Goal: Task Accomplishment & Management: Use online tool/utility

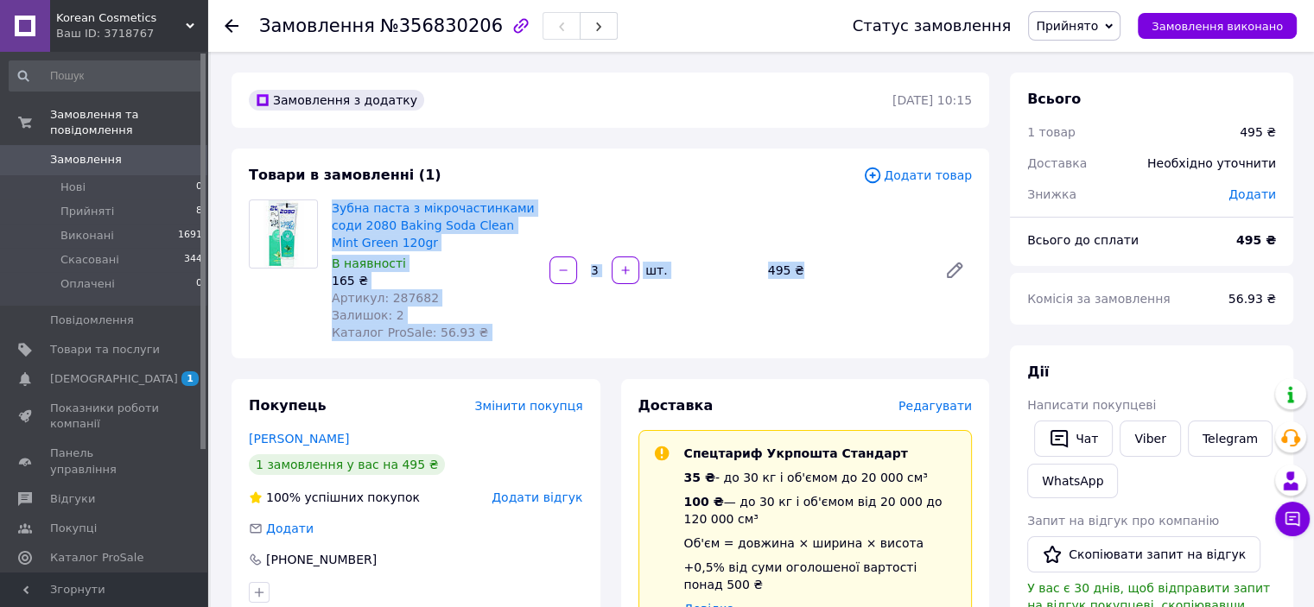
drag, startPoint x: 325, startPoint y: 210, endPoint x: 840, endPoint y: 283, distance: 520.1
click at [840, 283] on div "Зубна паста з мікрочастинками соди 2080 Baking Soda Clean Mint Green 120gr В на…" at bounding box center [652, 270] width 654 height 149
copy div "Зубна паста з мікрочастинками соди 2080 Baking Soda Clean Mint Green 120gr В на…"
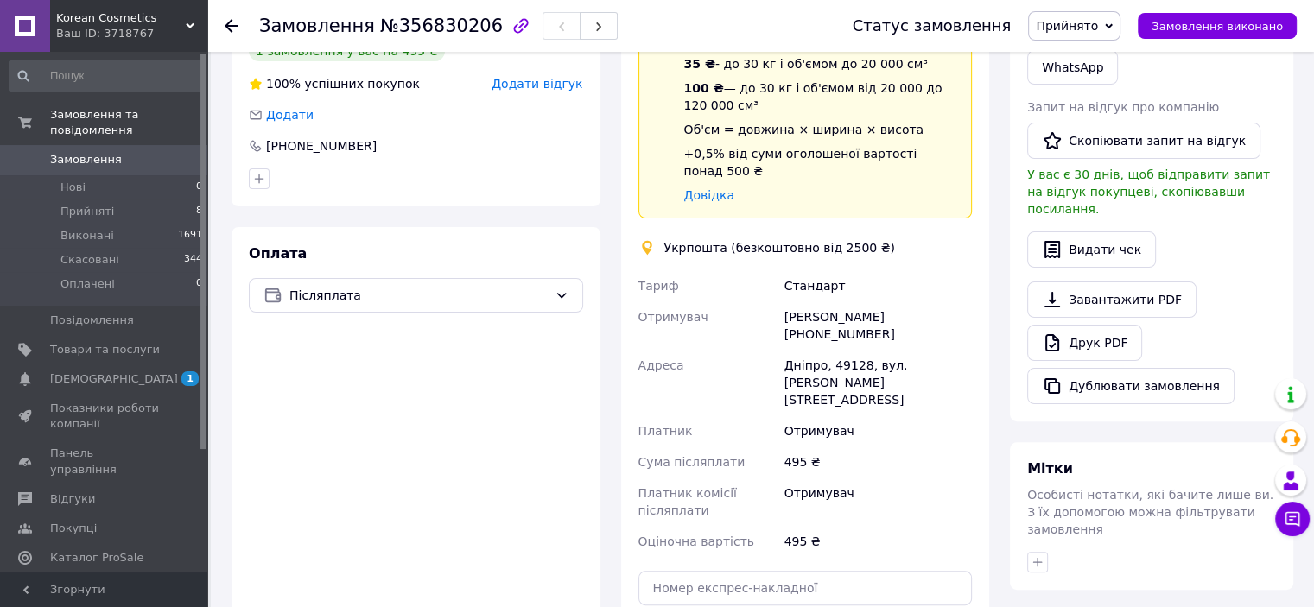
scroll to position [432, 0]
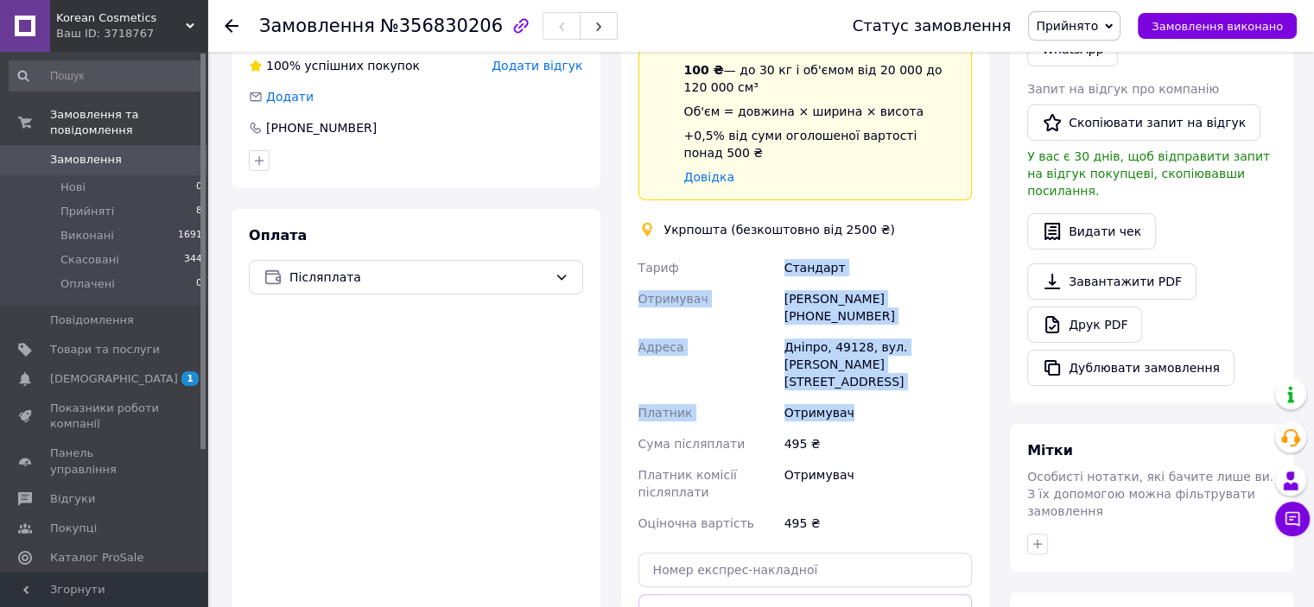
drag, startPoint x: 779, startPoint y: 254, endPoint x: 880, endPoint y: 390, distance: 168.7
click at [880, 390] on div "[PERSON_NAME] Отримувач [PERSON_NAME] [PHONE_NUMBER] [PERSON_NAME][GEOGRAPHIC_D…" at bounding box center [805, 395] width 341 height 287
copy div "[PERSON_NAME] Отримувач [PERSON_NAME] [PHONE_NUMBER] [PERSON_NAME][GEOGRAPHIC_D…"
click at [60, 372] on span "[DEMOGRAPHIC_DATA]" at bounding box center [114, 380] width 128 height 16
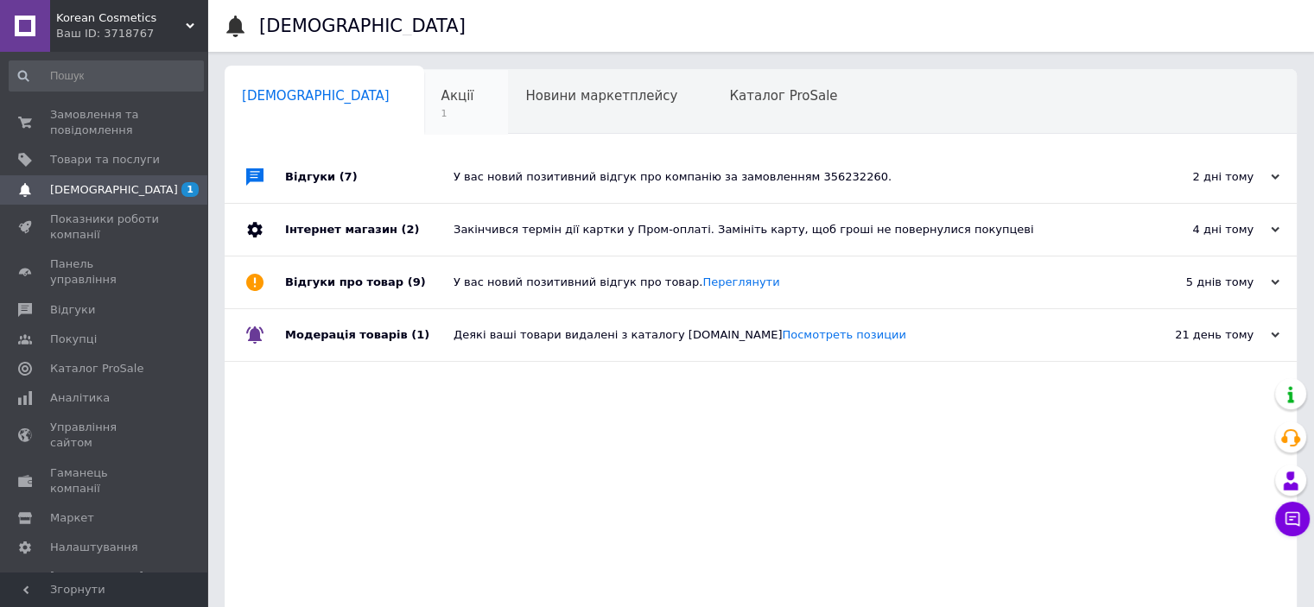
click at [442, 102] on span "Акції" at bounding box center [458, 96] width 33 height 16
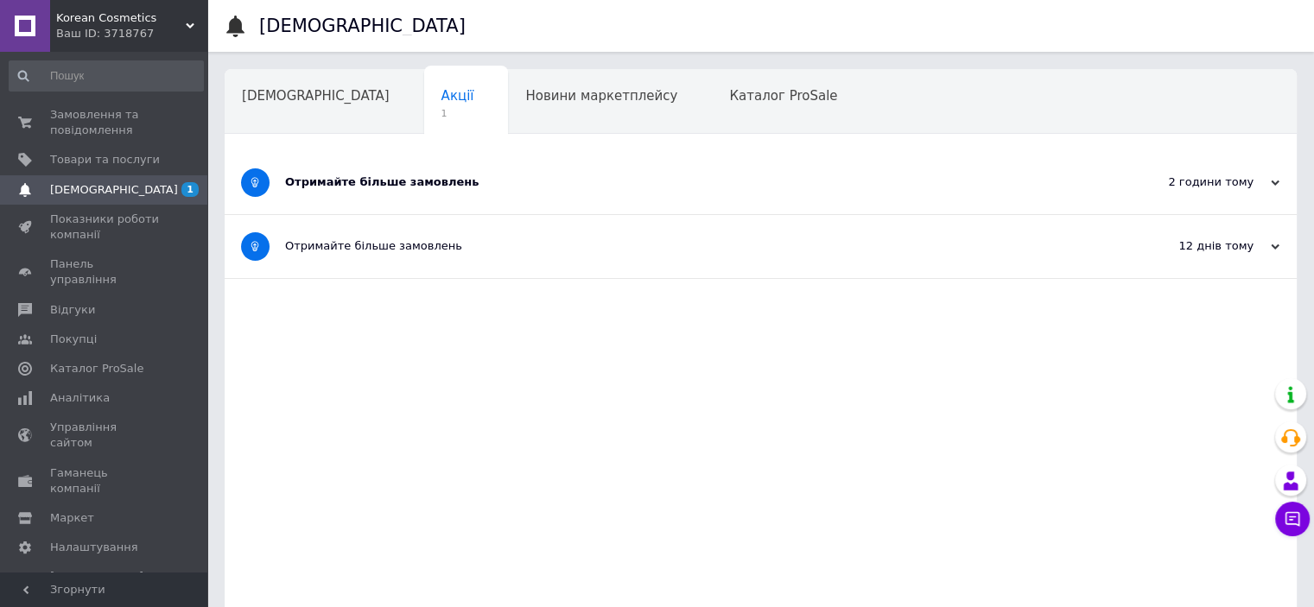
click at [377, 192] on div "Отримайте більше замовлень" at bounding box center [696, 182] width 822 height 63
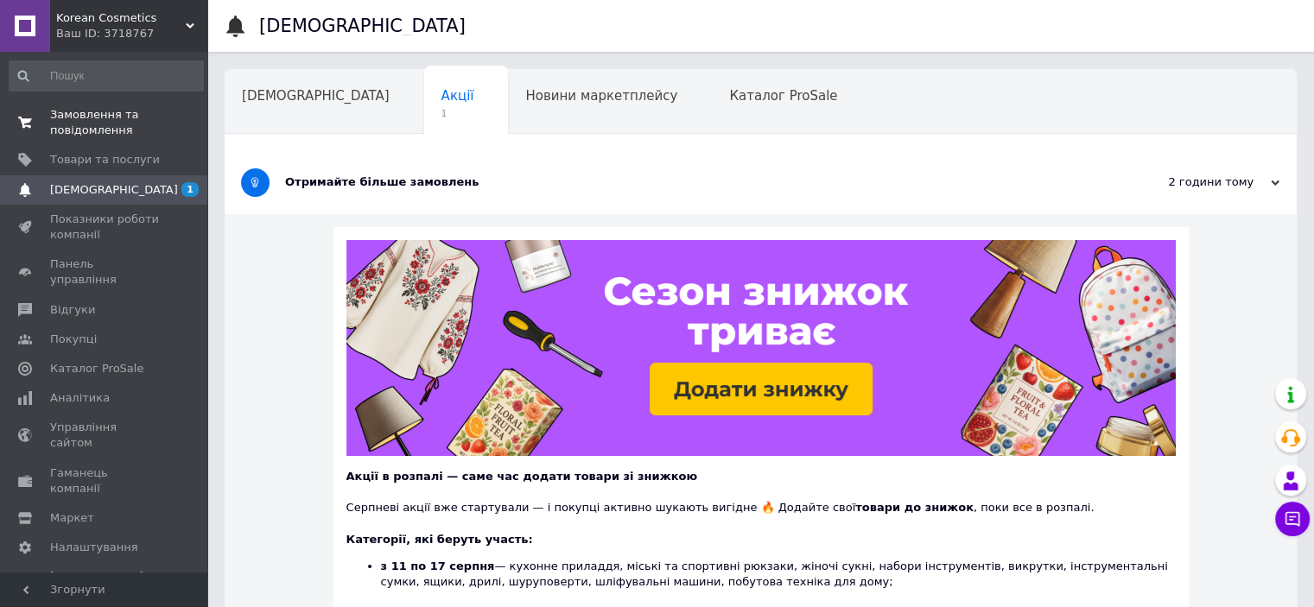
click at [94, 124] on span "Замовлення та повідомлення" at bounding box center [105, 122] width 110 height 31
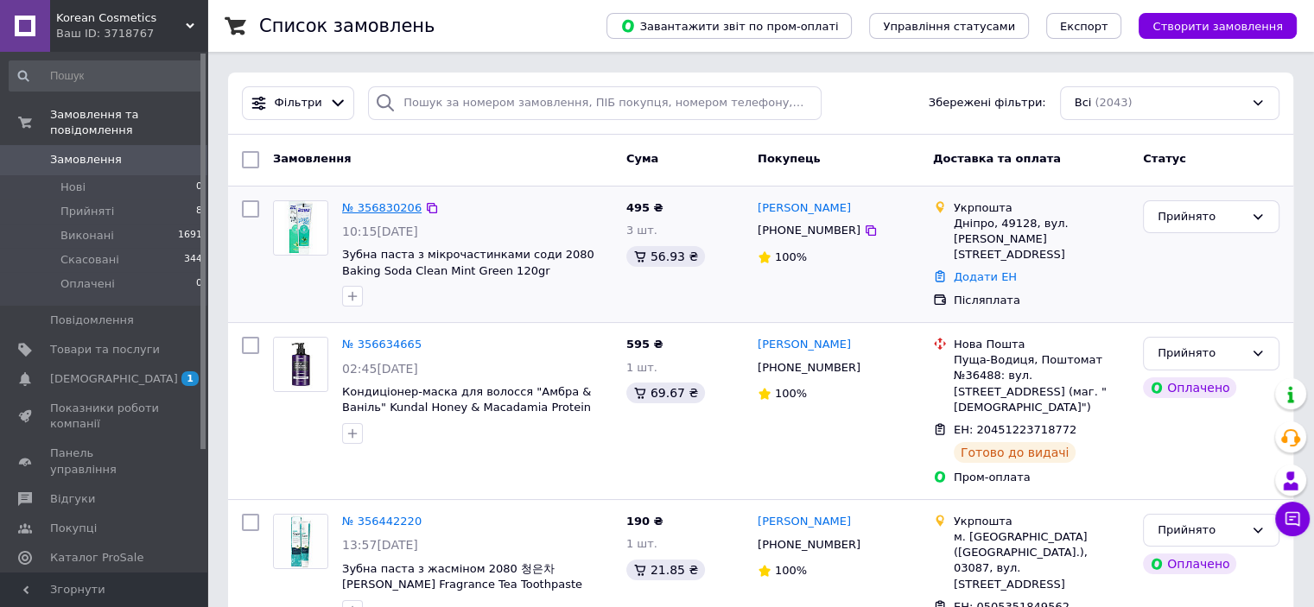
click at [361, 207] on link "№ 356830206" at bounding box center [381, 207] width 79 height 13
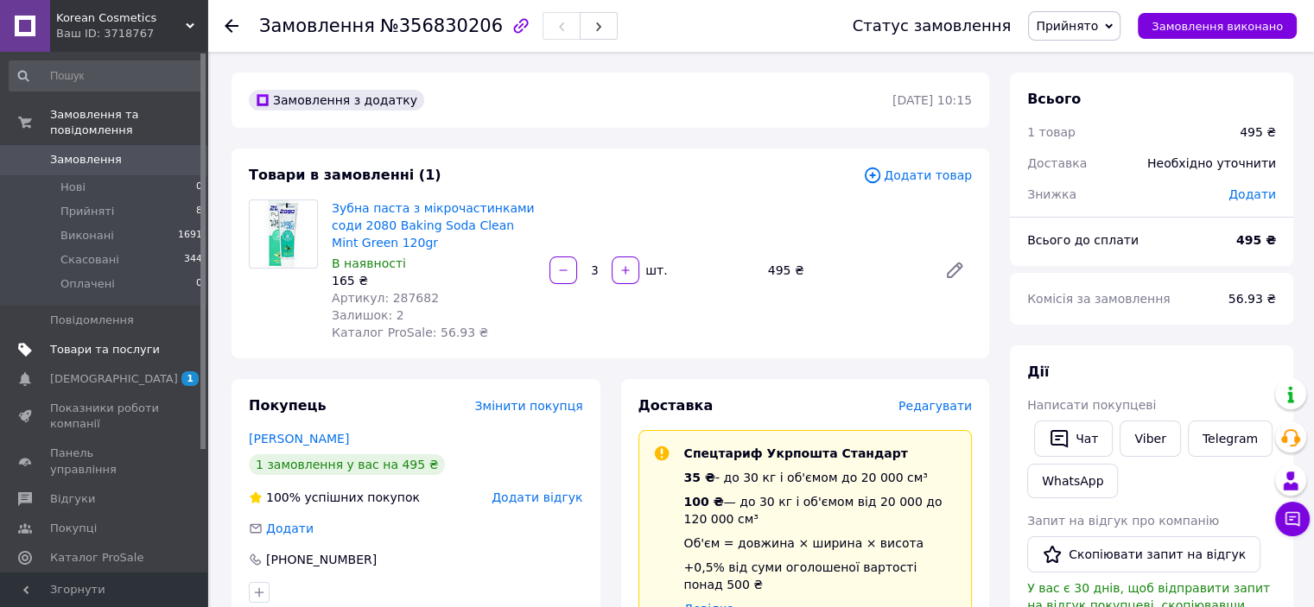
click at [73, 342] on span "Товари та послуги" at bounding box center [105, 350] width 110 height 16
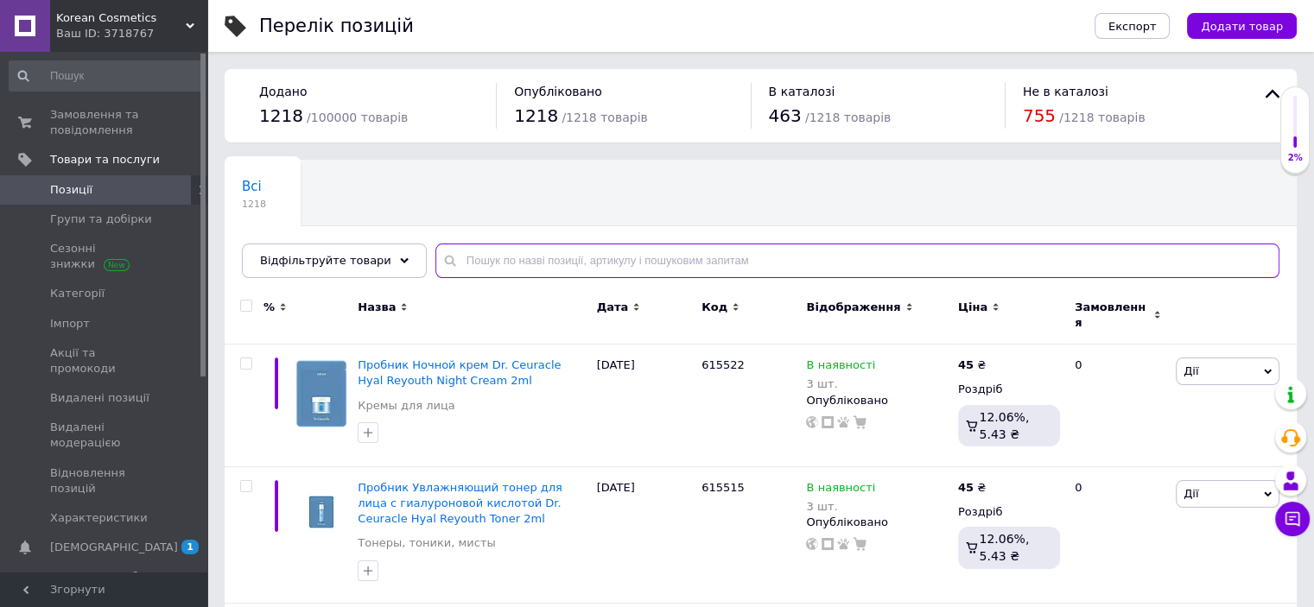
click at [583, 258] on input "text" at bounding box center [858, 261] width 844 height 35
paste input "Hair Mist Serum"
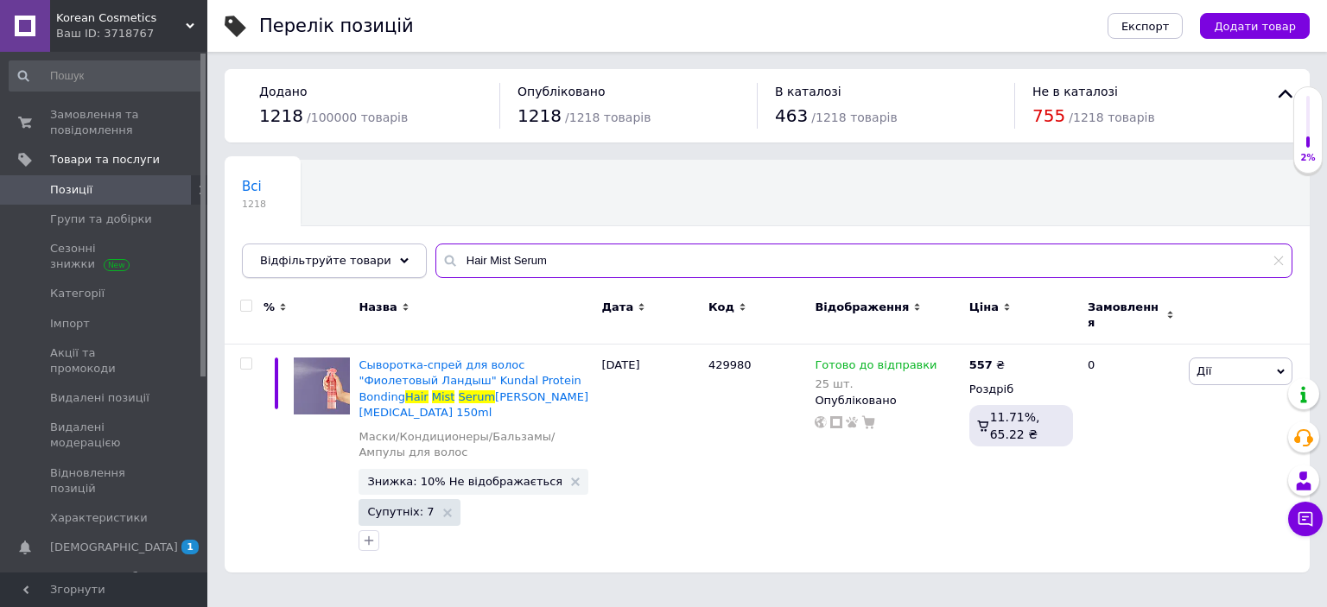
drag, startPoint x: 542, startPoint y: 262, endPoint x: 404, endPoint y: 252, distance: 138.6
click at [404, 252] on div "Відфільтруйте товари Hair Mist Serum" at bounding box center [767, 261] width 1051 height 35
paste input "Pet Toothbrush"
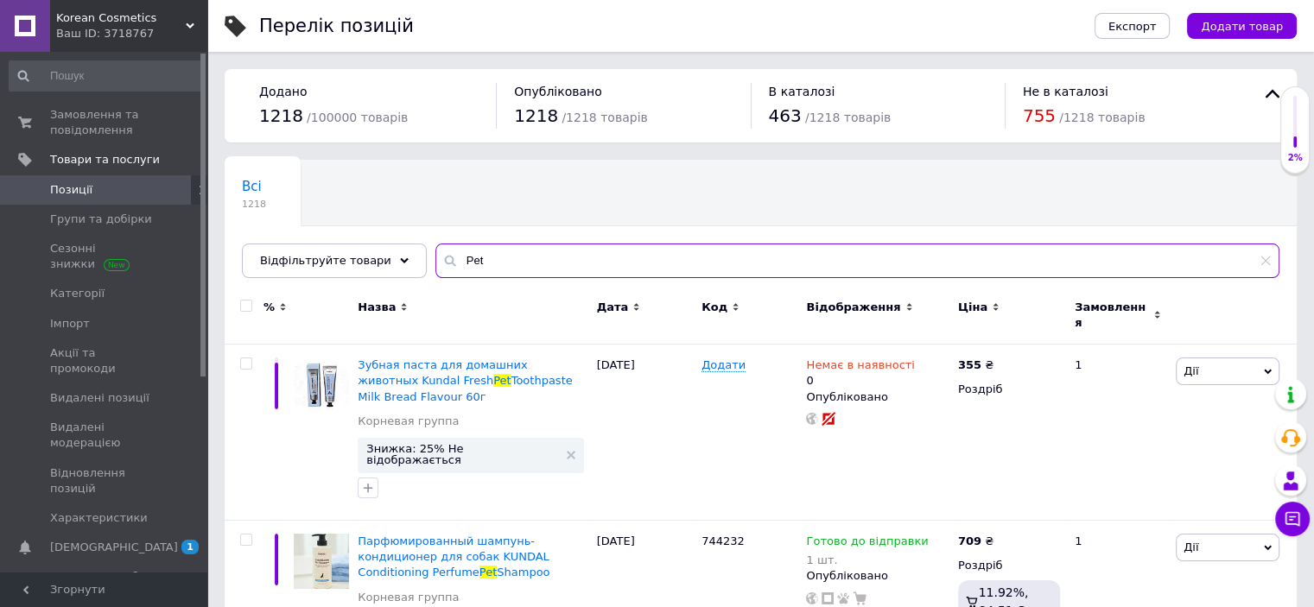
drag, startPoint x: 518, startPoint y: 270, endPoint x: 421, endPoint y: 270, distance: 96.8
click at [436, 270] on input "Pet" at bounding box center [858, 261] width 844 height 35
paste input "Ultra Hair Serum"
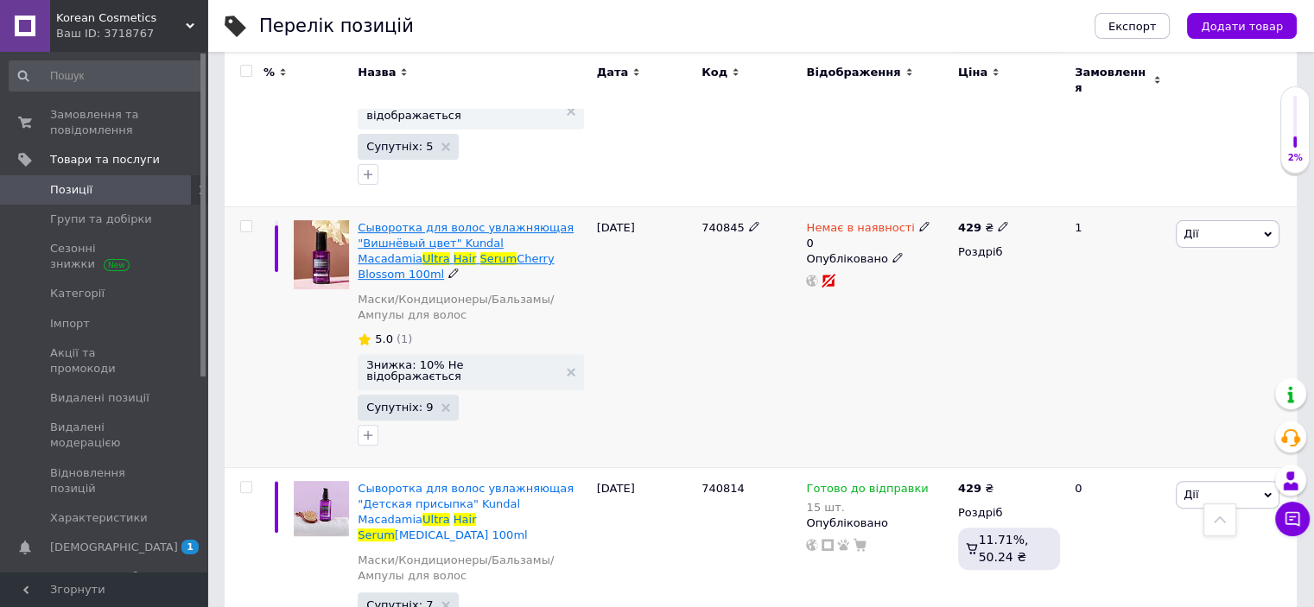
scroll to position [126, 0]
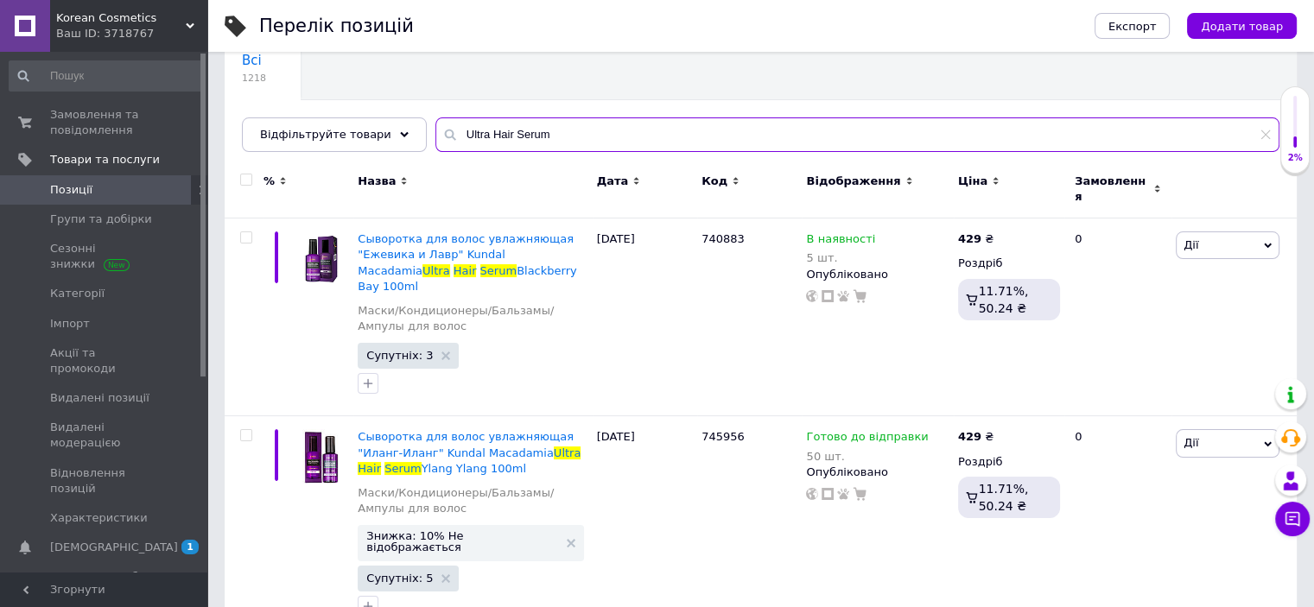
drag, startPoint x: 557, startPoint y: 134, endPoint x: 432, endPoint y: 112, distance: 127.1
click at [432, 112] on div "Всі 1218 Ok Відфільтровано... Зберегти Нічого не знайдено Можливо, помилка у сл…" at bounding box center [761, 93] width 1072 height 118
paste input "calp Care+Scalp"
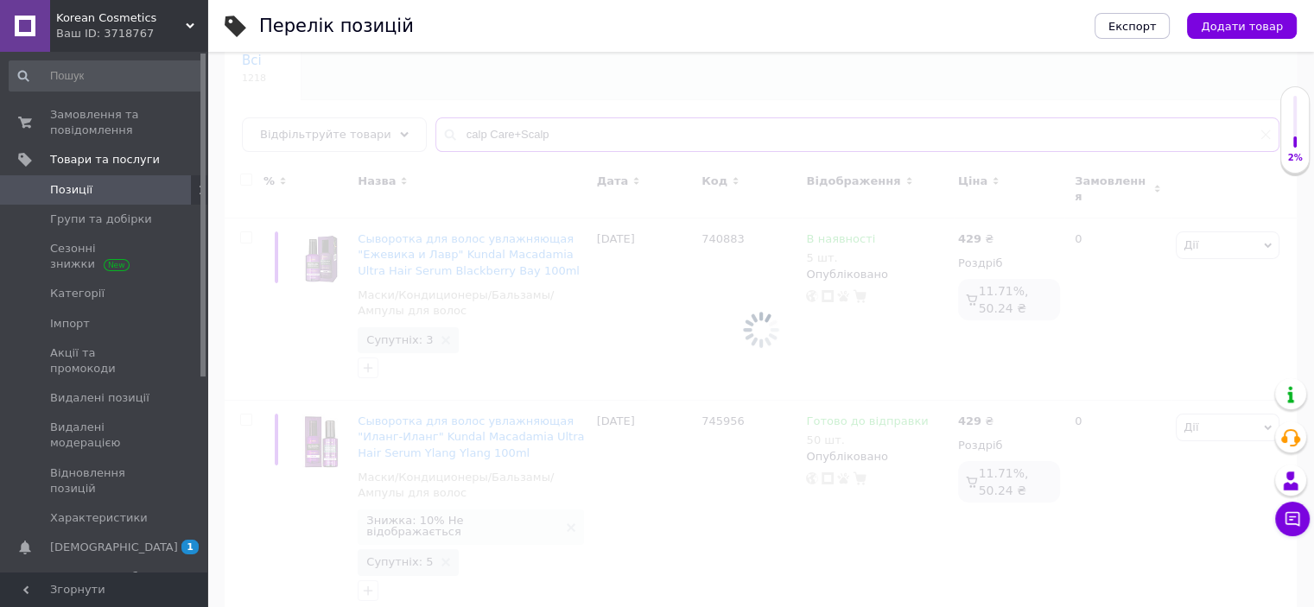
scroll to position [91, 0]
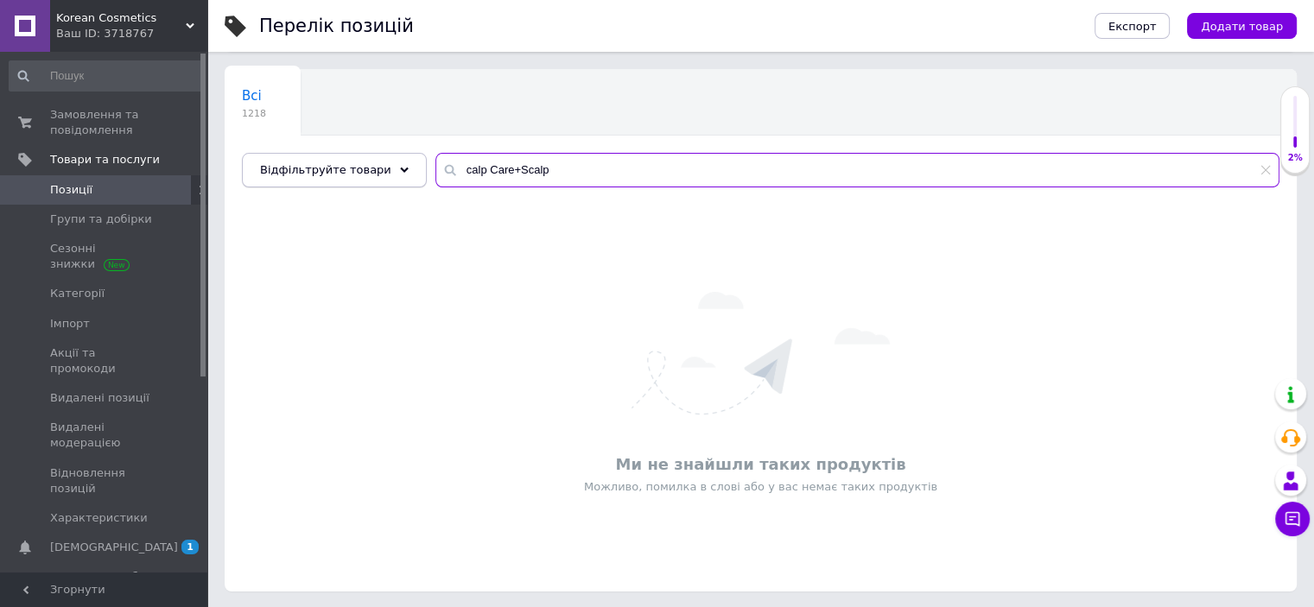
drag, startPoint x: 501, startPoint y: 169, endPoint x: 385, endPoint y: 169, distance: 116.7
click at [385, 169] on div "Відфільтруйте товари calp Care+Scalp" at bounding box center [761, 170] width 1038 height 35
type input "Scalp"
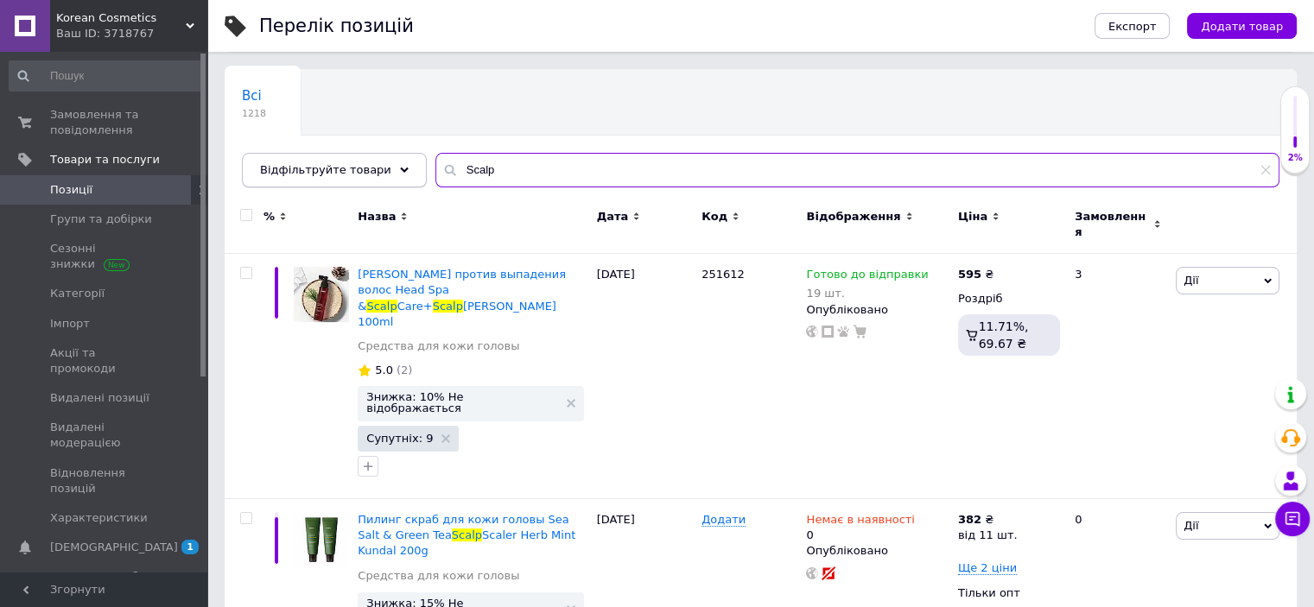
scroll to position [126, 0]
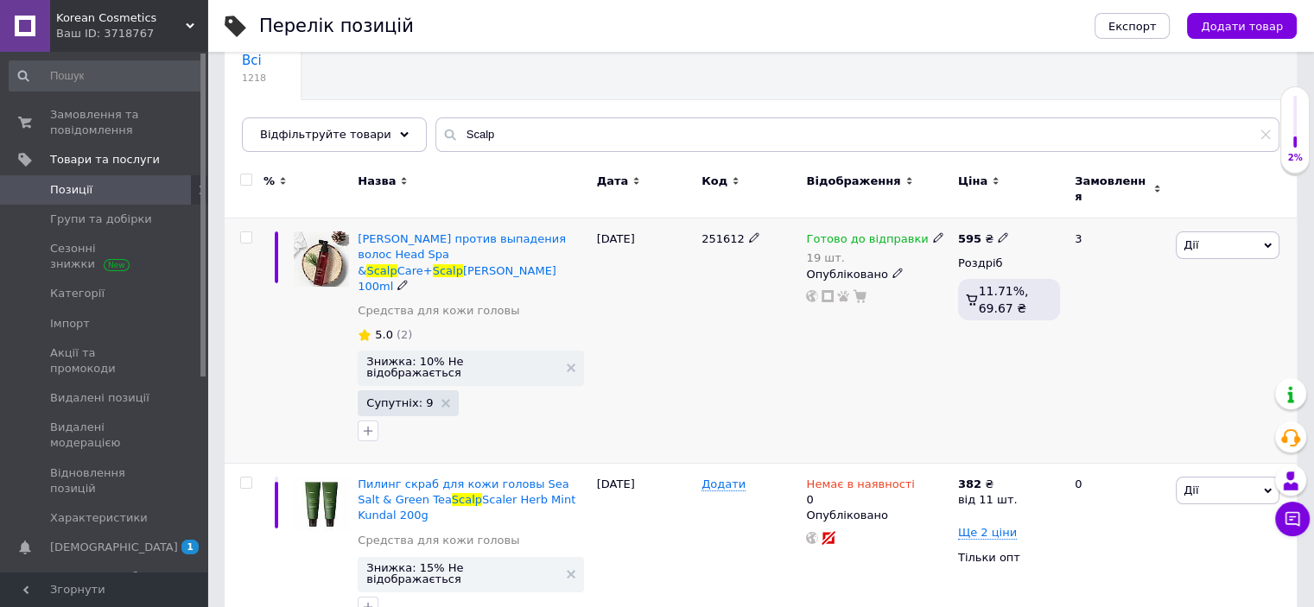
click at [1001, 232] on span at bounding box center [1003, 237] width 11 height 11
drag, startPoint x: 1068, startPoint y: 208, endPoint x: 799, endPoint y: 289, distance: 280.5
click at [945, 219] on div "[PERSON_NAME] против выпадения волос Head Spa & Scalp Care+ Scalp Tonic Kundal …" at bounding box center [761, 341] width 1072 height 245
type input "635"
click at [866, 335] on div "Готово до відправки 19 шт. Опубліковано" at bounding box center [877, 341] width 151 height 245
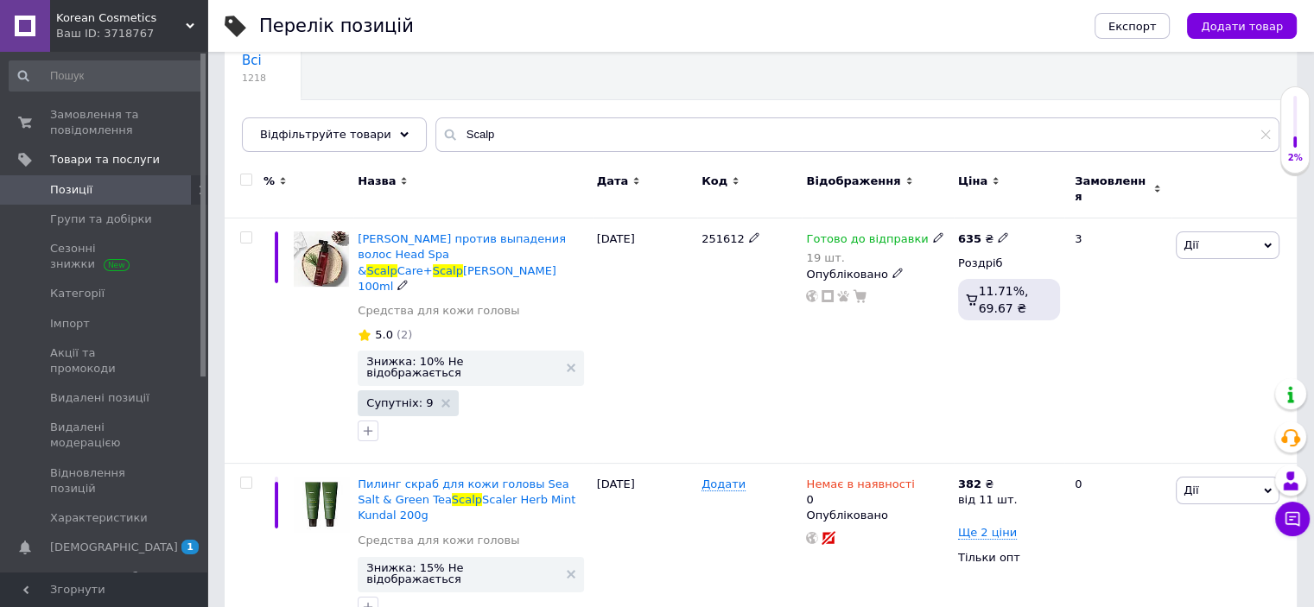
scroll to position [0, 0]
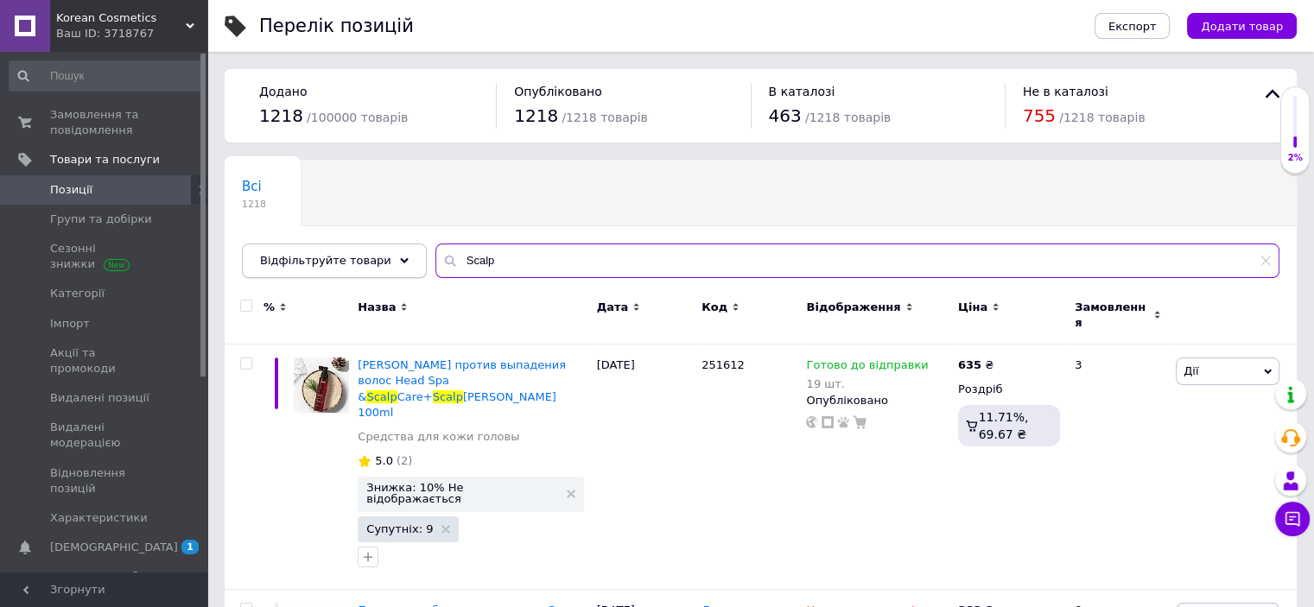
drag, startPoint x: 470, startPoint y: 262, endPoint x: 370, endPoint y: 276, distance: 101.2
click at [370, 276] on div "Відфільтруйте товари Scalp" at bounding box center [761, 261] width 1038 height 35
paste input "Deep Cleansing Shampoo Acacia Moringa"
type input "Deep Cleansing Shampoo Acacia Moringa"
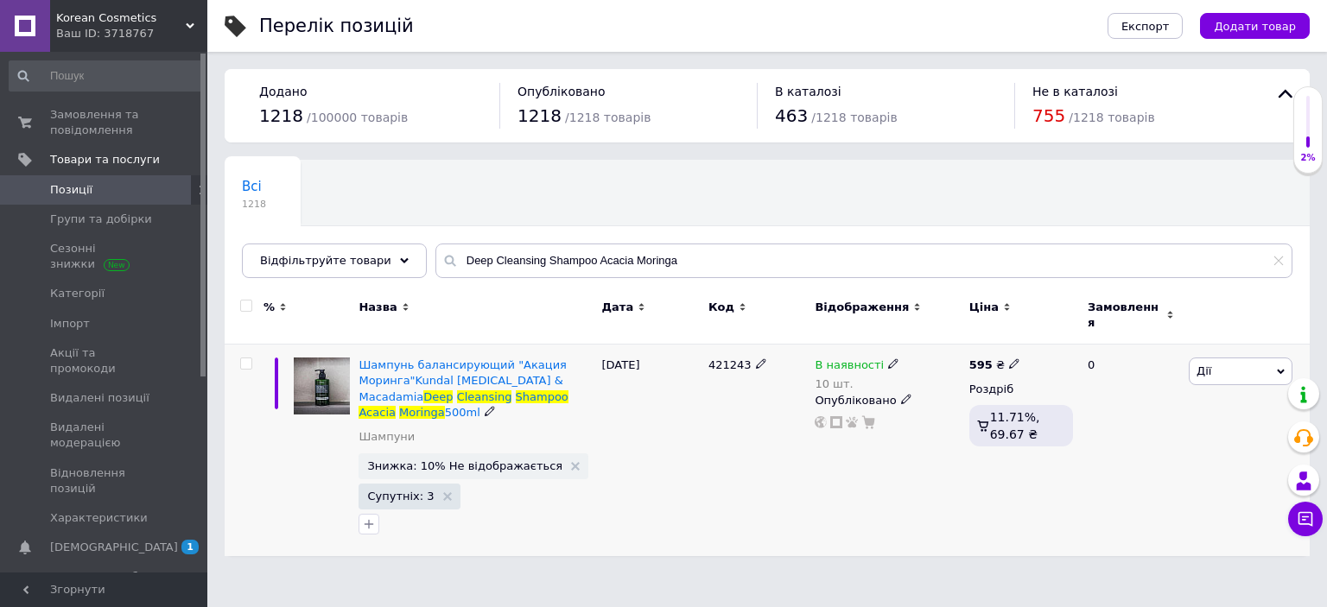
click at [1009, 359] on icon at bounding box center [1014, 364] width 10 height 10
drag, startPoint x: 1078, startPoint y: 334, endPoint x: 988, endPoint y: 334, distance: 90.7
click at [988, 345] on div "595 ₴ Ціна 595 Валюта ₴ $ EUR CHF GBP ¥ PLN ₸ MDL HUF KGS CNY TRY KRW lei Роздр…" at bounding box center [1021, 451] width 112 height 213
type input "635"
click at [843, 504] on div "В наявності 10 шт. Опубліковано" at bounding box center [888, 451] width 154 height 213
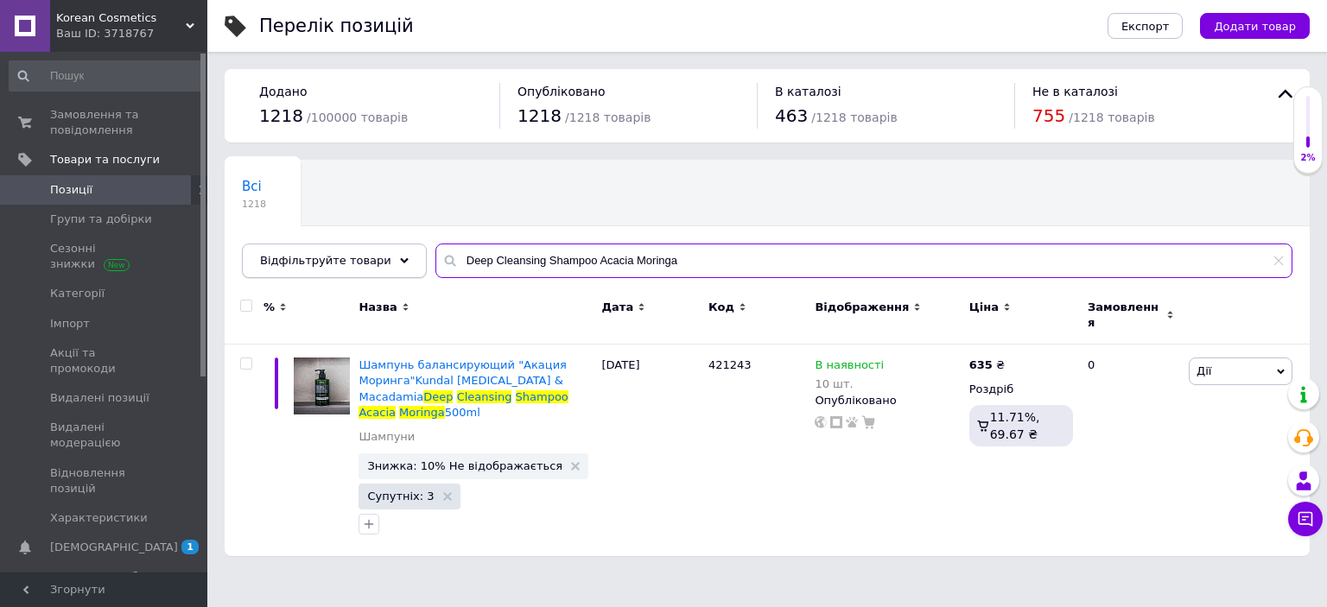
drag, startPoint x: 566, startPoint y: 259, endPoint x: 367, endPoint y: 255, distance: 198.8
click at [367, 255] on div "Відфільтруйте товари Deep Cleansing Shampoo Acacia Moringa" at bounding box center [767, 261] width 1051 height 35
paste input "White musk"
type input "Deep Cleansing Shampoo White musk"
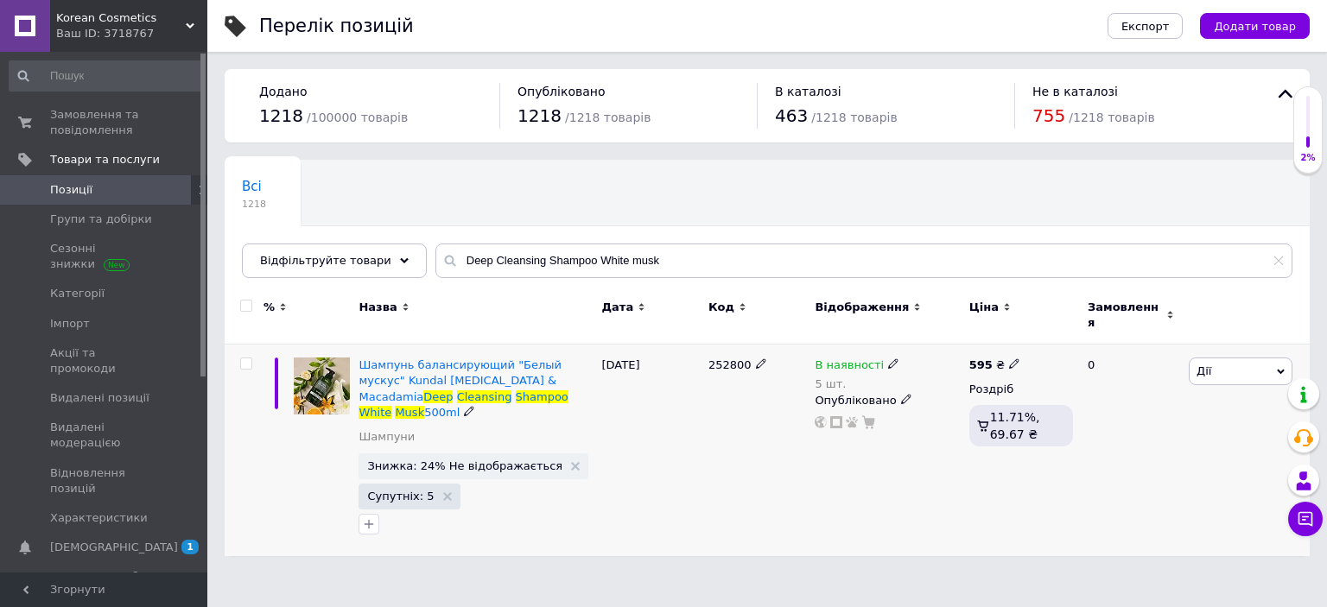
click at [1009, 359] on icon at bounding box center [1014, 364] width 10 height 10
drag, startPoint x: 1090, startPoint y: 334, endPoint x: 998, endPoint y: 333, distance: 91.6
click at [998, 333] on div "% Назва Дата Код Відображення Ціна Замовлення Шампунь балансирующий "Белый муск…" at bounding box center [767, 422] width 1085 height 270
type input "635"
click at [927, 493] on div "В наявності 5 шт. Опубліковано" at bounding box center [888, 451] width 154 height 213
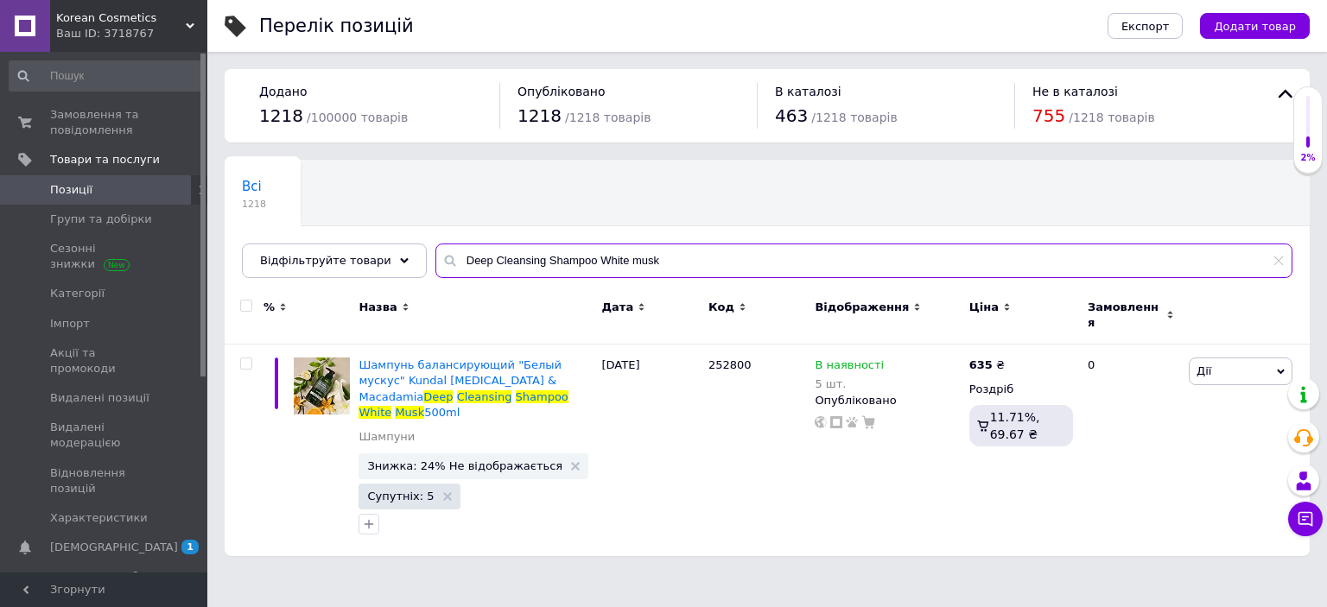
drag, startPoint x: 663, startPoint y: 257, endPoint x: 423, endPoint y: 232, distance: 241.4
click at [423, 232] on div "Всі 1218 Ok Відфільтровано... Зберегти Нічого не знайдено Можливо, помилка у сл…" at bounding box center [767, 219] width 1085 height 118
paste input "Macadamia Deep Cleansing Shampoo [MEDICAL_DATA]"
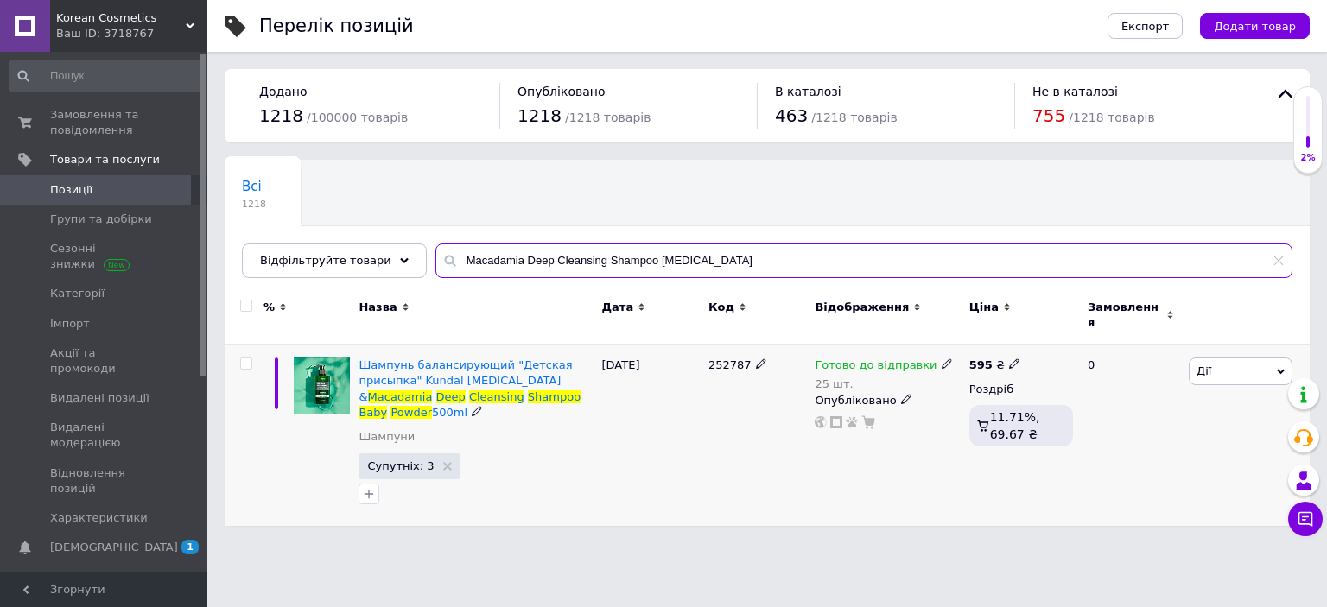
type input "Macadamia Deep Cleansing Shampoo [MEDICAL_DATA]"
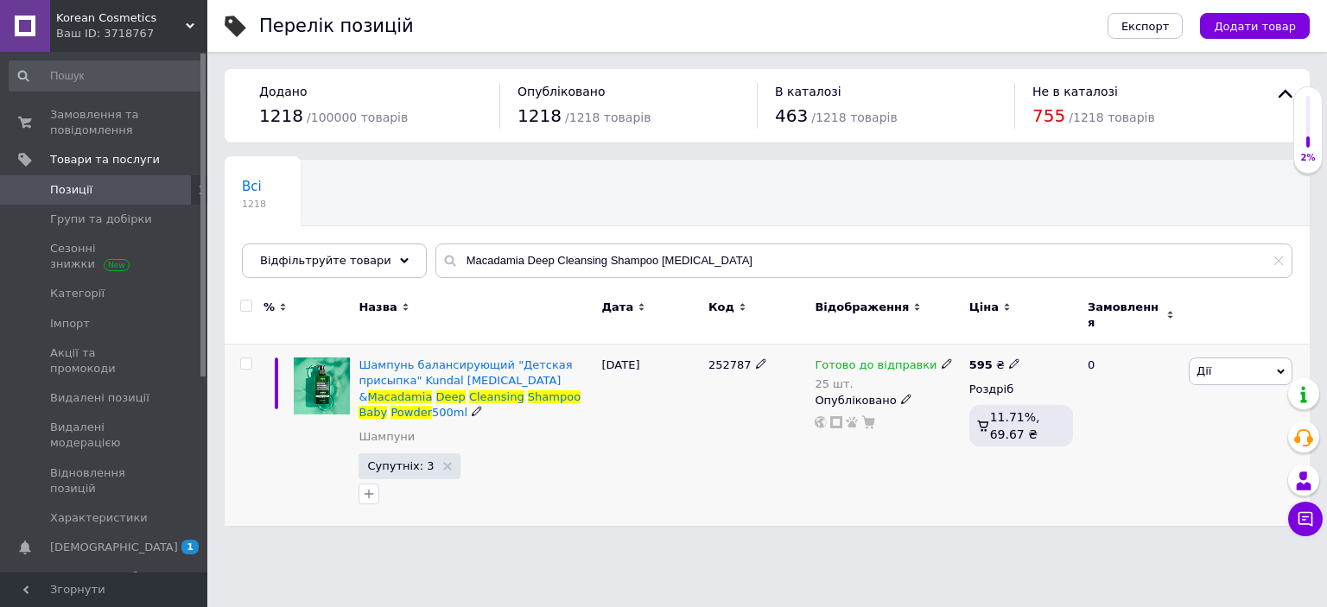
click at [1009, 359] on icon at bounding box center [1014, 364] width 10 height 10
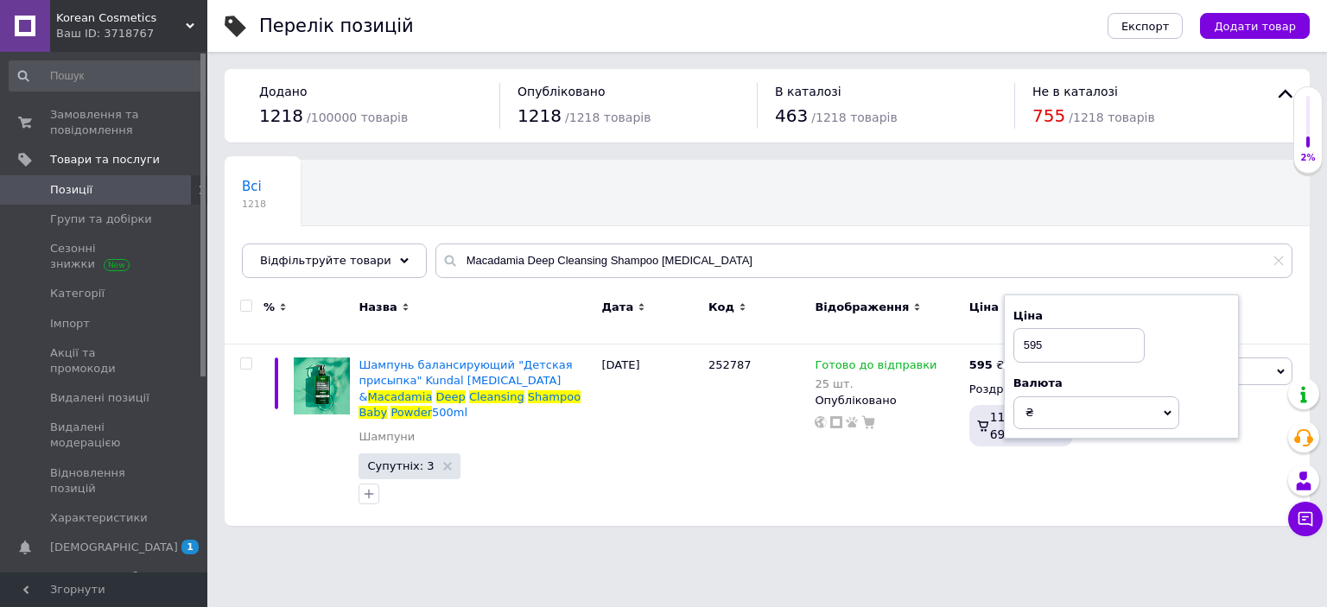
drag, startPoint x: 1065, startPoint y: 329, endPoint x: 970, endPoint y: 329, distance: 95.1
click at [970, 329] on div "% Назва Дата Код Відображення Ціна Замовлення Шампунь балансирующий "Детская пр…" at bounding box center [767, 407] width 1085 height 240
type input "635"
click at [881, 507] on div "Готово до відправки 25 шт. Опубліковано" at bounding box center [888, 436] width 154 height 182
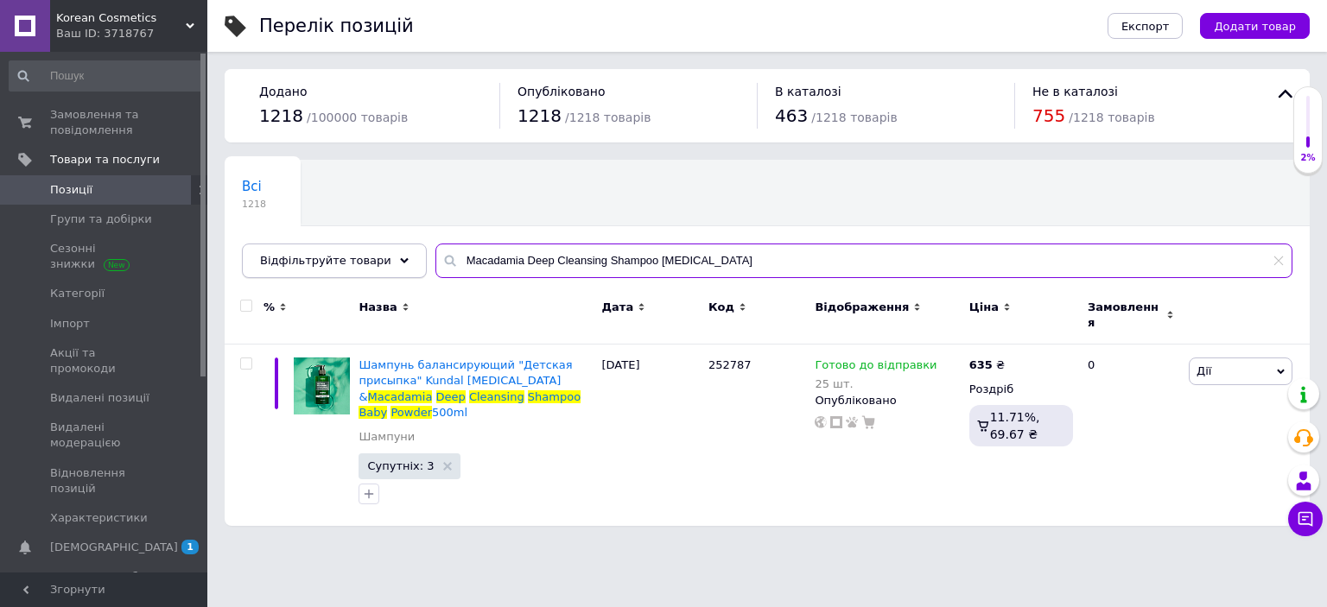
drag, startPoint x: 715, startPoint y: 261, endPoint x: 308, endPoint y: 261, distance: 407.0
click at [308, 261] on div "Відфільтруйте товари Macadamia Deep Cleansing Shampoo [MEDICAL_DATA]" at bounding box center [767, 261] width 1051 height 35
paste input "259465"
type input "259465"
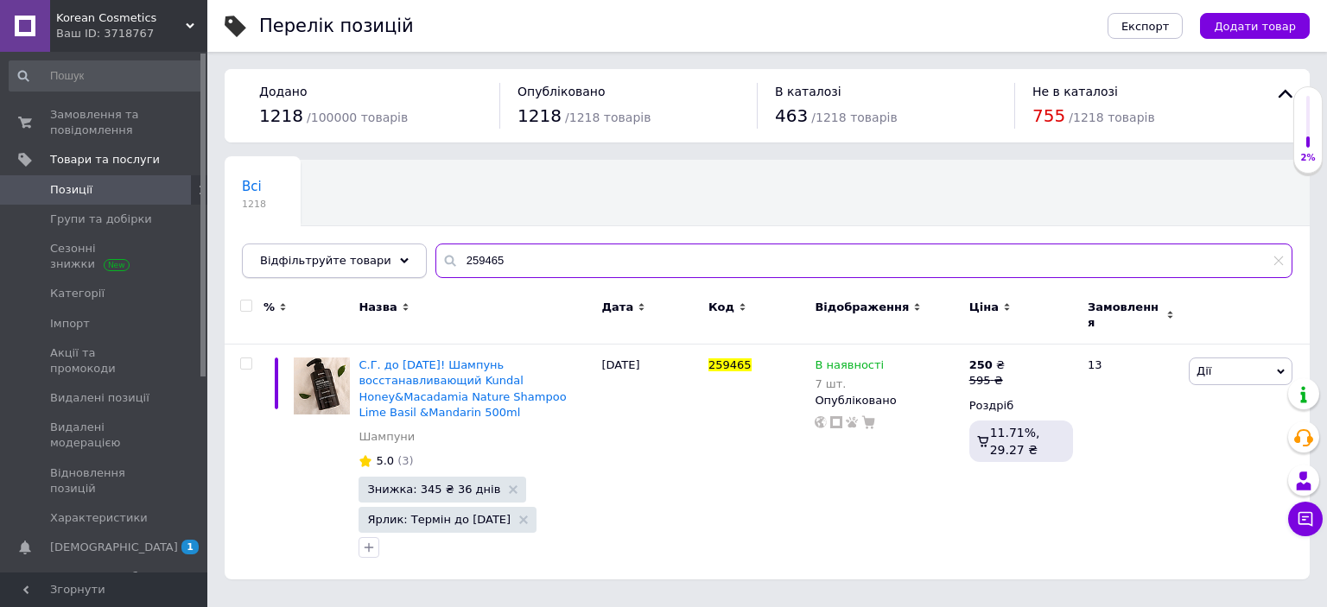
drag, startPoint x: 512, startPoint y: 269, endPoint x: 404, endPoint y: 262, distance: 107.4
click at [404, 262] on div "Відфільтруйте товари 259465" at bounding box center [767, 261] width 1051 height 35
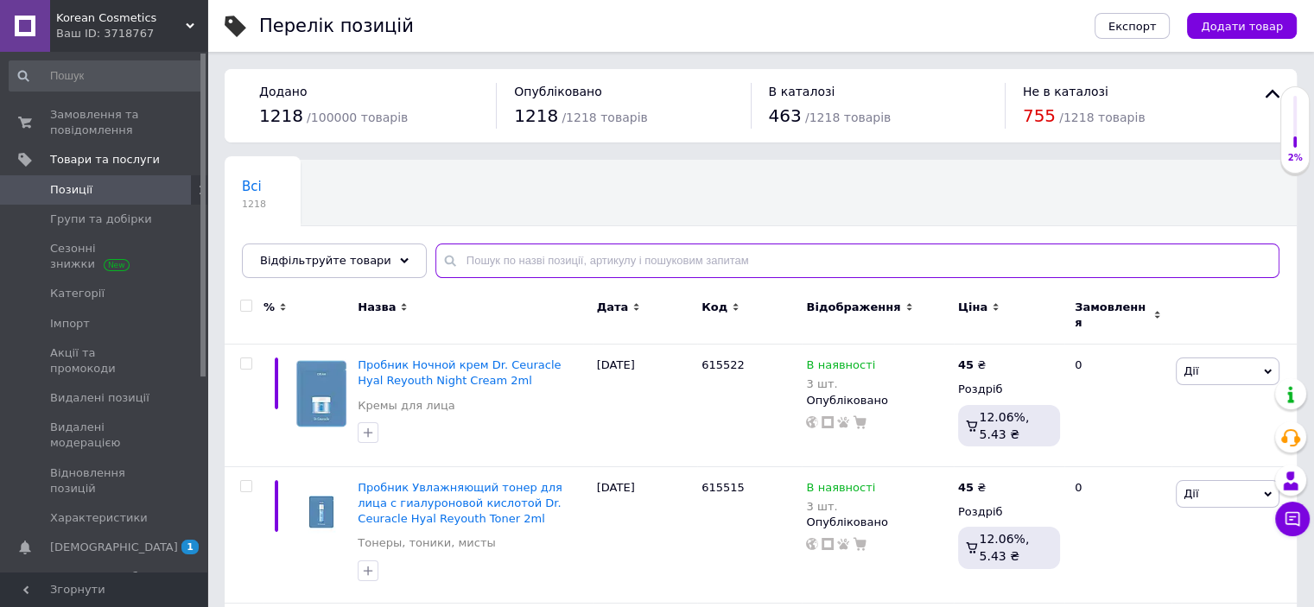
paste input "Deep Cleansing Shampoo Cherry Blossom"
type input "Deep Cleansing Shampoo Cherry Blossom"
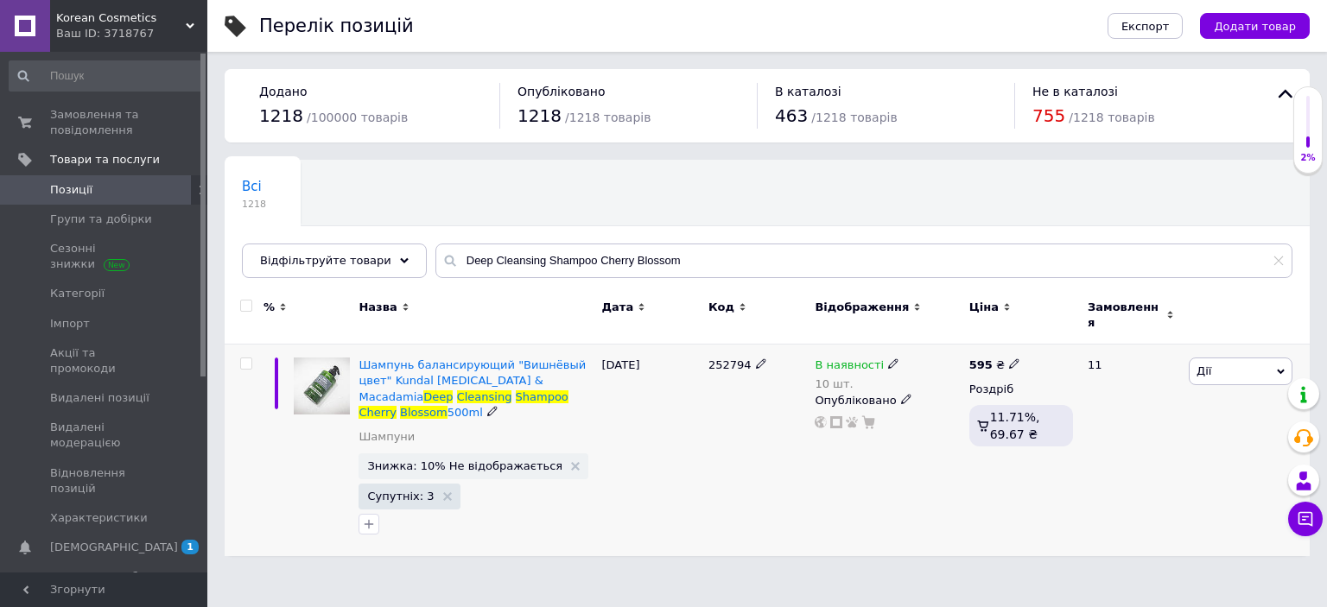
click at [1009, 359] on icon at bounding box center [1014, 364] width 10 height 10
drag, startPoint x: 1053, startPoint y: 340, endPoint x: 1009, endPoint y: 340, distance: 44.1
click at [1009, 345] on div "595 ₴ Ціна 595 Валюта ₴ $ EUR CHF GBP ¥ PLN ₸ MDL HUF KGS CNY TRY KRW lei Роздр…" at bounding box center [1021, 451] width 112 height 213
type input "635"
click at [830, 518] on div "В наявності 10 шт. Опубліковано" at bounding box center [888, 451] width 154 height 213
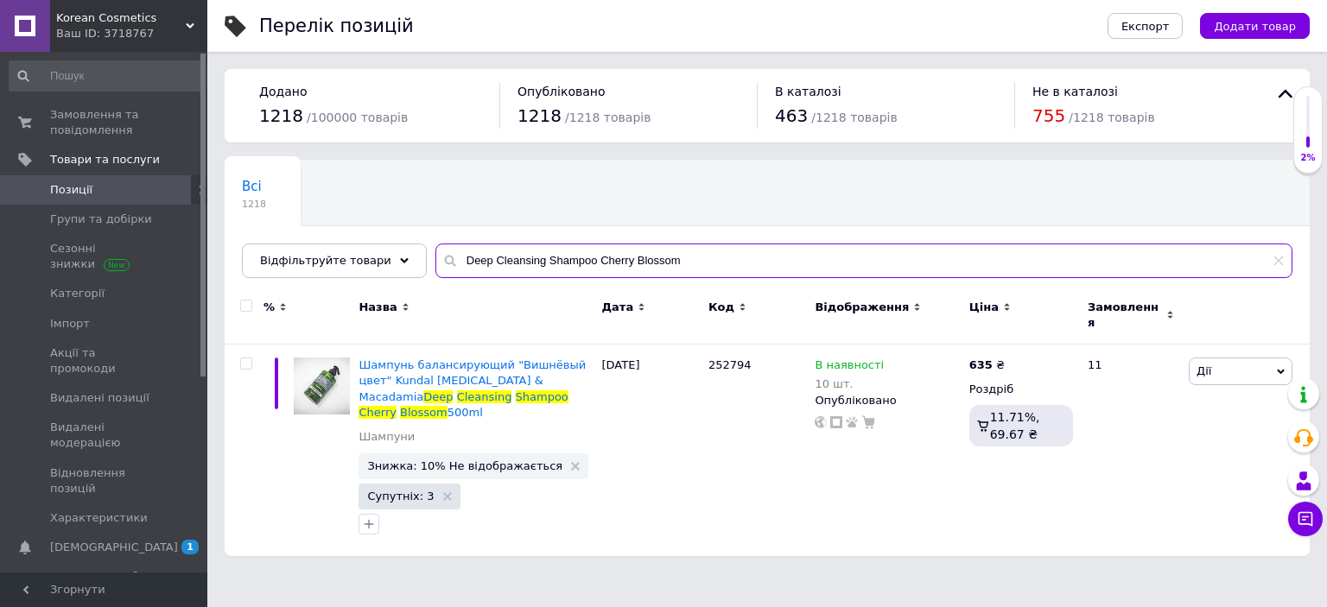
drag, startPoint x: 524, startPoint y: 231, endPoint x: 415, endPoint y: 224, distance: 109.1
click at [415, 224] on div "Всі 1218 Ok Відфільтровано... Зберегти Нічого не знайдено Можливо, помилка у сл…" at bounding box center [767, 219] width 1085 height 118
paste input "Deep Cleansing Shampoo Ylang-Ylang"
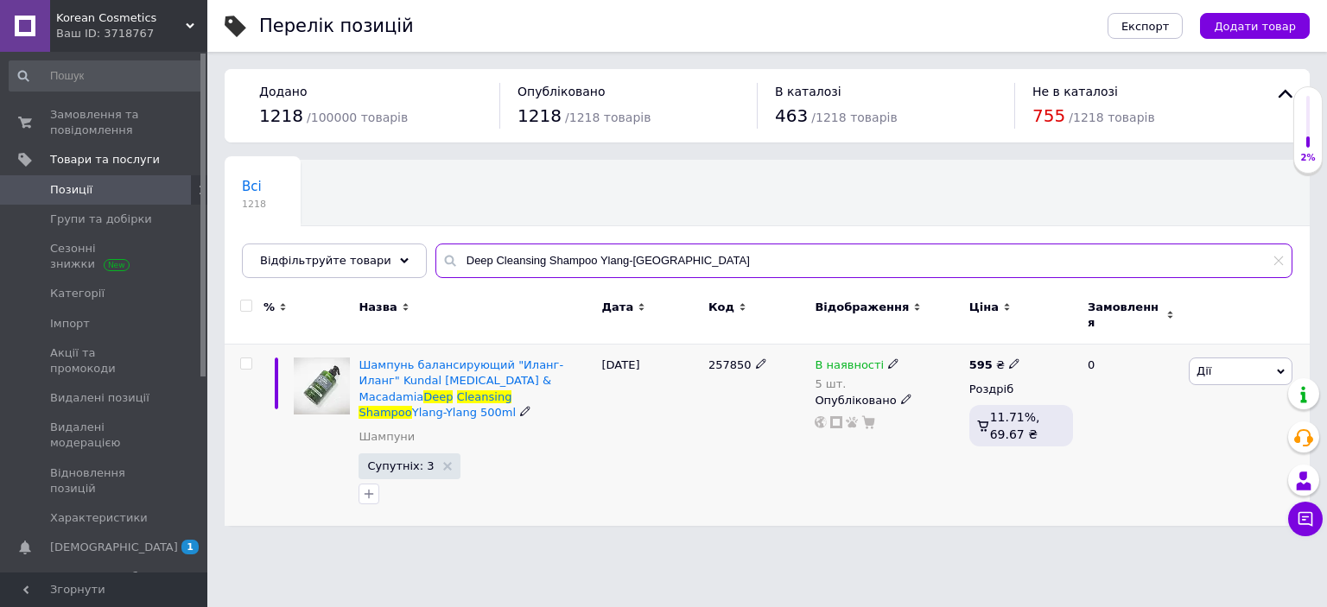
type input "Deep Cleansing Shampoo Ylang-[GEOGRAPHIC_DATA]"
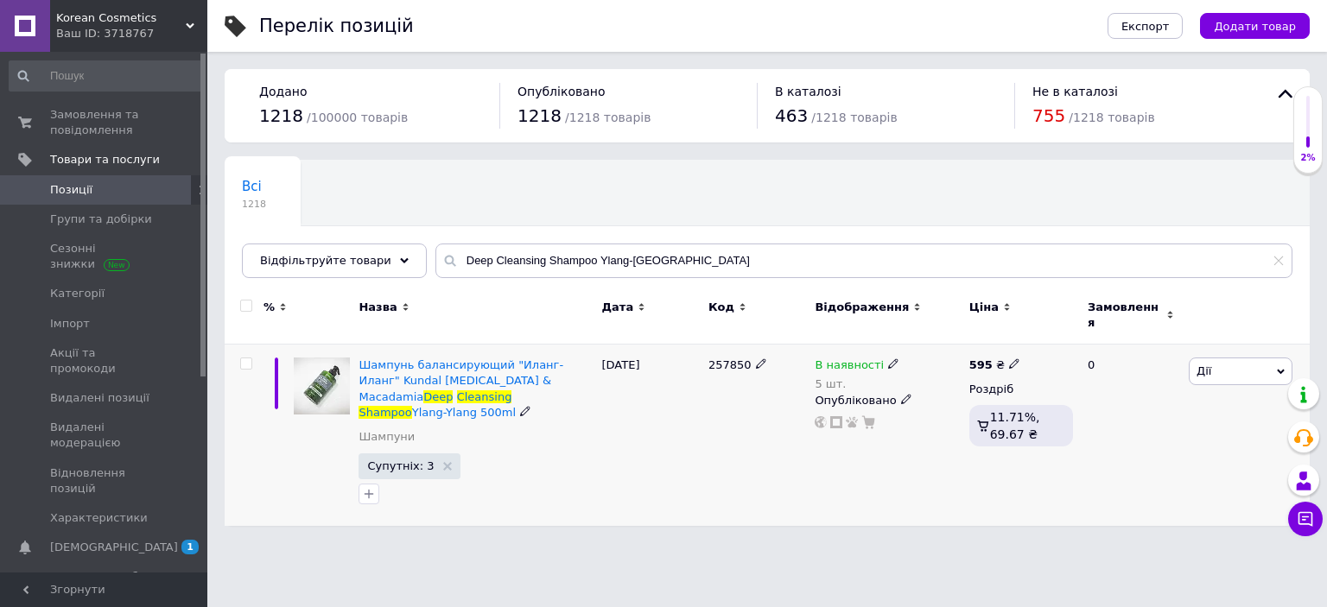
click at [1011, 358] on span at bounding box center [1014, 364] width 10 height 12
drag, startPoint x: 1064, startPoint y: 345, endPoint x: 1022, endPoint y: 344, distance: 41.5
click at [1022, 344] on div "Ціна 595 Валюта ₴ $ EUR CHF GBP ¥ PLN ₸ MDL HUF KGS CNY TRY KRW lei" at bounding box center [1137, 367] width 235 height 144
type input "635"
click at [862, 474] on div "В наявності 5 шт. Опубліковано" at bounding box center [888, 436] width 154 height 182
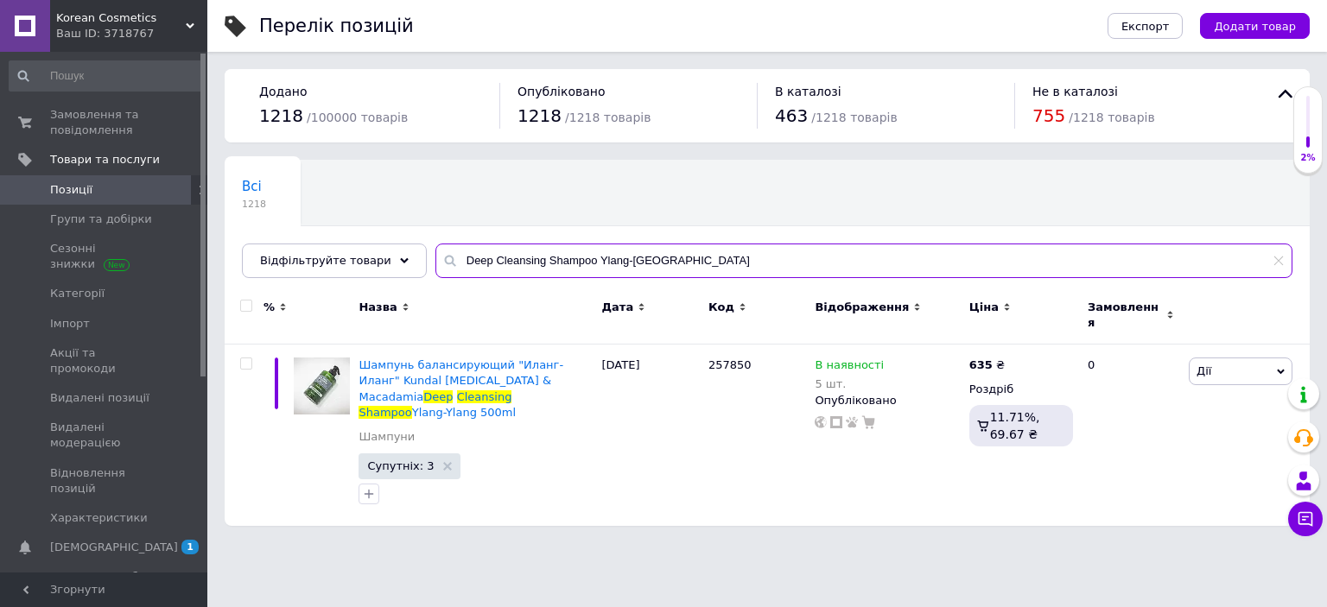
drag, startPoint x: 667, startPoint y: 260, endPoint x: 298, endPoint y: 225, distance: 370.7
click at [298, 225] on div "Всі 1218 Ok Відфільтровано... Зберегти Нічого не знайдено Можливо, помилка у сл…" at bounding box center [767, 219] width 1085 height 118
paste input "[MEDICAL_DATA] & Macadamia"
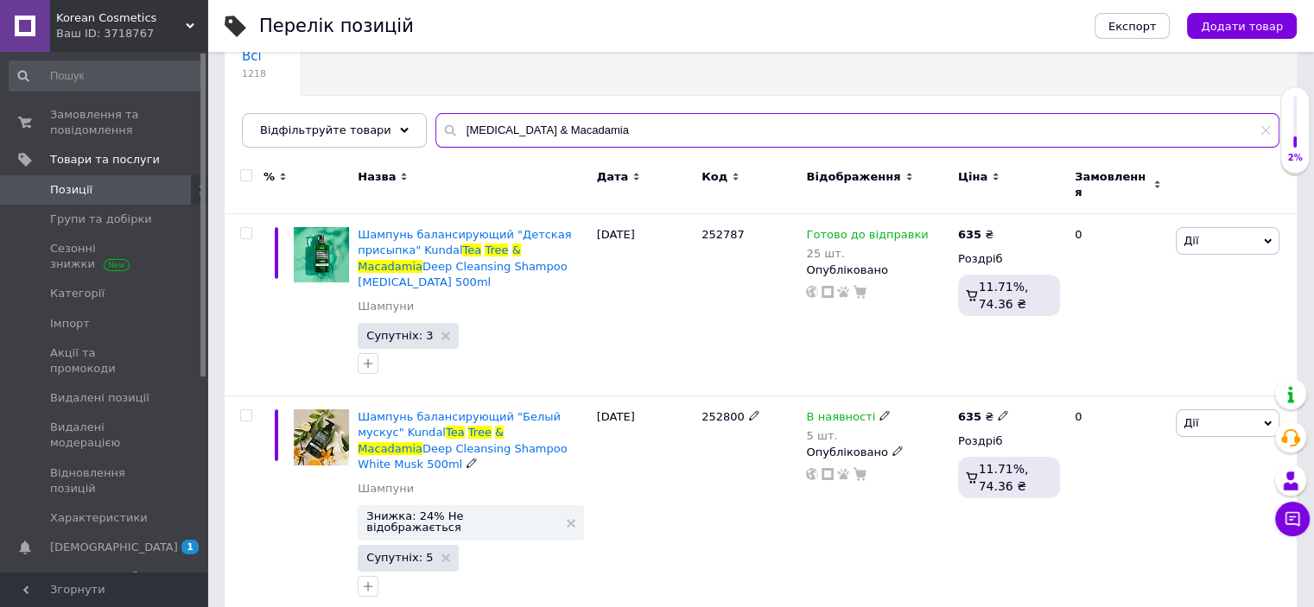
scroll to position [62, 0]
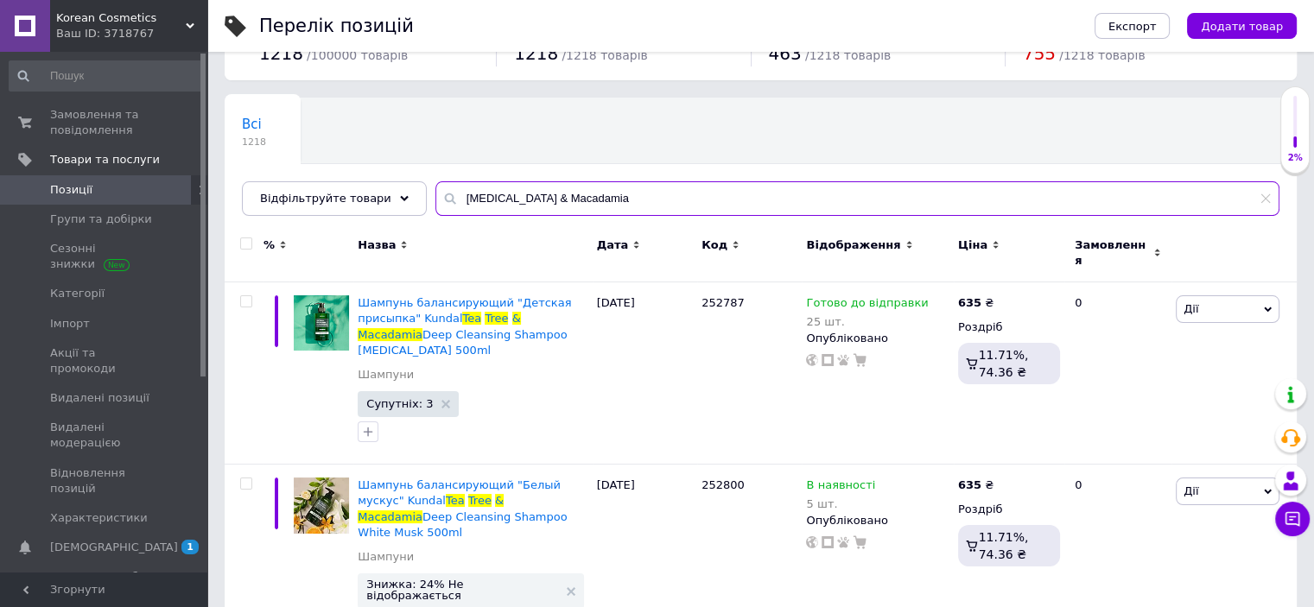
drag, startPoint x: 627, startPoint y: 197, endPoint x: 207, endPoint y: 197, distance: 420.0
paste input "Macadamia Shampoo White musk"
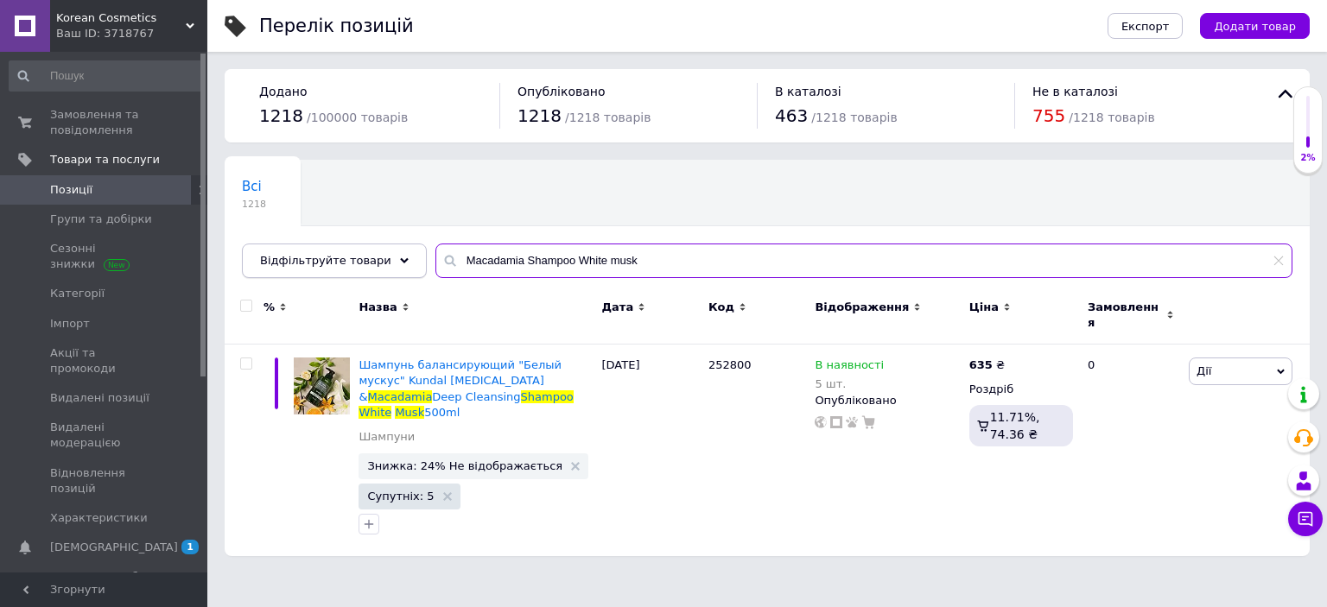
drag, startPoint x: 506, startPoint y: 255, endPoint x: 382, endPoint y: 255, distance: 124.4
click at [382, 255] on div "Відфільтруйте товари Macadamia Shampoo White musk" at bounding box center [767, 261] width 1051 height 35
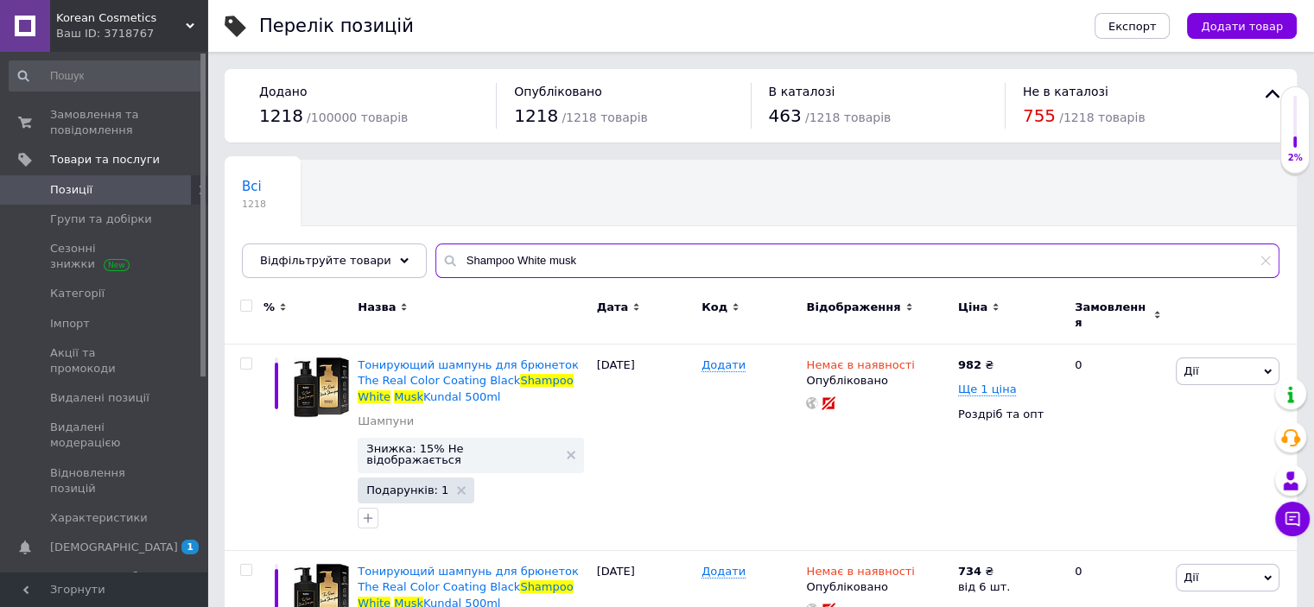
drag, startPoint x: 497, startPoint y: 264, endPoint x: 464, endPoint y: 262, distance: 32.9
click at [464, 262] on input "Shampoo White musk" at bounding box center [858, 261] width 844 height 35
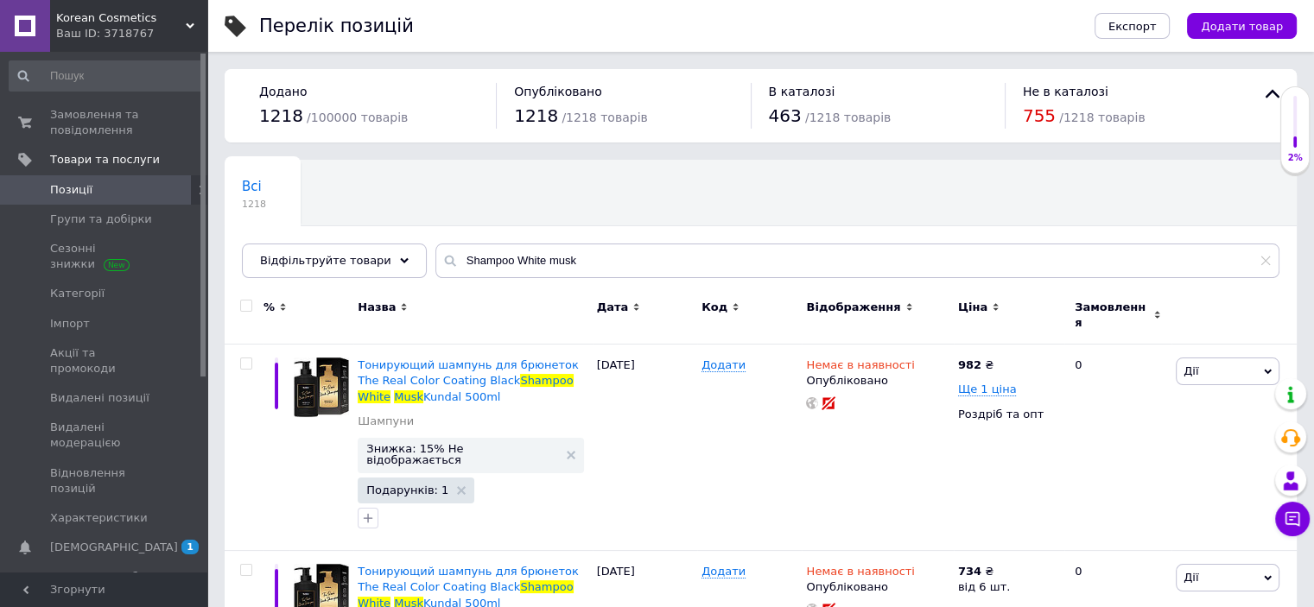
click at [824, 283] on div "Всі 1218 Ok Відфільтровано... Зберегти" at bounding box center [761, 227] width 1072 height 143
click at [835, 319] on div "Відображення" at bounding box center [877, 316] width 151 height 58
click at [834, 306] on span "Відображення" at bounding box center [853, 308] width 94 height 16
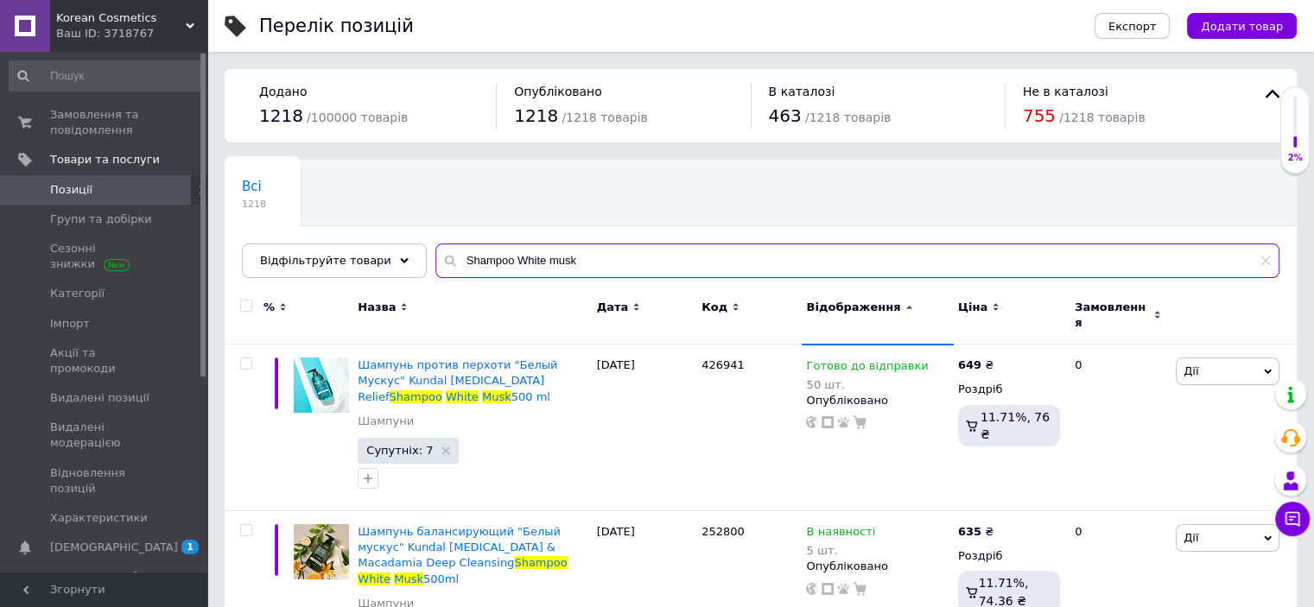
drag, startPoint x: 569, startPoint y: 258, endPoint x: 438, endPoint y: 254, distance: 131.4
click at [438, 254] on input "Shampoo White musk" at bounding box center [858, 261] width 844 height 35
paste input "Macadamia Shampoo Wedding Bouquet"
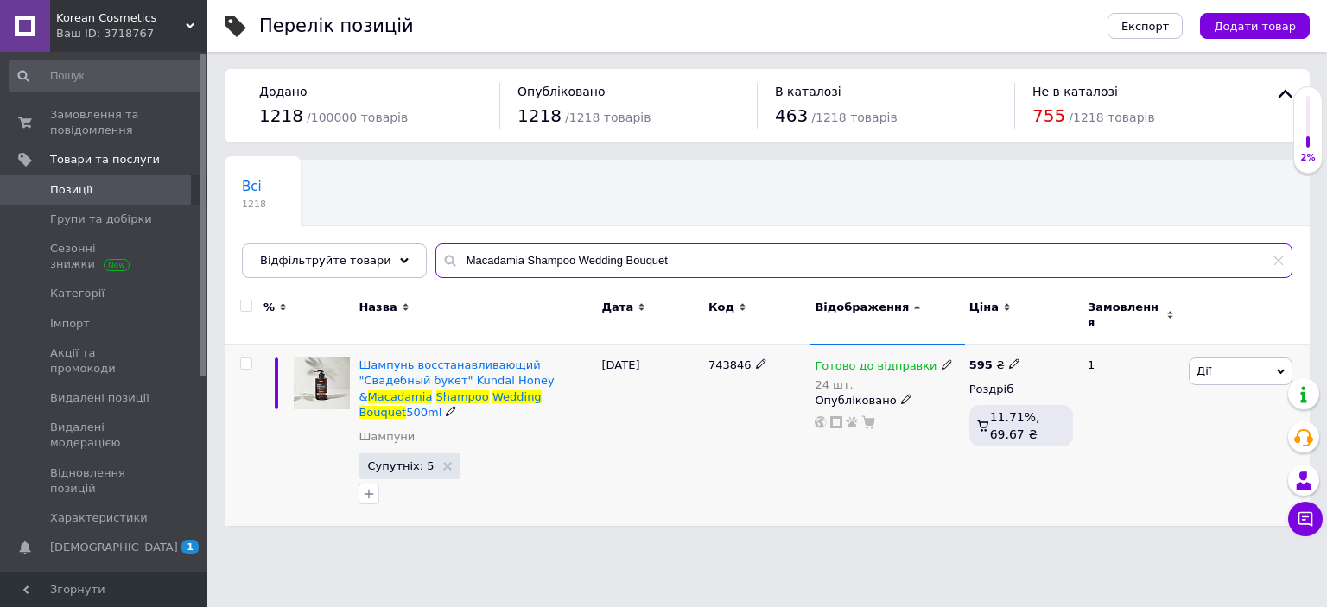
type input "Macadamia Shampoo Wedding Bouquet"
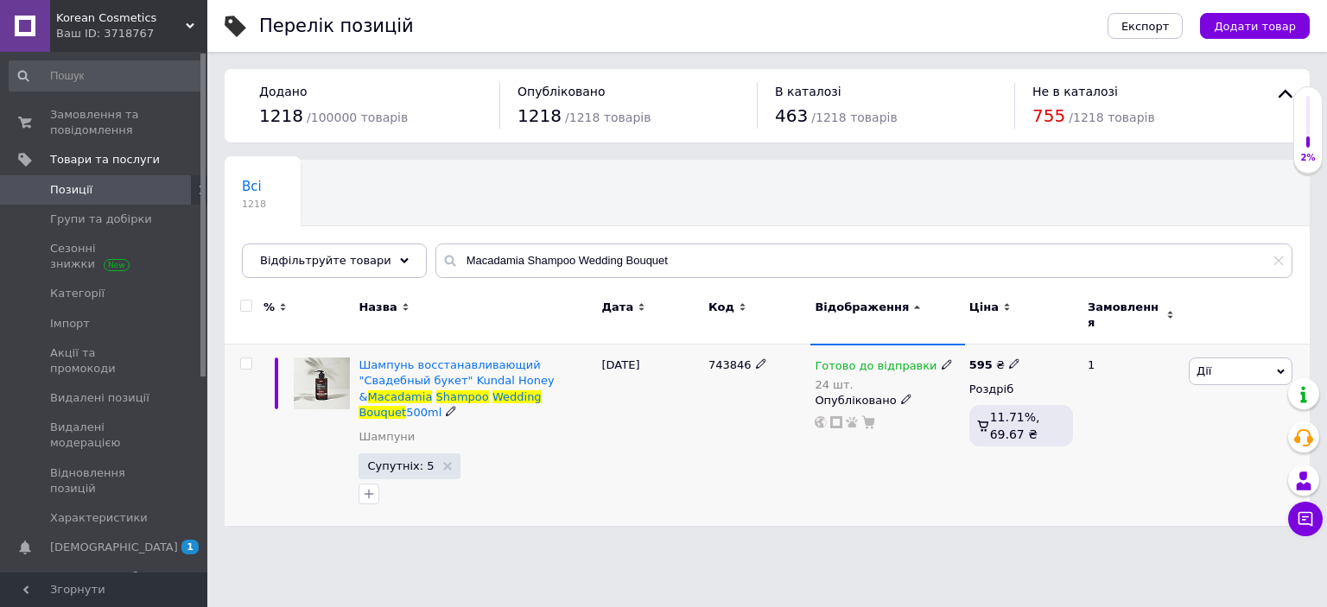
click at [1013, 358] on div "595 ₴" at bounding box center [1022, 366] width 104 height 16
click at [1009, 359] on icon at bounding box center [1014, 364] width 10 height 10
drag, startPoint x: 1078, startPoint y: 345, endPoint x: 1032, endPoint y: 343, distance: 46.7
click at [1032, 343] on input "595" at bounding box center [1094, 345] width 131 height 35
type input "635"
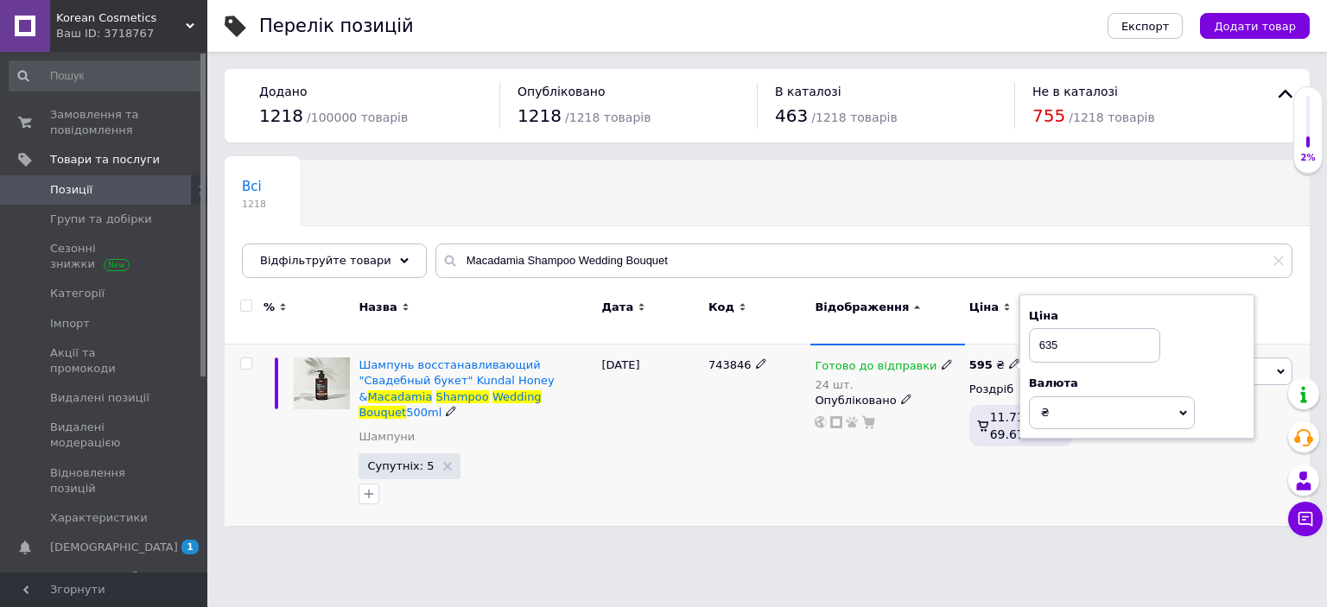
click at [939, 481] on div "Готово до відправки 24 шт. Опубліковано" at bounding box center [888, 436] width 154 height 182
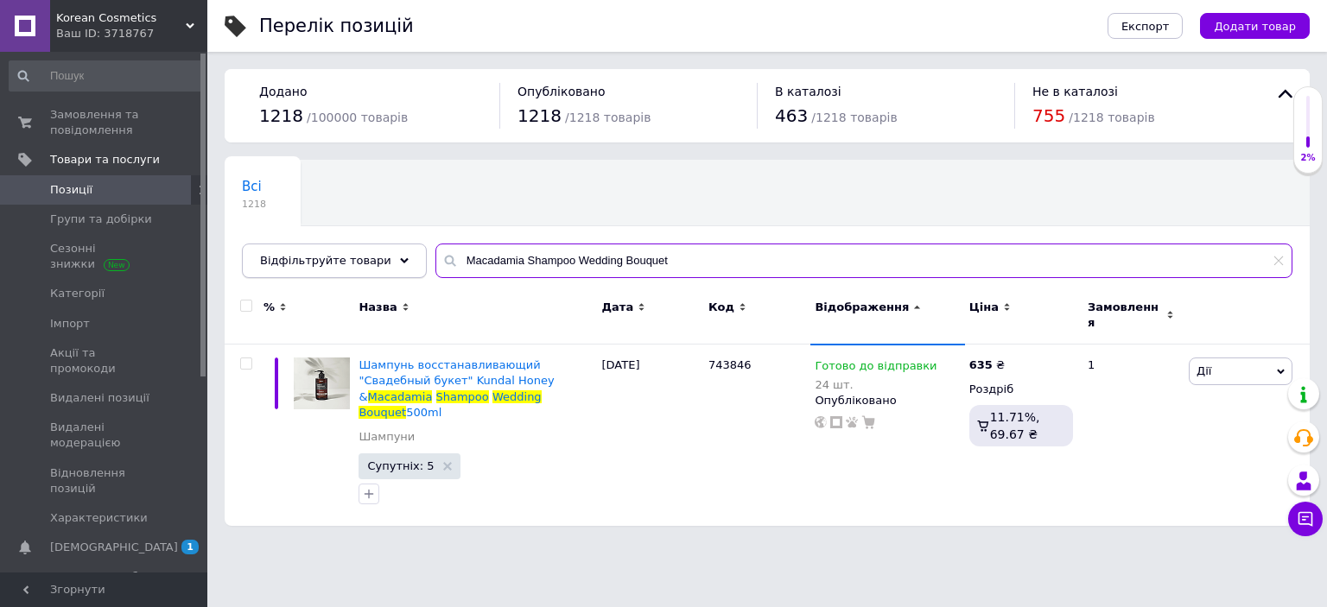
drag, startPoint x: 682, startPoint y: 257, endPoint x: 389, endPoint y: 242, distance: 293.3
click at [389, 244] on div "Відфільтруйте товари Macadamia Shampoo Wedding Bouquet" at bounding box center [767, 261] width 1051 height 35
paste input "Macadamia Shampoo Ylang Ylang"
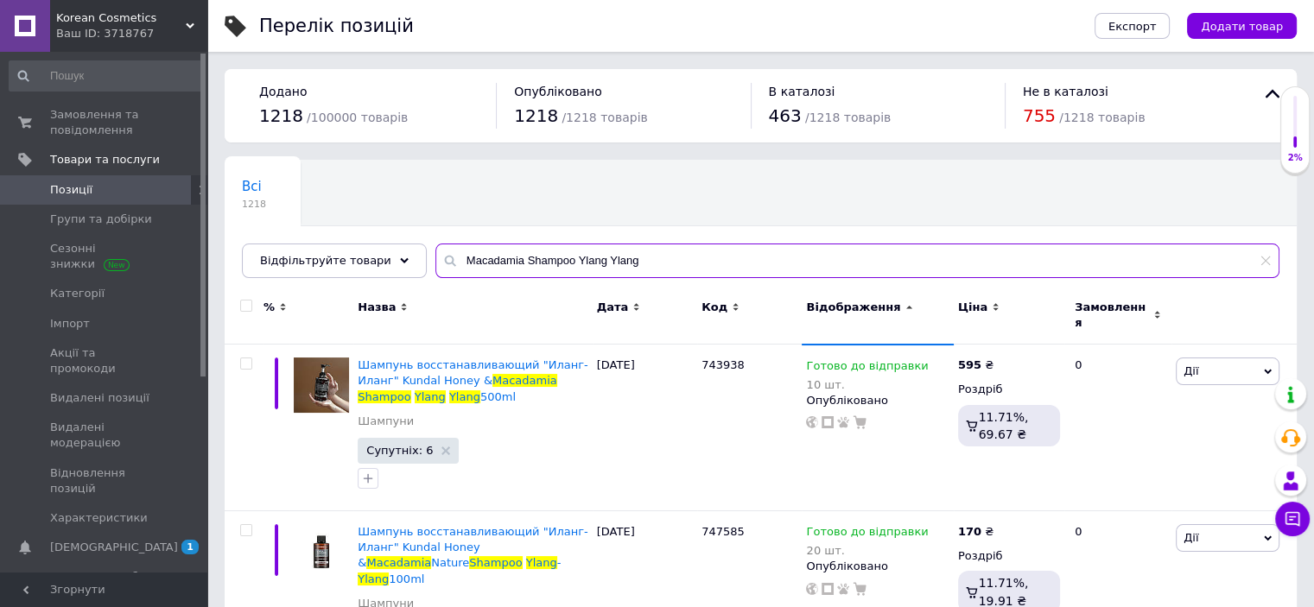
type input "Macadamia Shampoo Ylang Ylang"
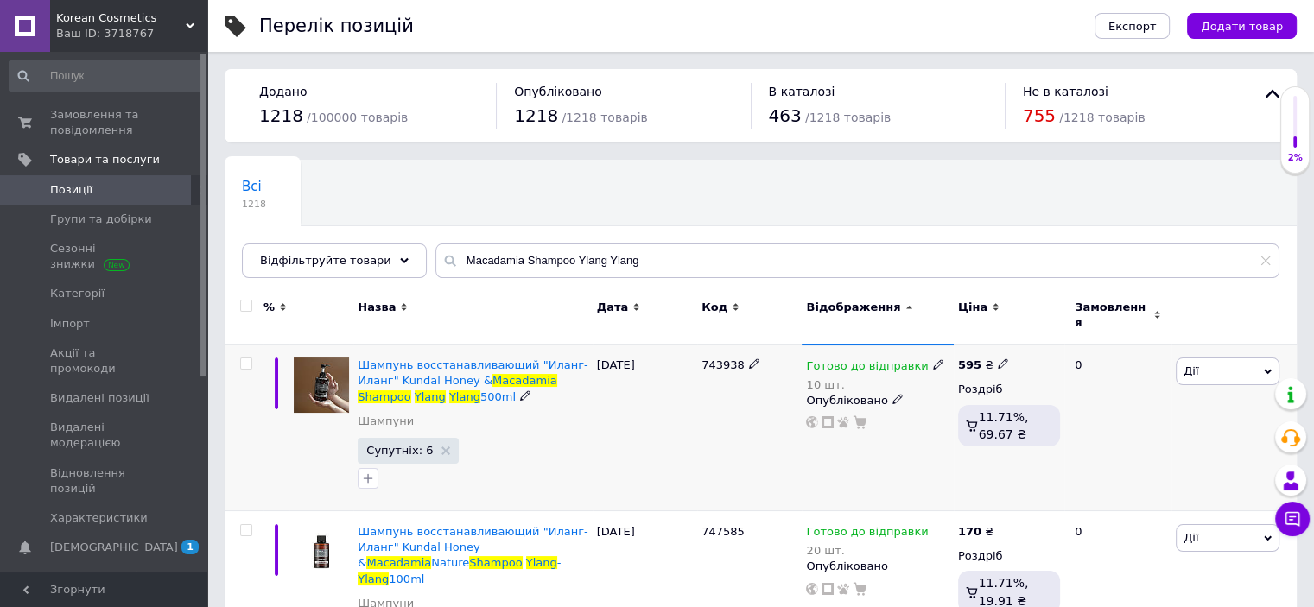
click at [998, 359] on icon at bounding box center [1003, 364] width 10 height 10
drag, startPoint x: 1076, startPoint y: 337, endPoint x: 991, endPoint y: 337, distance: 84.7
click at [991, 345] on div "595 ₴ Ціна 595 Валюта ₴ $ EUR CHF GBP ¥ PLN ₸ MDL HUF KGS CNY TRY KRW lei Роздр…" at bounding box center [1009, 428] width 111 height 167
type input "635"
click at [882, 445] on div "Готово до відправки 10 шт. Опубліковано" at bounding box center [877, 428] width 151 height 167
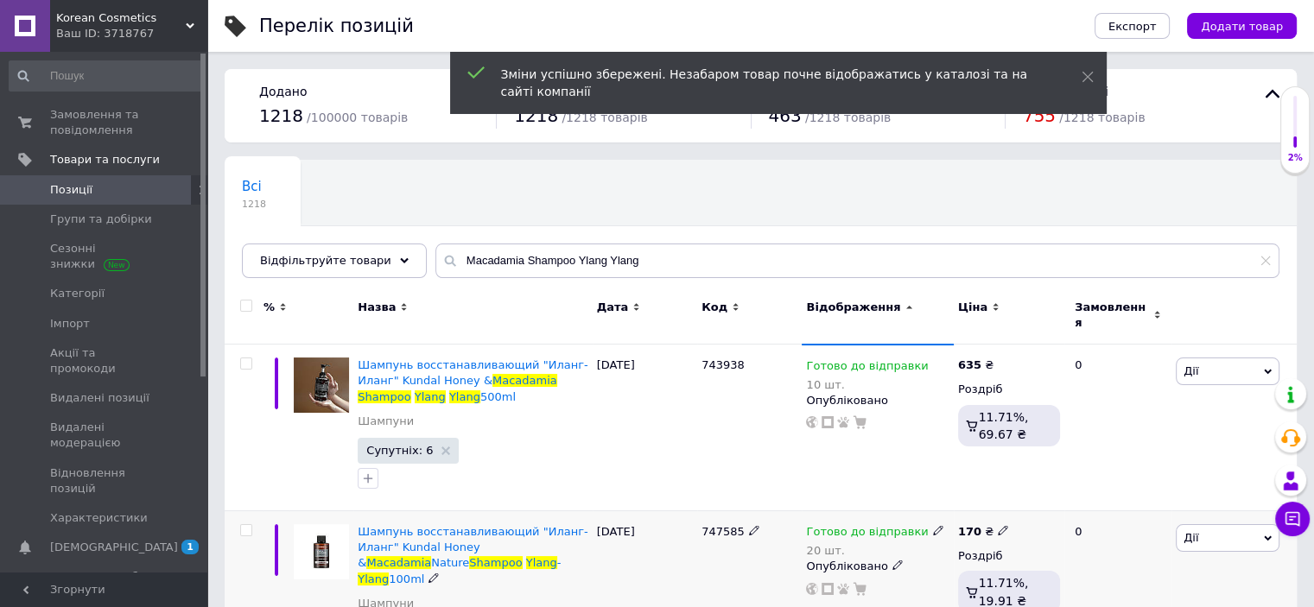
click at [998, 525] on icon at bounding box center [1003, 530] width 10 height 10
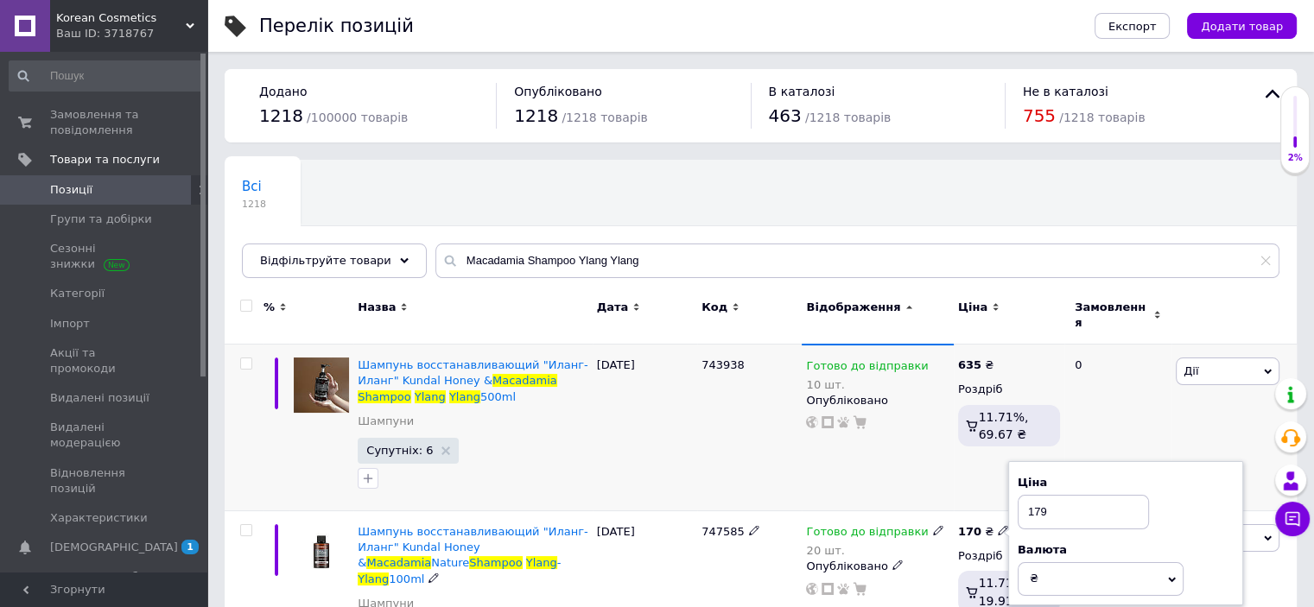
type input "179"
click at [709, 470] on div "743938" at bounding box center [749, 428] width 105 height 167
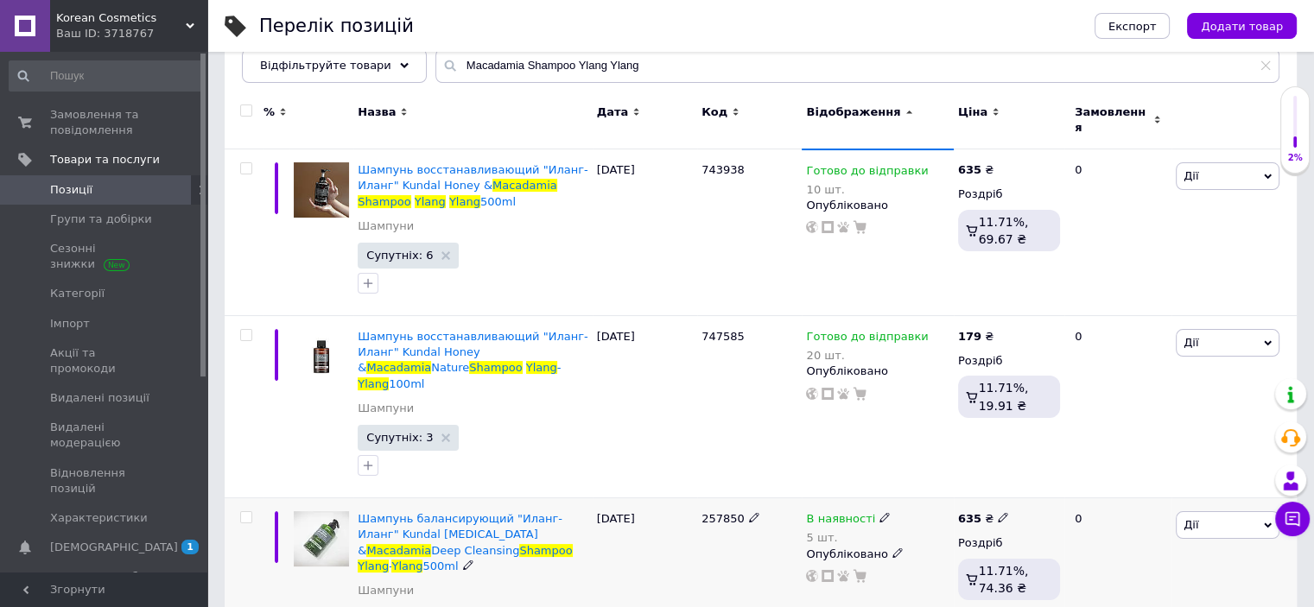
scroll to position [156, 0]
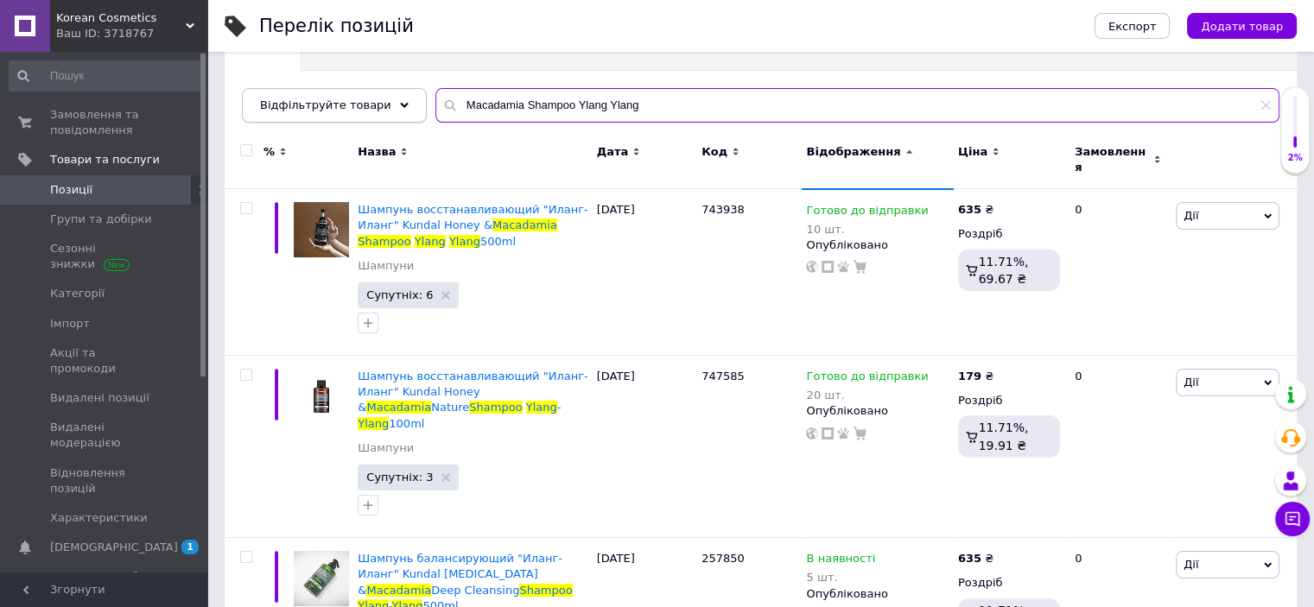
drag, startPoint x: 643, startPoint y: 108, endPoint x: 315, endPoint y: 108, distance: 328.4
click at [315, 108] on div "Відфільтруйте товари Macadamia Shampoo Ylang Ylang" at bounding box center [761, 105] width 1038 height 35
paste input "Nature Shampoo Lychee Apricot"
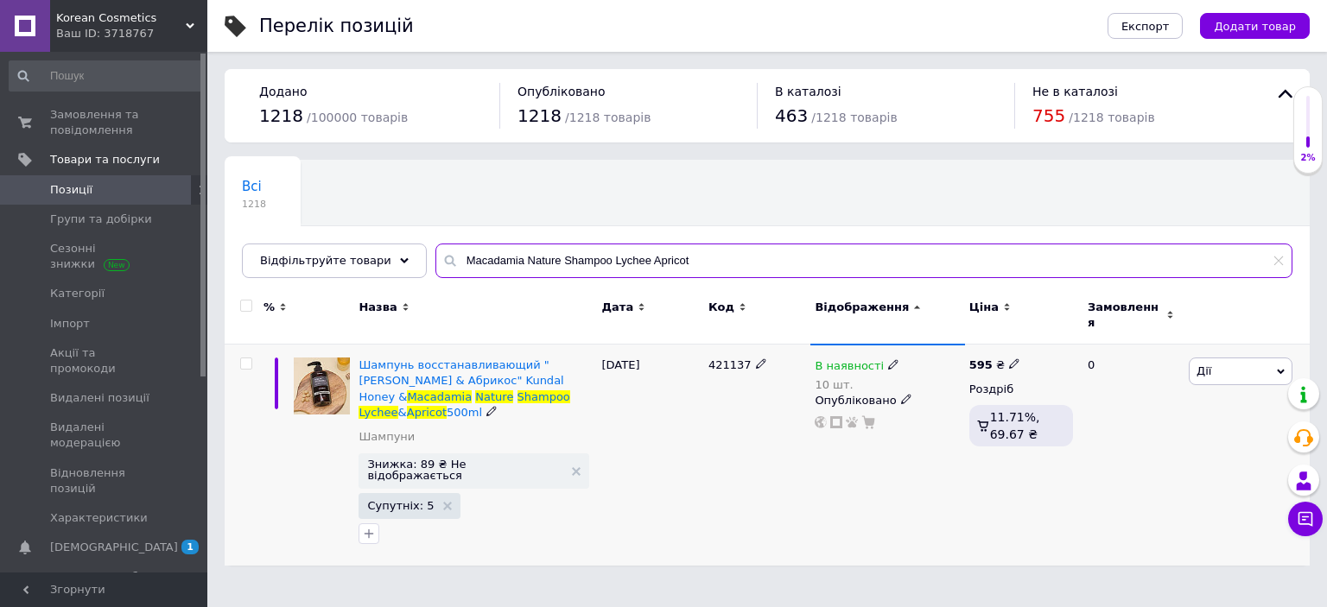
type input "Macadamia Nature Shampoo Lychee Apricot"
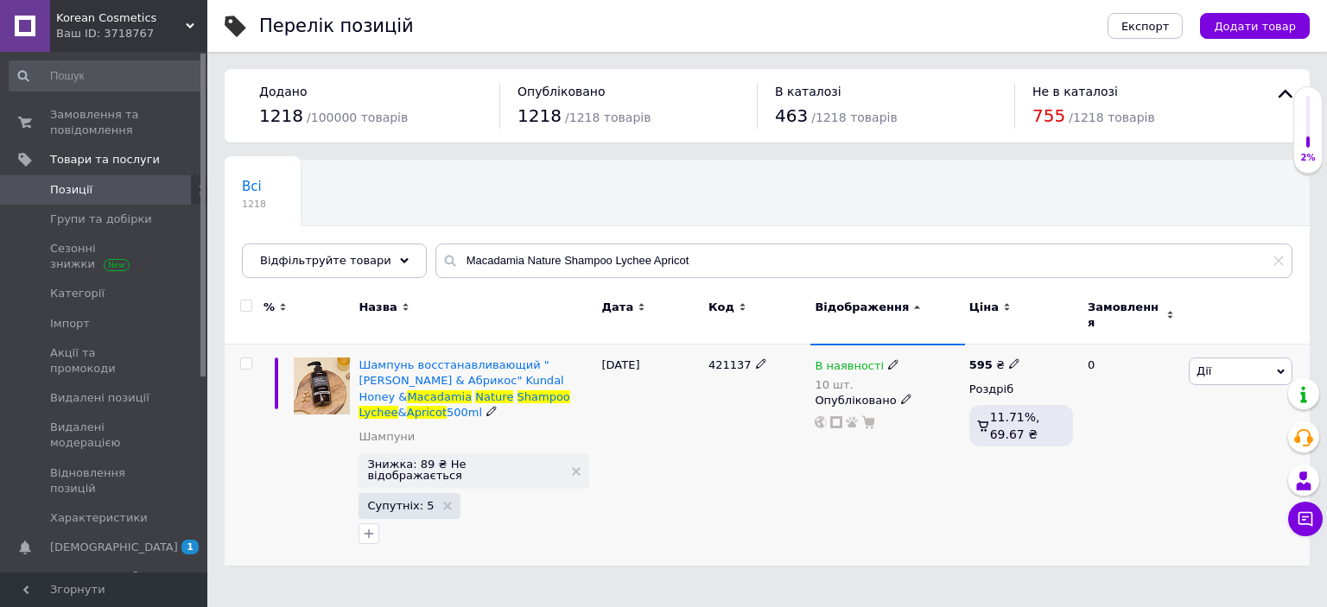
click at [1002, 359] on div "595 ₴" at bounding box center [995, 366] width 51 height 16
drag, startPoint x: 1023, startPoint y: 335, endPoint x: 1009, endPoint y: 334, distance: 13.9
click at [1009, 345] on div "595 ₴ Ціна 595 Валюта ₴ $ EUR CHF GBP ¥ PLN ₸ MDL HUF KGS CNY TRY KRW lei Роздр…" at bounding box center [1021, 456] width 112 height 222
type input "635"
click at [891, 462] on div "В наявності 10 шт. Опубліковано" at bounding box center [888, 456] width 154 height 222
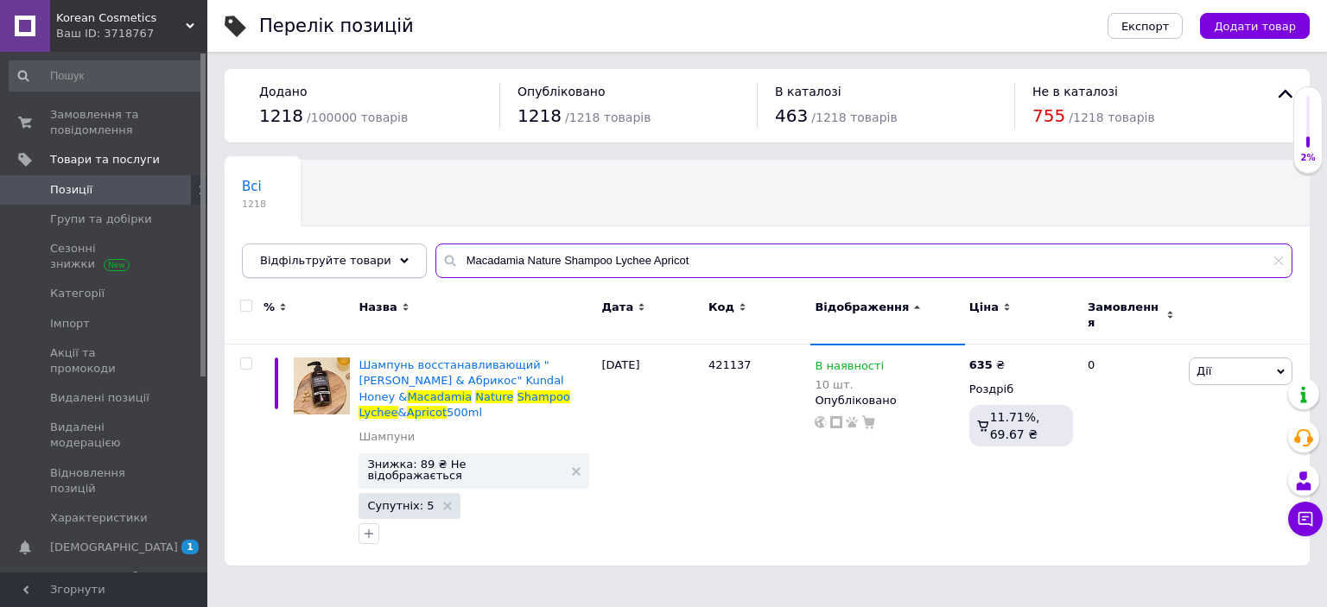
drag, startPoint x: 672, startPoint y: 260, endPoint x: 337, endPoint y: 255, distance: 335.3
click at [337, 255] on div "Відфільтруйте товари Macadamia Nature Shampoo Lychee Apricot" at bounding box center [767, 261] width 1051 height 35
paste input "Green Musca"
type input "Macadamia Nature Shampoo Green Muscat"
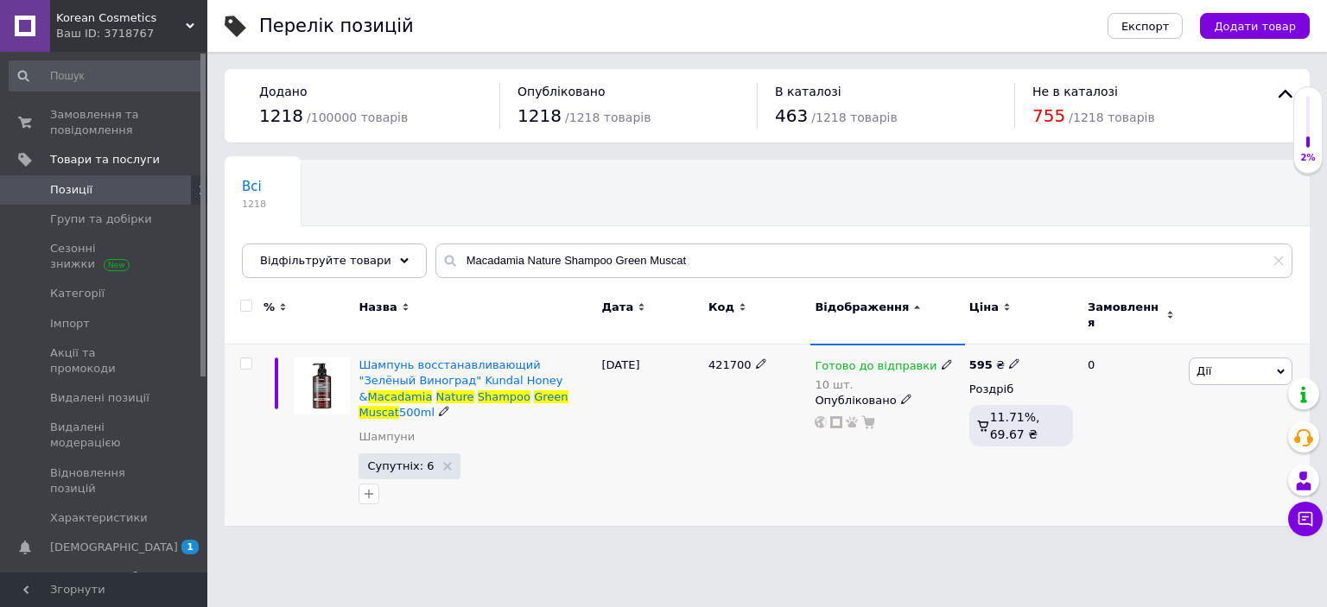
click at [1009, 359] on use at bounding box center [1014, 364] width 10 height 10
drag, startPoint x: 1060, startPoint y: 336, endPoint x: 1033, endPoint y: 331, distance: 27.3
click at [1033, 332] on input "595" at bounding box center [1094, 345] width 131 height 35
type input "635"
click at [874, 495] on div "Готово до відправки 10 шт. Опубліковано" at bounding box center [888, 436] width 154 height 182
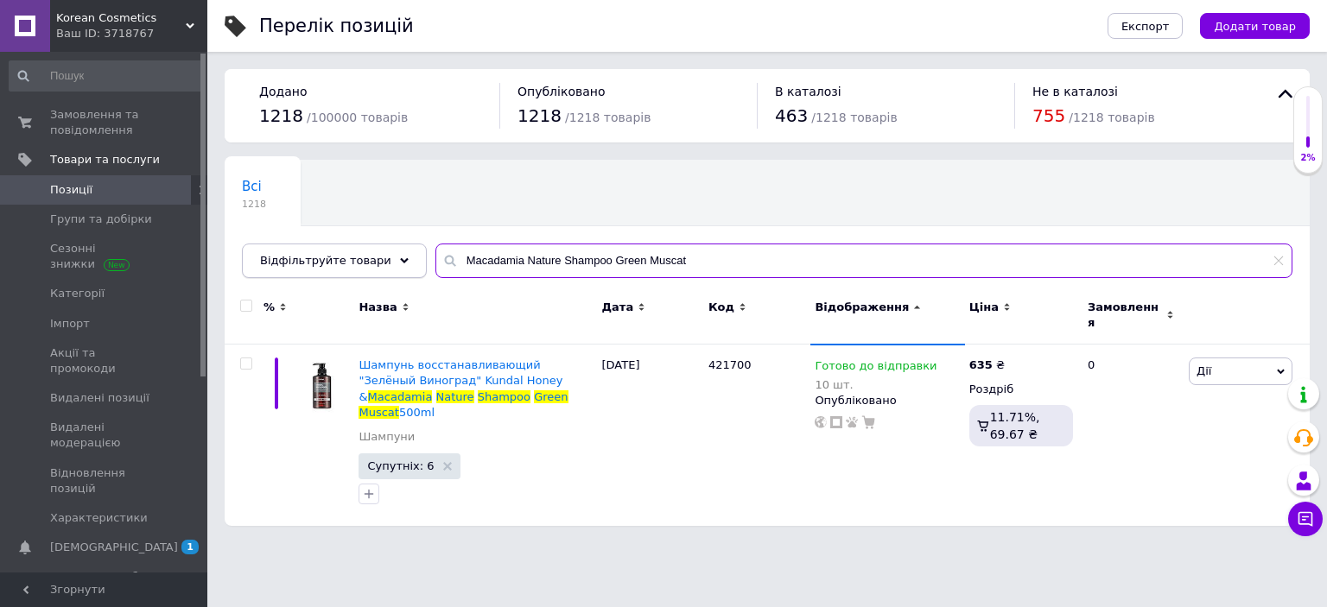
drag, startPoint x: 690, startPoint y: 262, endPoint x: 256, endPoint y: 258, distance: 433.8
click at [256, 258] on div "Відфільтруйте товари Macadamia Nature Shampoo Green Muscat" at bounding box center [767, 261] width 1051 height 35
paste input "Pear"
type input "Macadamia Nature Shampoo Pear"
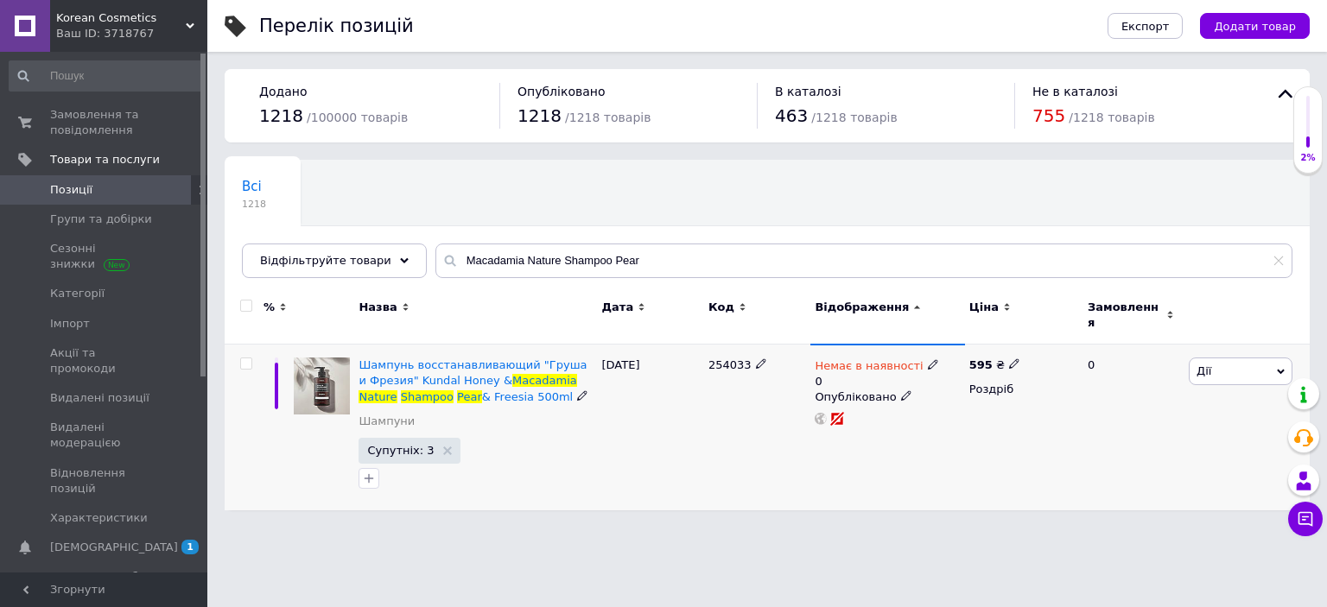
click at [1009, 359] on icon at bounding box center [1014, 364] width 10 height 10
drag, startPoint x: 1020, startPoint y: 333, endPoint x: 985, endPoint y: 329, distance: 34.7
click at [985, 329] on div "% Назва Дата Код Відображення Ціна Замовлення Шампунь восстанавливающий "Груша …" at bounding box center [767, 399] width 1085 height 224
type input "635"
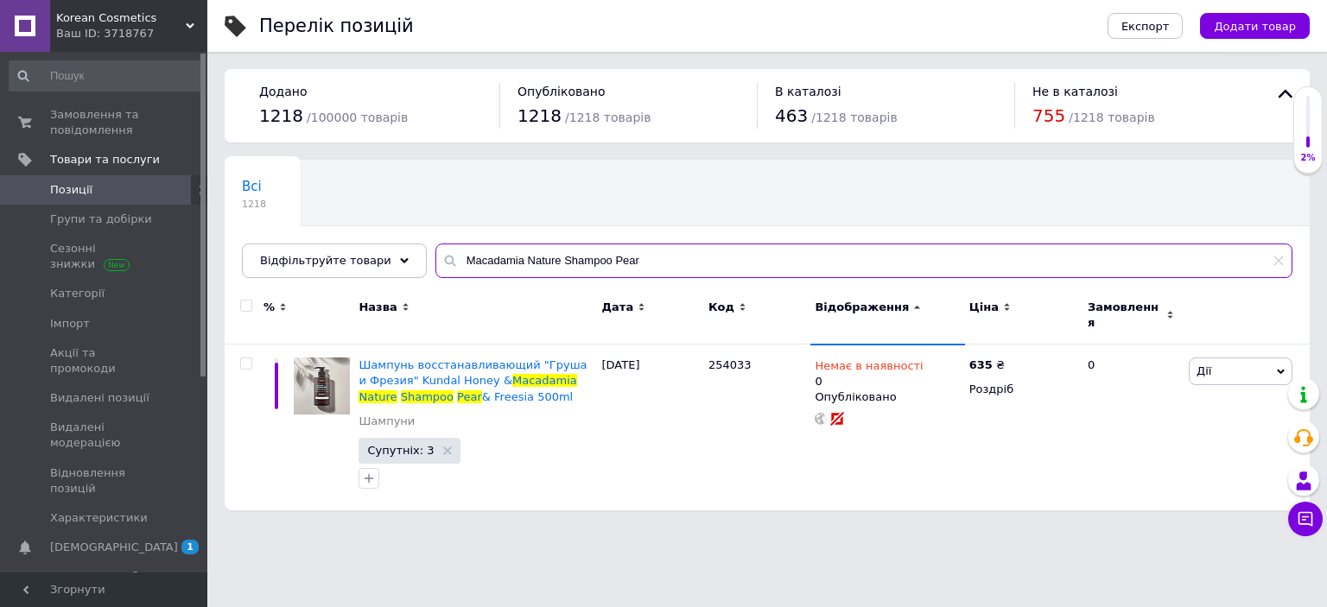
drag, startPoint x: 639, startPoint y: 259, endPoint x: 436, endPoint y: 238, distance: 204.2
click at [436, 238] on div "Всі 1218 Ok Відфільтровано... Зберегти Нічого не знайдено Можливо, помилка у сл…" at bounding box center [767, 219] width 1085 height 118
paste input "Macadamia Shampoo [GEOGRAPHIC_DATA]"
type input "Macadamia Shampoo [GEOGRAPHIC_DATA]"
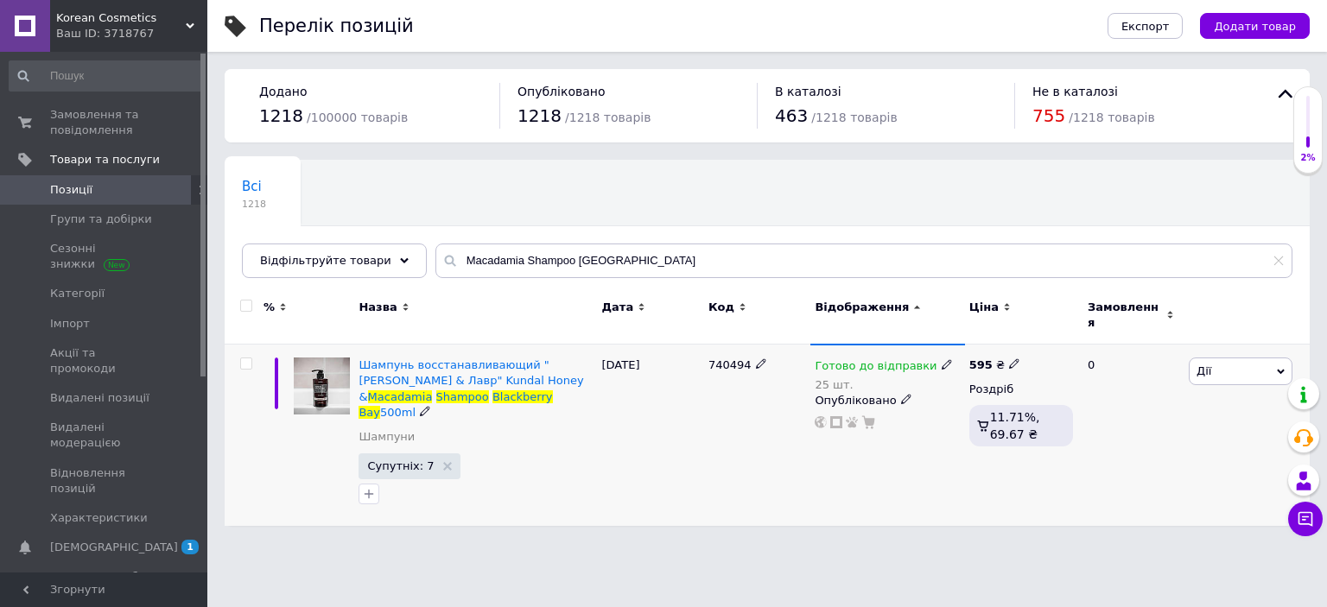
click at [1011, 359] on icon at bounding box center [1014, 364] width 10 height 10
drag, startPoint x: 1081, startPoint y: 330, endPoint x: 1006, endPoint y: 329, distance: 75.2
click at [1006, 329] on div "% Назва Дата Код Відображення Ціна Замовлення Шампунь восстанавливающий "Ежевик…" at bounding box center [767, 407] width 1085 height 240
type input "635"
click at [901, 466] on div "Готово до відправки 25 шт. Опубліковано" at bounding box center [888, 436] width 154 height 182
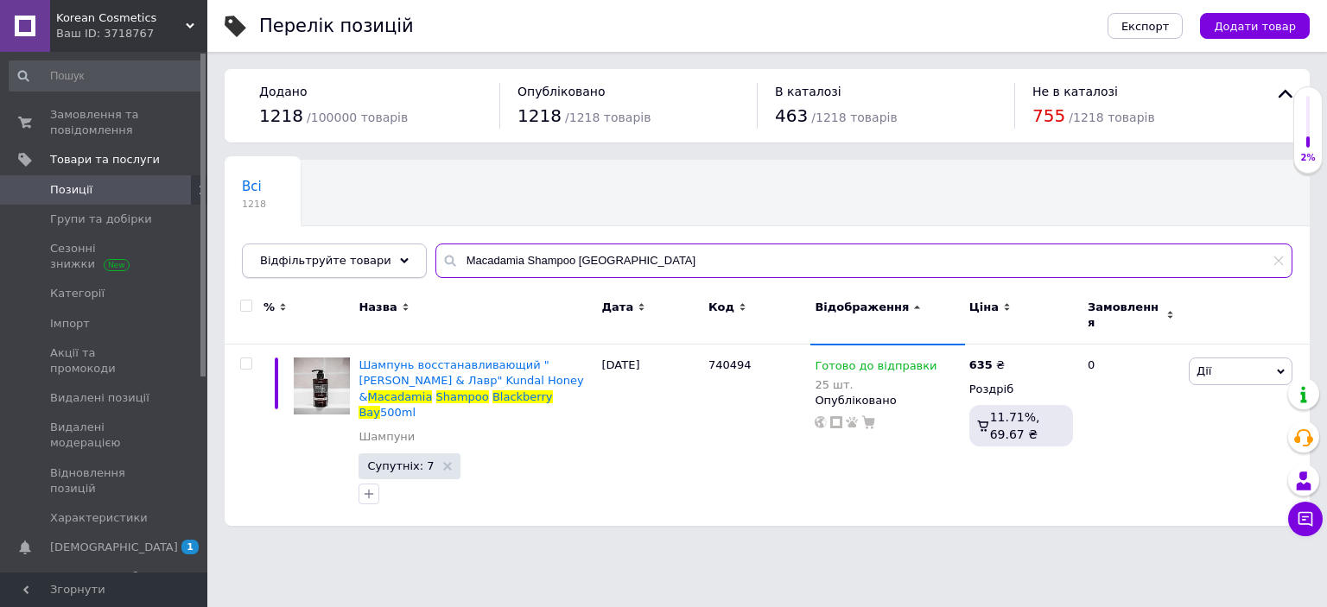
drag, startPoint x: 680, startPoint y: 253, endPoint x: 364, endPoint y: 252, distance: 316.3
click at [365, 252] on div "Відфільтруйте товари Macadamia Shampoo [GEOGRAPHIC_DATA]" at bounding box center [767, 261] width 1051 height 35
paste input "Macadamia Shampoo [PERSON_NAME]"
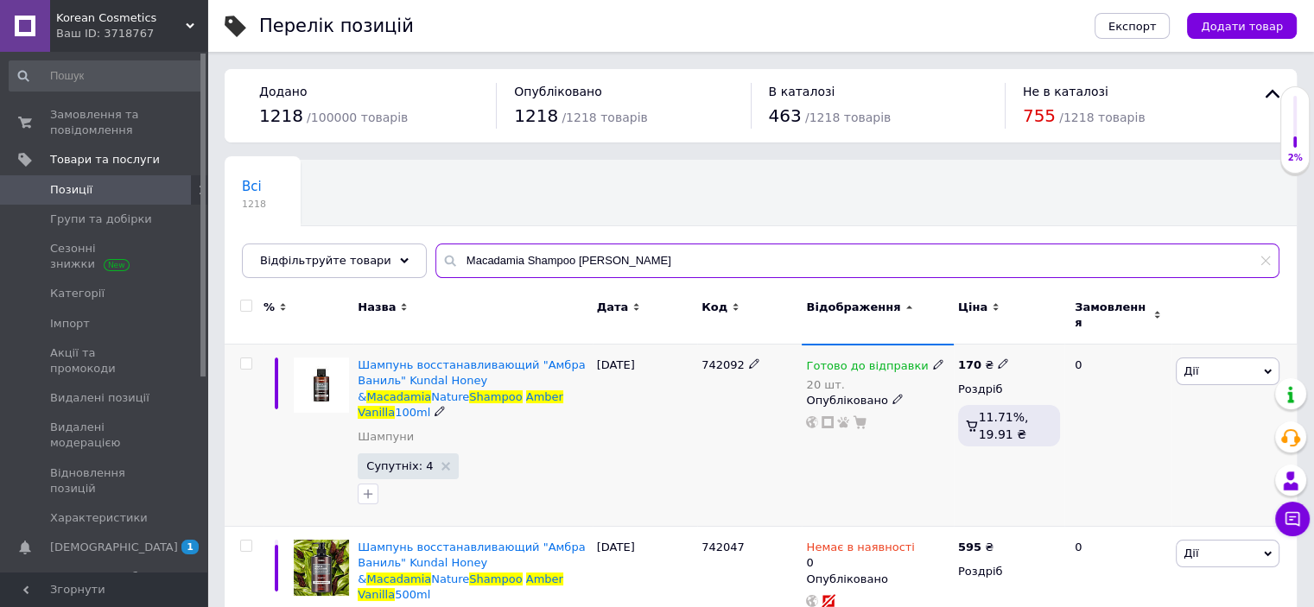
type input "Macadamia Shampoo [PERSON_NAME]"
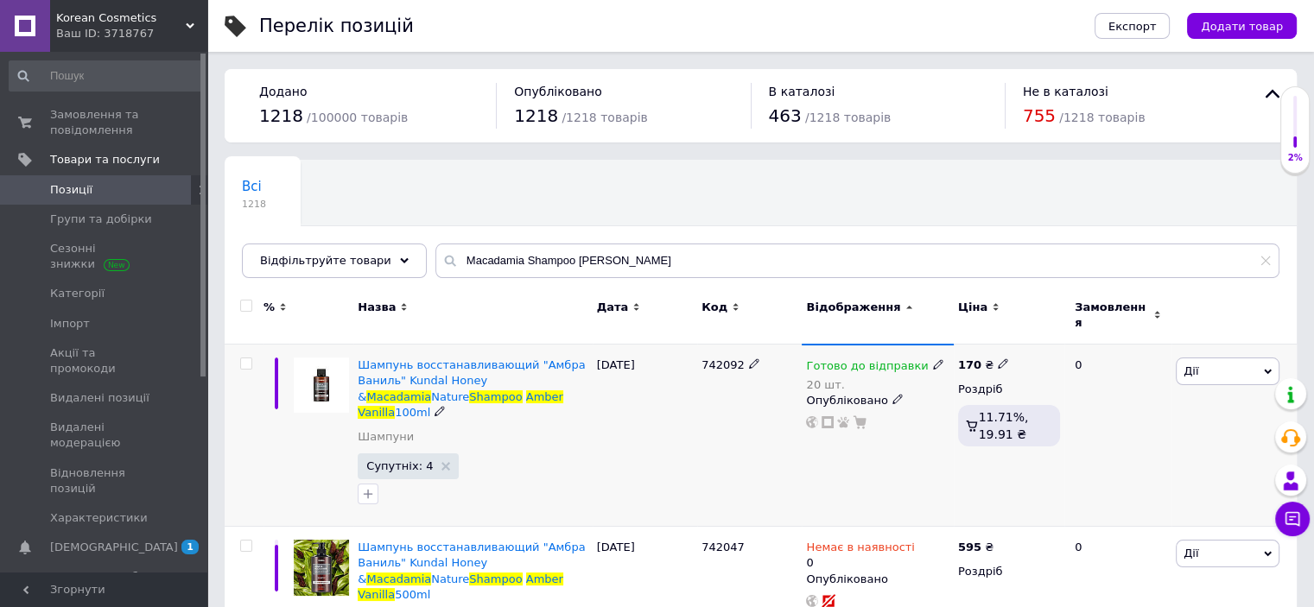
click at [1001, 362] on div "170 ₴ Роздріб 11.71%, 19.91 ₴" at bounding box center [1009, 406] width 102 height 96
click at [999, 359] on icon at bounding box center [1003, 364] width 10 height 10
type input "179"
click at [840, 457] on div "Готово до відправки 20 шт. Опубліковано" at bounding box center [877, 436] width 151 height 182
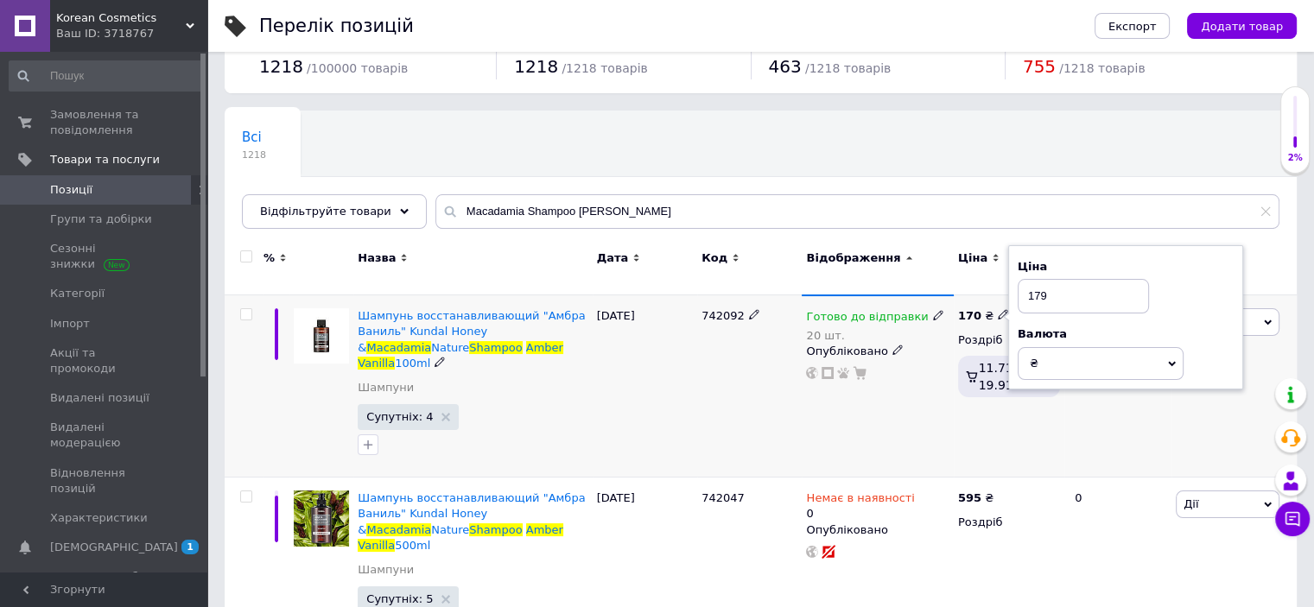
scroll to position [76, 0]
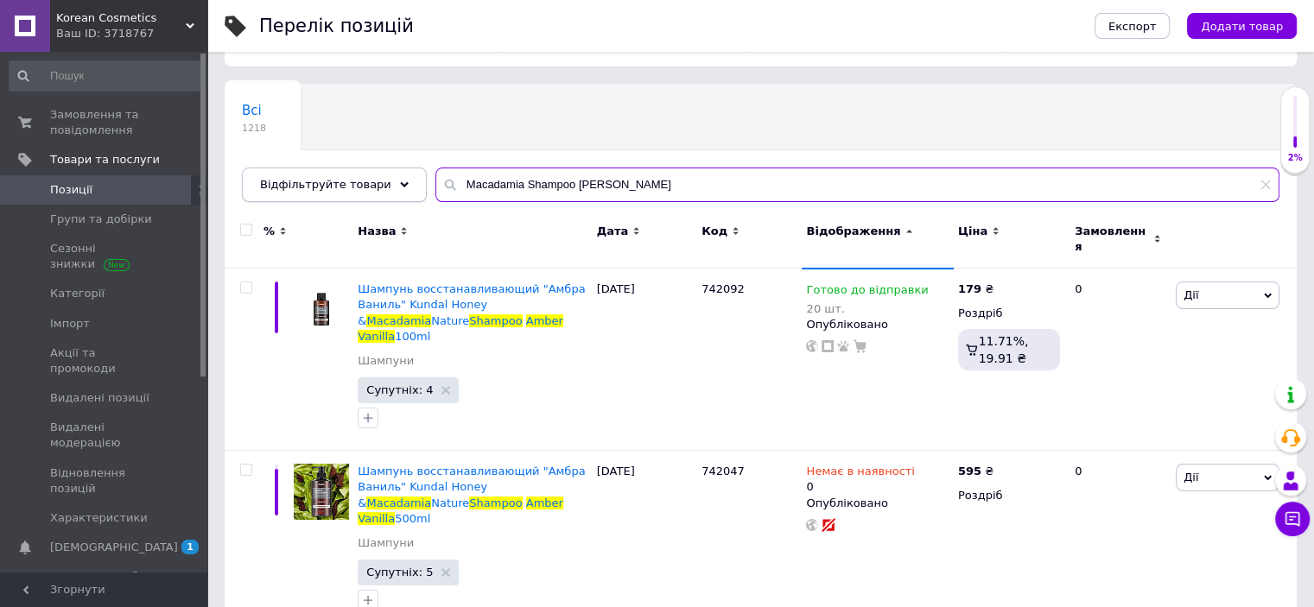
drag, startPoint x: 657, startPoint y: 174, endPoint x: 399, endPoint y: 175, distance: 257.5
click at [399, 175] on div "Відфільтруйте товари Macadamia Shampoo [PERSON_NAME]" at bounding box center [761, 185] width 1038 height 35
paste input "English Rose"
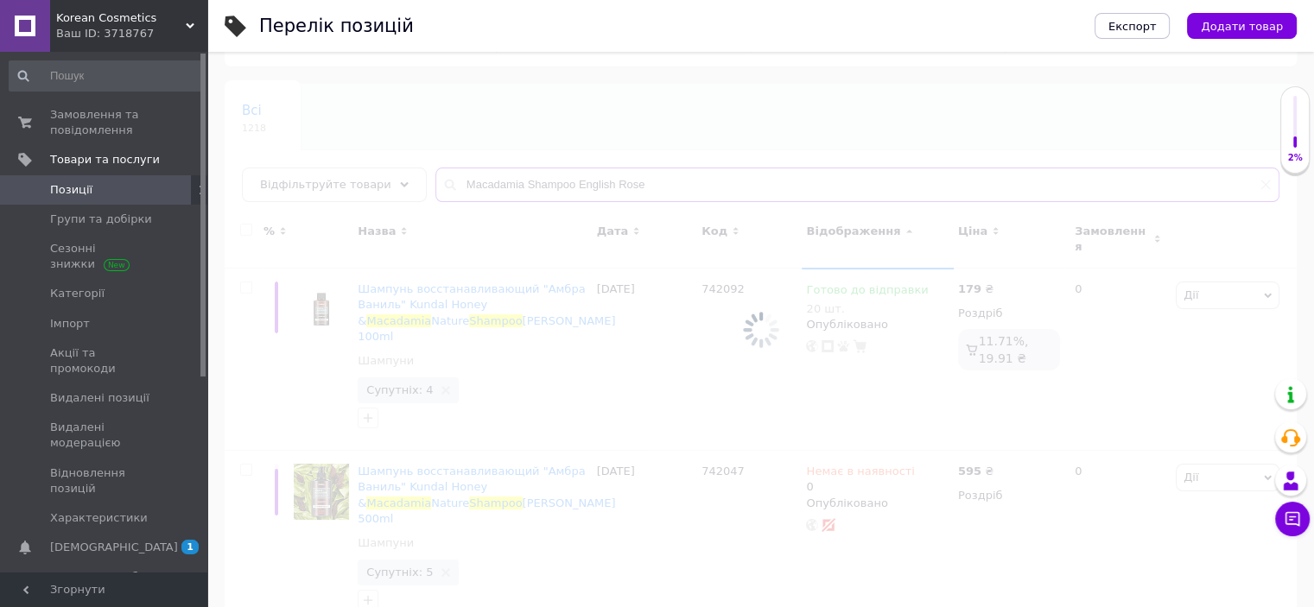
type input "Macadamia Shampoo English Rose"
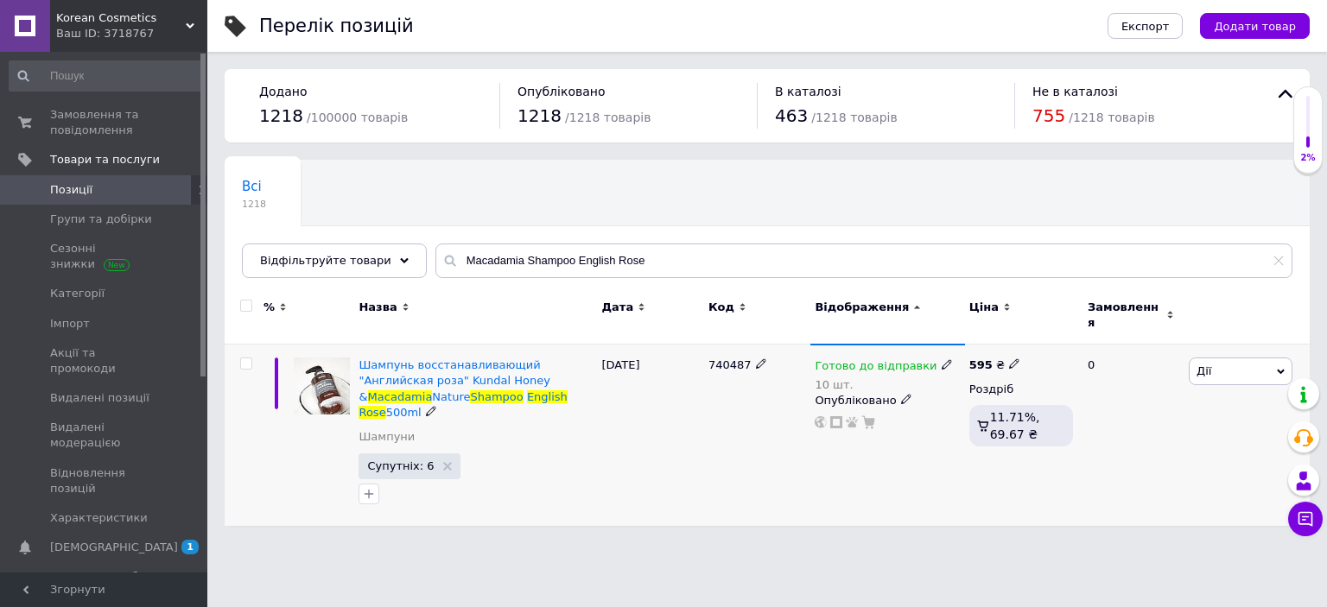
click at [1009, 359] on icon at bounding box center [1014, 364] width 10 height 10
drag, startPoint x: 1067, startPoint y: 337, endPoint x: 1002, endPoint y: 331, distance: 65.1
click at [1005, 345] on div "595 ₴ Ціна 595 Валюта ₴ $ EUR CHF GBP ¥ PLN ₸ MDL HUF KGS CNY TRY KRW lei Роздр…" at bounding box center [1021, 436] width 112 height 182
type input "635"
click at [747, 480] on div "740487" at bounding box center [757, 436] width 106 height 182
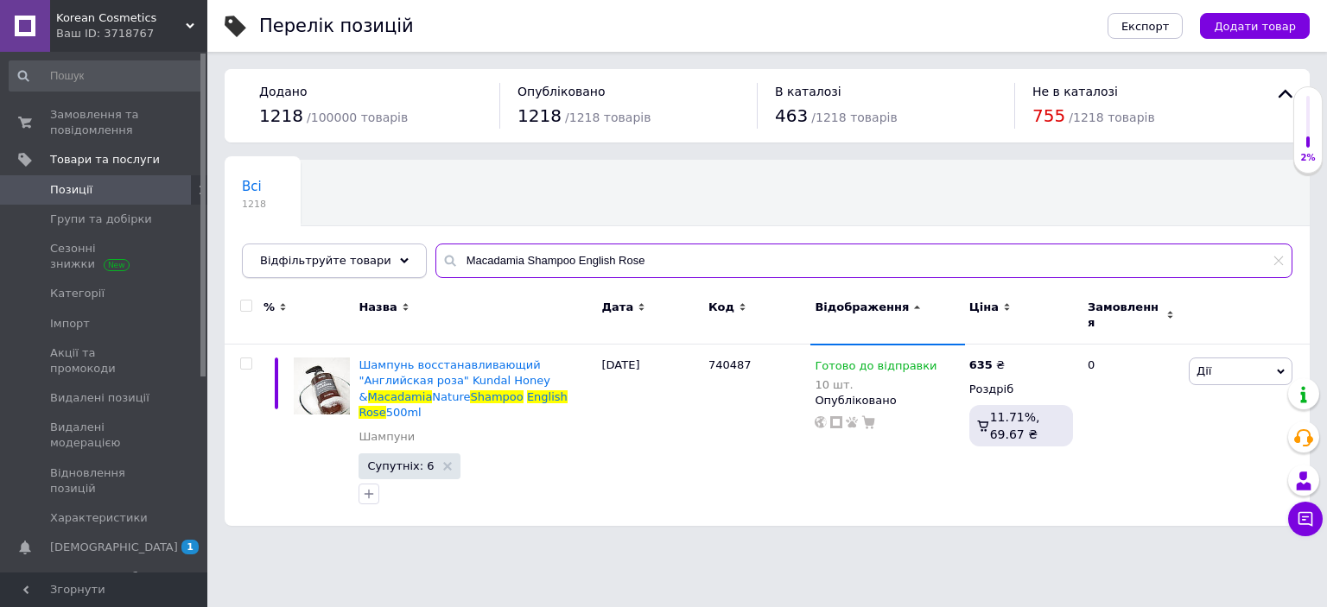
drag, startPoint x: 477, startPoint y: 255, endPoint x: 385, endPoint y: 255, distance: 91.6
click at [385, 255] on div "Відфільтруйте товари Macadamia Shampoo English Rose" at bounding box center [767, 261] width 1051 height 35
paste input "Baby Powd"
type input "Macadamia Shampoo Baby Powde"
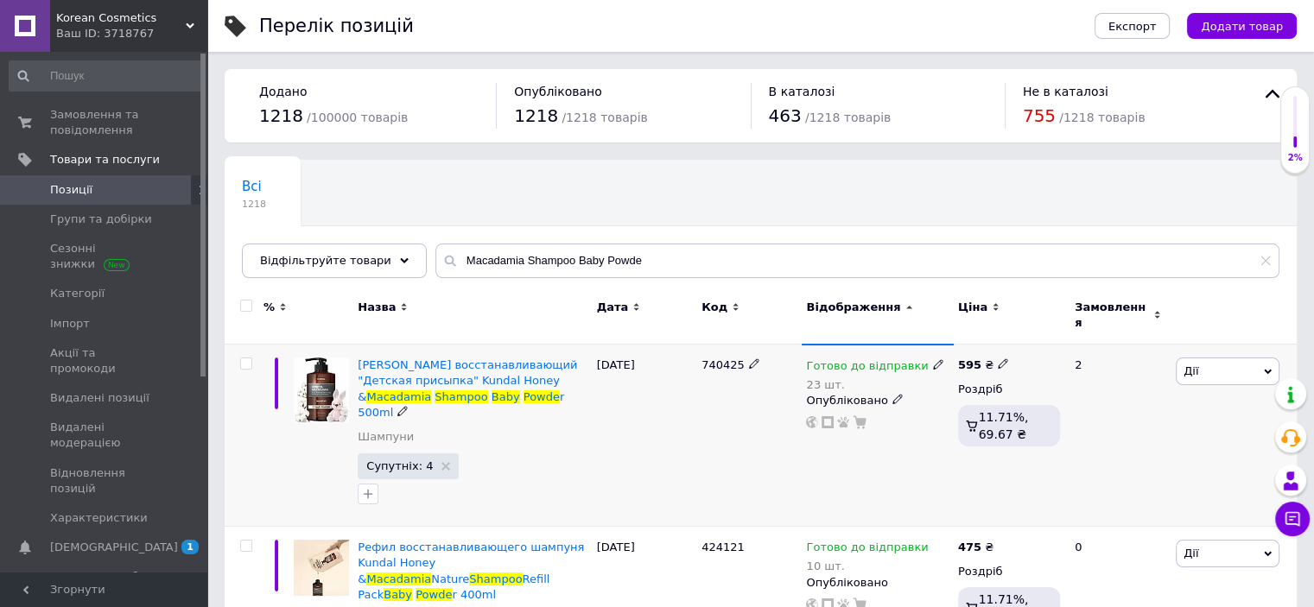
click at [998, 359] on icon at bounding box center [1003, 364] width 10 height 10
drag, startPoint x: 1050, startPoint y: 334, endPoint x: 1017, endPoint y: 336, distance: 32.9
click at [1018, 336] on input "595" at bounding box center [1083, 345] width 131 height 35
type input "635"
click at [938, 461] on div "Готово до відправки 23 шт. Опубліковано" at bounding box center [877, 436] width 151 height 182
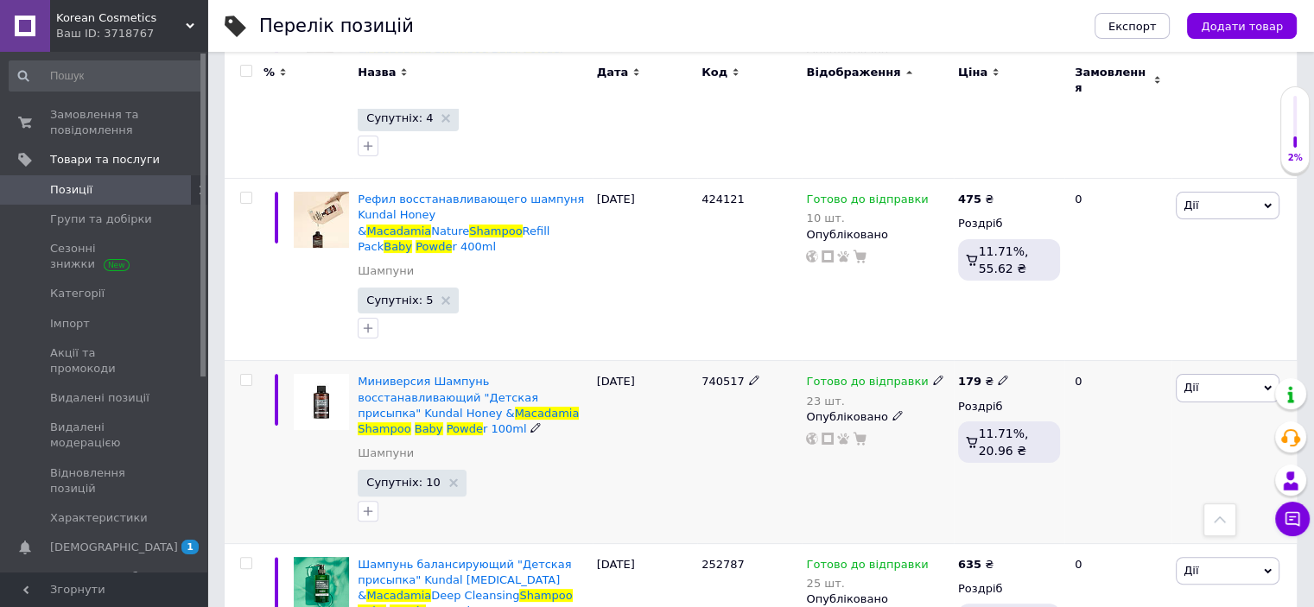
scroll to position [322, 0]
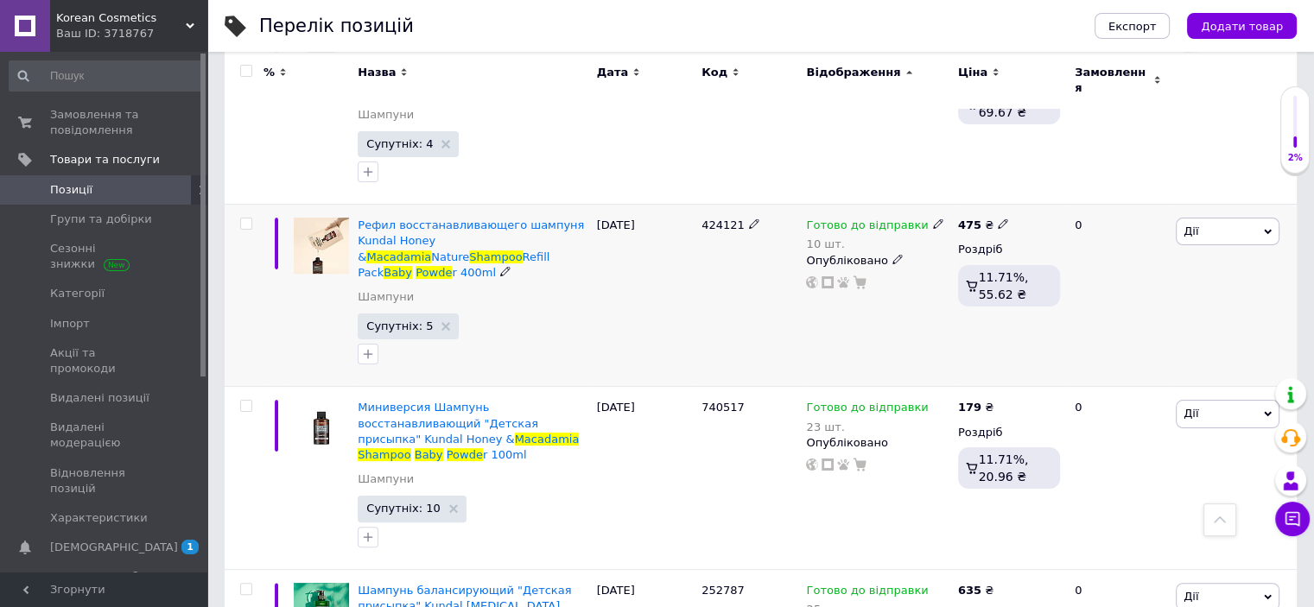
drag, startPoint x: 691, startPoint y: 200, endPoint x: 738, endPoint y: 207, distance: 47.1
click at [738, 207] on div "Рефил восстанавливающего шампуня Kundal Honey & Macadamia Nature Shampoo Refill…" at bounding box center [761, 296] width 1072 height 182
copy div "424121"
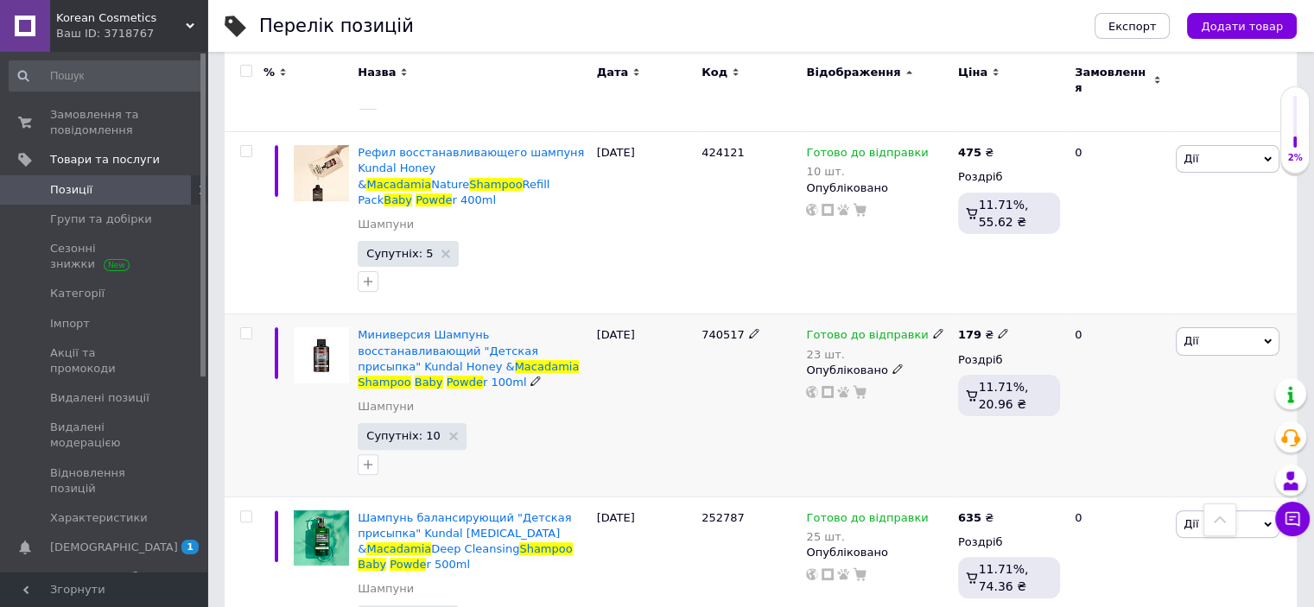
scroll to position [149, 0]
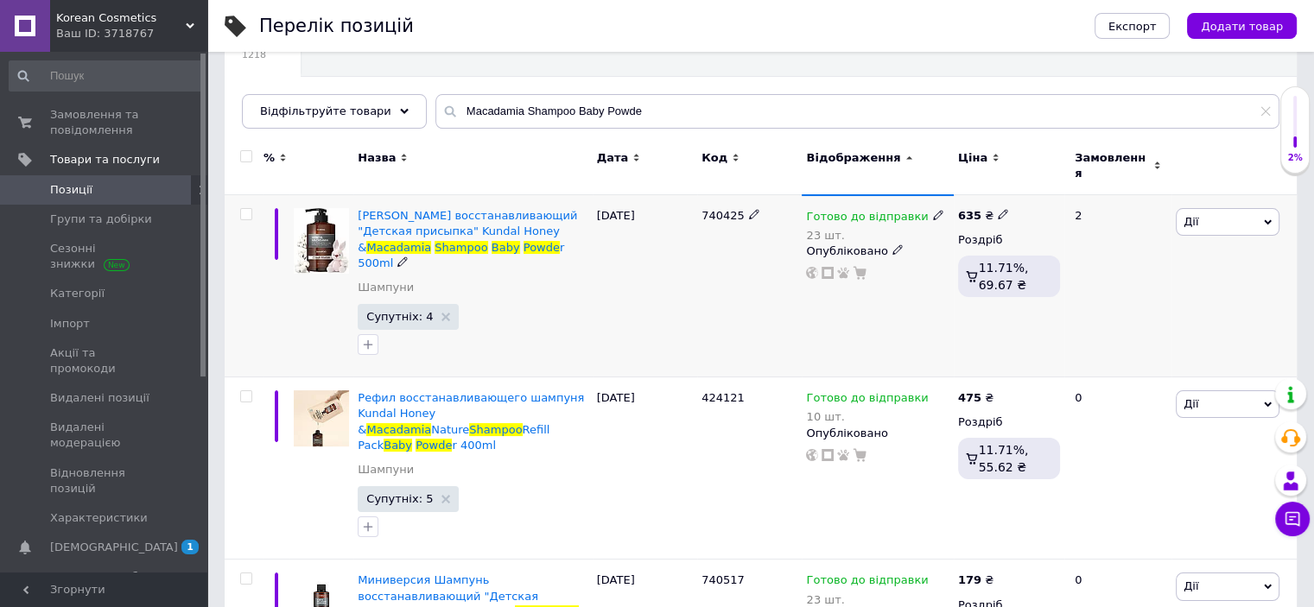
click at [769, 309] on div "740425" at bounding box center [749, 286] width 105 height 182
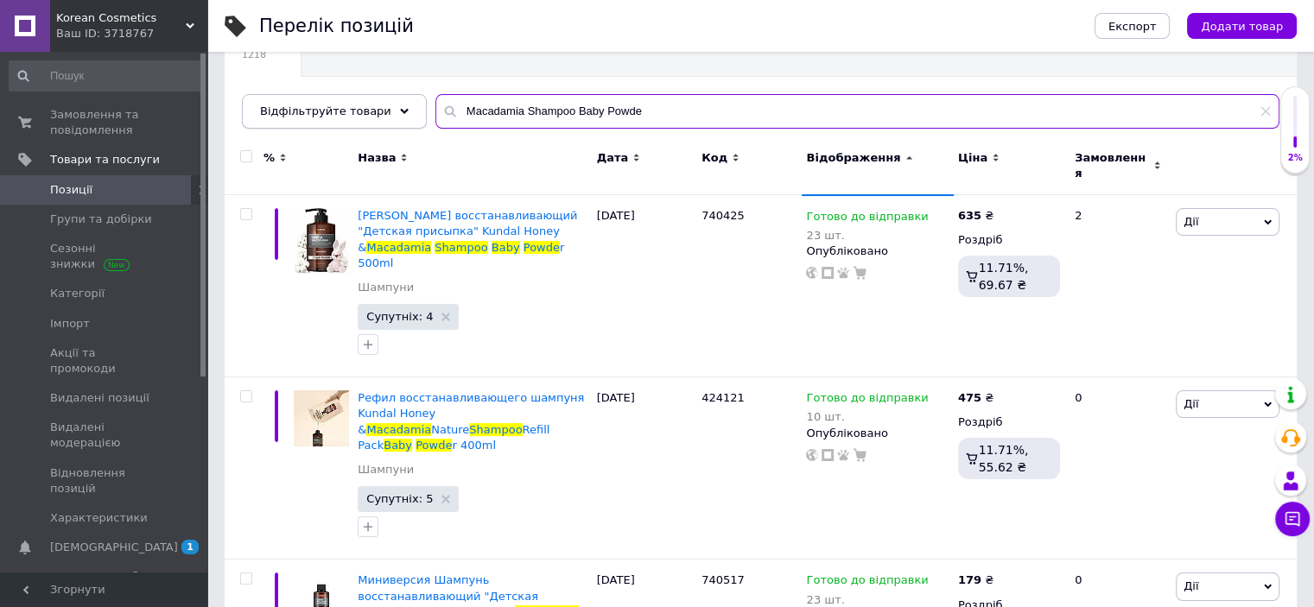
drag, startPoint x: 662, startPoint y: 116, endPoint x: 370, endPoint y: 116, distance: 292.1
click at [370, 116] on div "Відфільтруйте товари Macadamia Shampoo Baby Powde" at bounding box center [761, 111] width 1038 height 35
paste input "Acacia Moringa"
type input "Macadamia Shampoo Acacia Moringa"
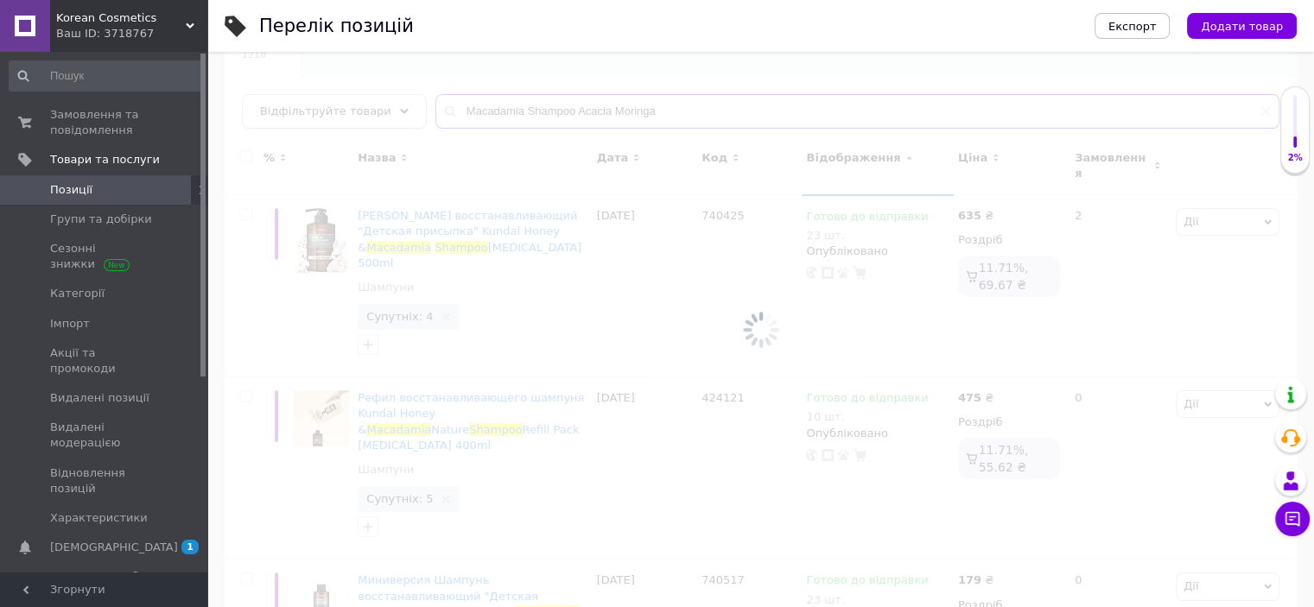
scroll to position [106, 0]
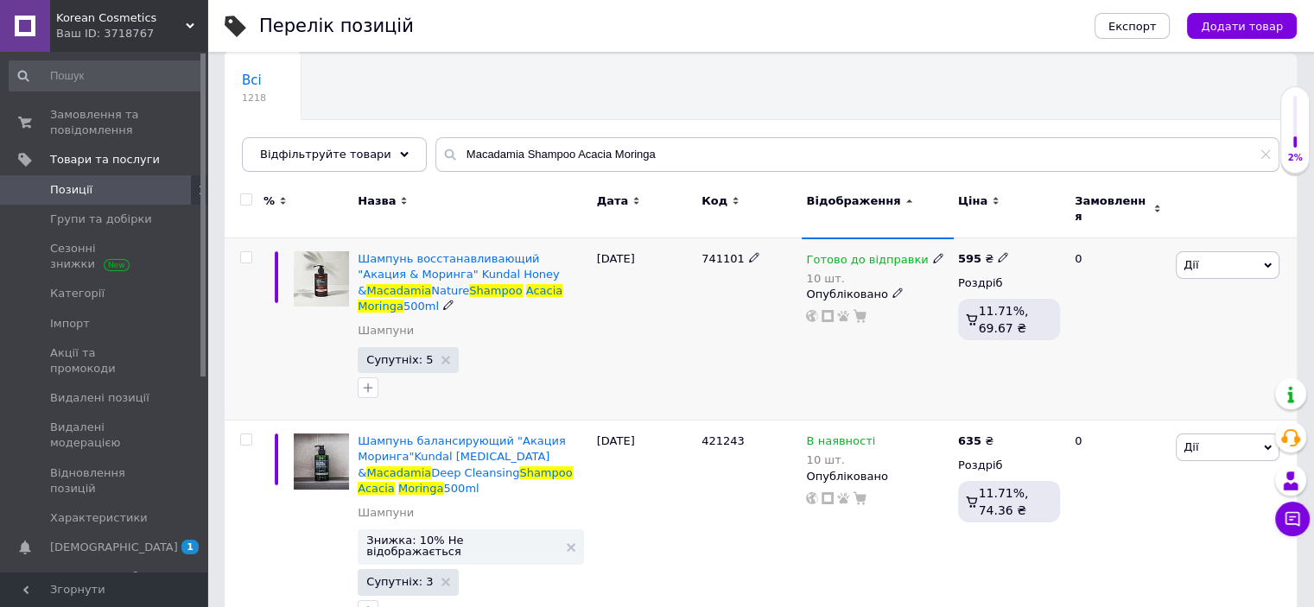
click at [998, 252] on icon at bounding box center [1003, 257] width 10 height 10
drag, startPoint x: 1056, startPoint y: 236, endPoint x: 1014, endPoint y: 233, distance: 41.6
click at [1014, 233] on div "Ціна 595 Валюта ₴ $ EUR CHF GBP ¥ PLN ₸ MDL HUF KGS CNY TRY KRW lei" at bounding box center [1125, 260] width 235 height 144
type input "635"
click at [902, 347] on div "Готово до відправки 10 шт. Опубліковано" at bounding box center [877, 329] width 151 height 182
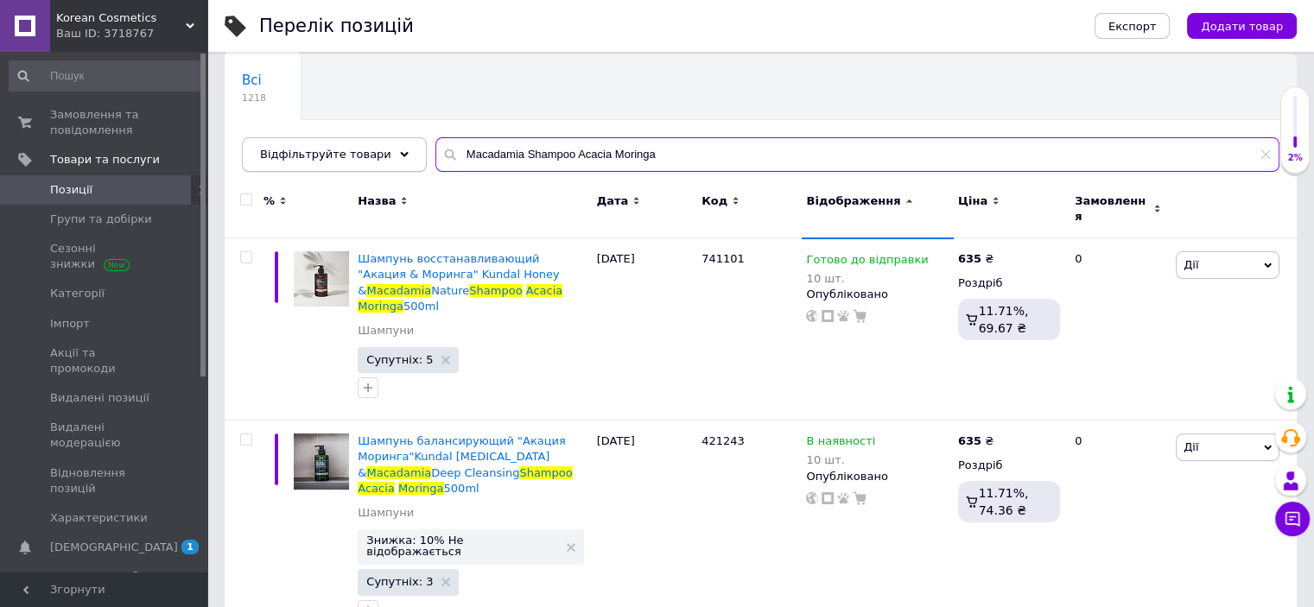
drag, startPoint x: 681, startPoint y: 162, endPoint x: 386, endPoint y: 163, distance: 294.7
click at [386, 163] on div "Відфільтруйте товари Macadamia Shampoo Acacia Moringa" at bounding box center [761, 154] width 1038 height 35
paste input "pple Green Te"
type input "Macadamia Shampoo Apple Green Tea"
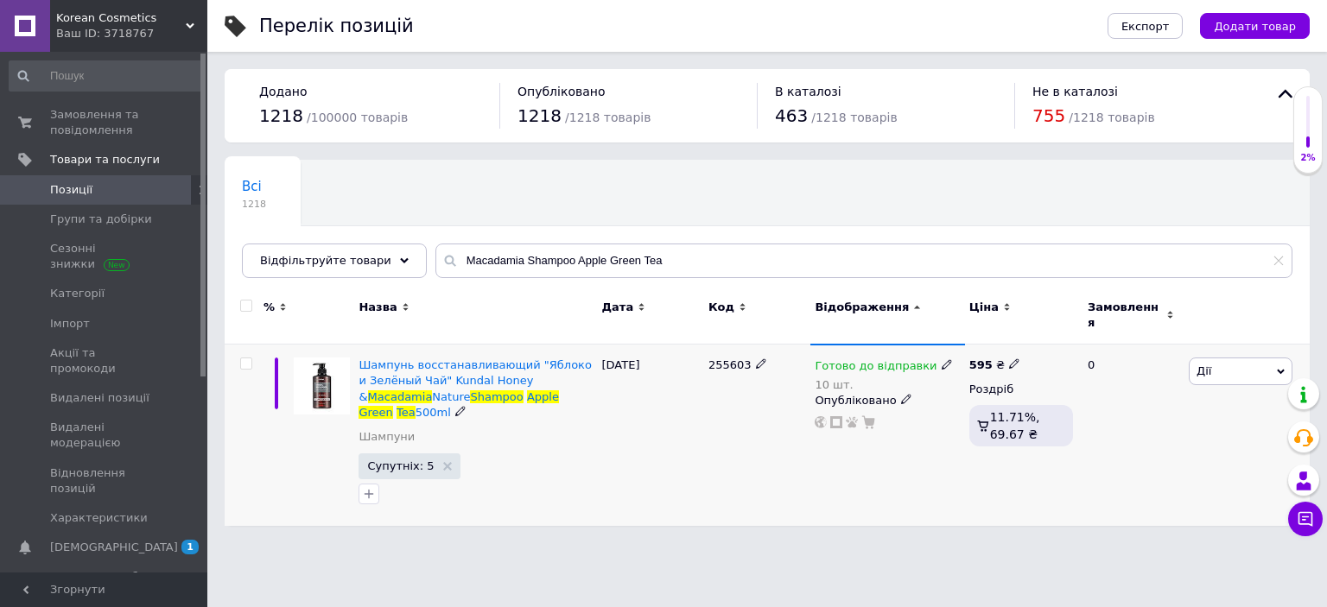
click at [1009, 359] on use at bounding box center [1014, 364] width 10 height 10
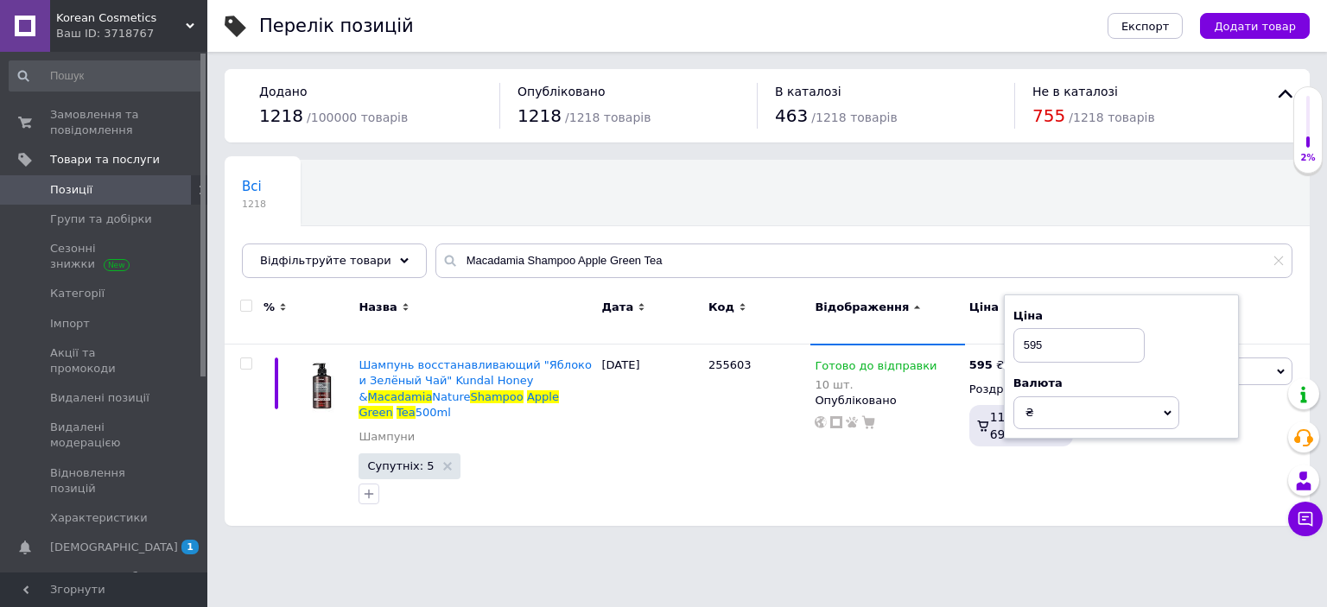
drag, startPoint x: 1071, startPoint y: 327, endPoint x: 1009, endPoint y: 327, distance: 62.2
click at [1009, 327] on div "Ціна 595 Валюта ₴ $ EUR CHF GBP ¥ PLN ₸ MDL HUF KGS CNY TRY KRW lei" at bounding box center [1121, 367] width 235 height 144
type input "635"
click at [774, 463] on div "255603" at bounding box center [757, 436] width 106 height 182
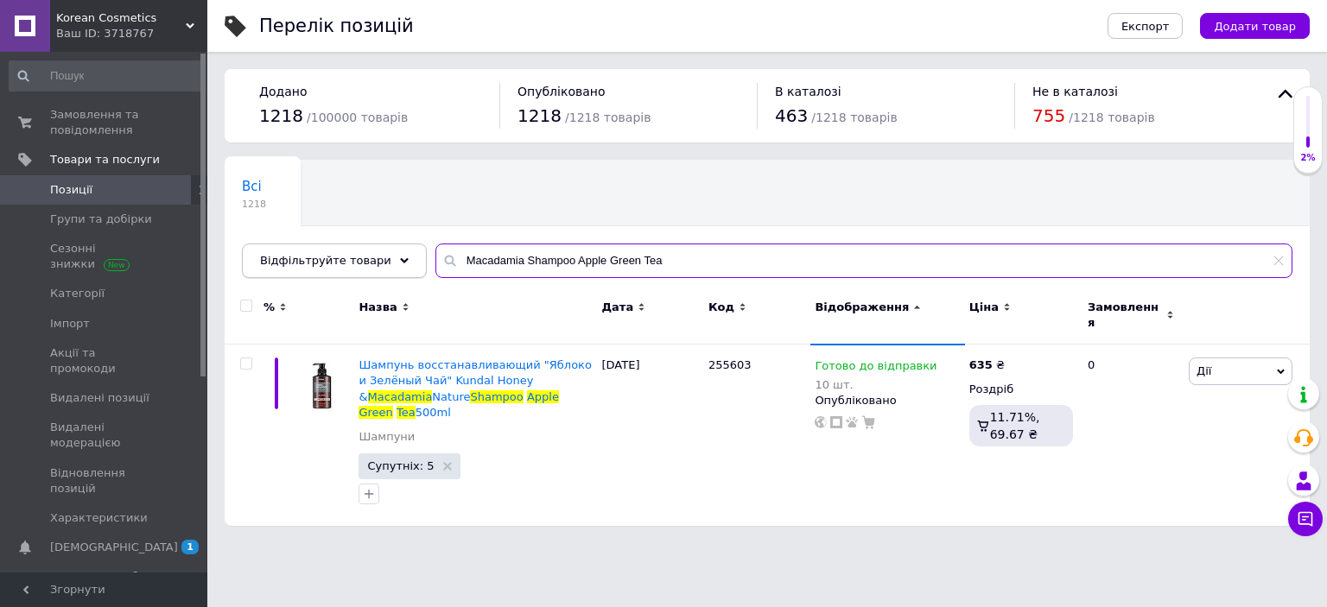
drag, startPoint x: 682, startPoint y: 267, endPoint x: 266, endPoint y: 255, distance: 415.8
click at [266, 255] on div "Відфільтруйте товари Macadamia Shampoo Apple Green Tea" at bounding box center [767, 261] width 1051 height 35
paste input "Blanc"
type input "Macadamia Shampoo Blanc"
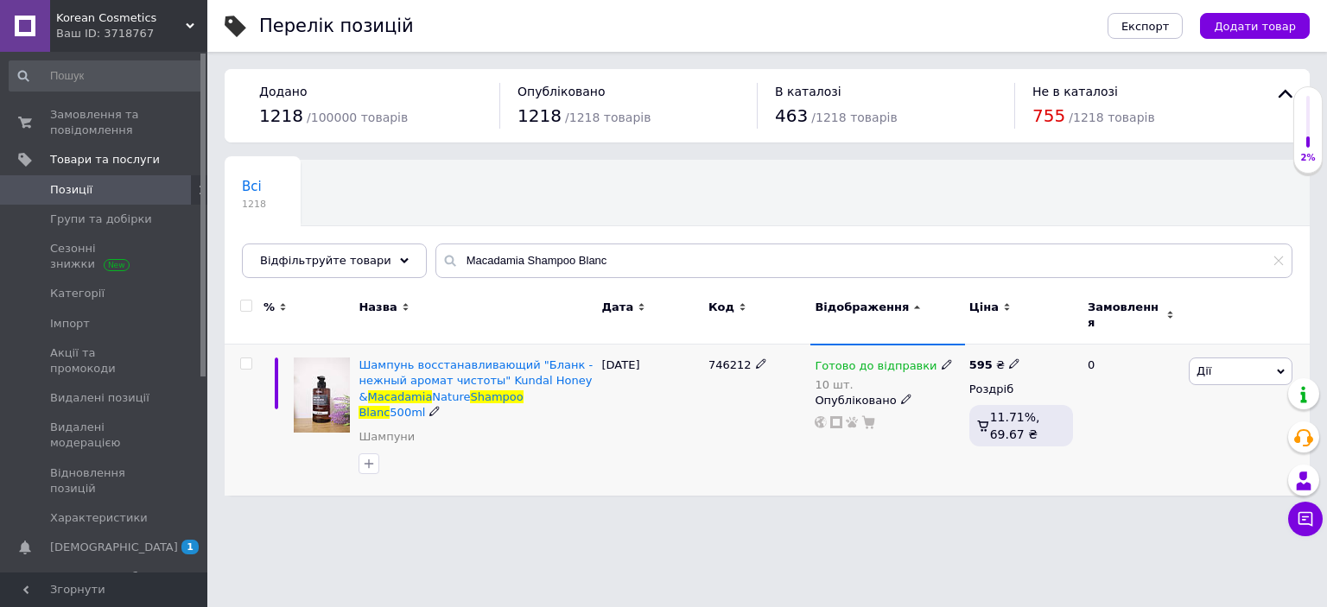
click at [1009, 359] on icon at bounding box center [1014, 364] width 10 height 10
drag, startPoint x: 1071, startPoint y: 331, endPoint x: 1023, endPoint y: 331, distance: 48.4
click at [1023, 331] on div "Ціна 595 Валюта ₴ $ EUR CHF GBP ¥ PLN ₸ MDL HUF KGS CNY TRY KRW lei" at bounding box center [1137, 367] width 235 height 144
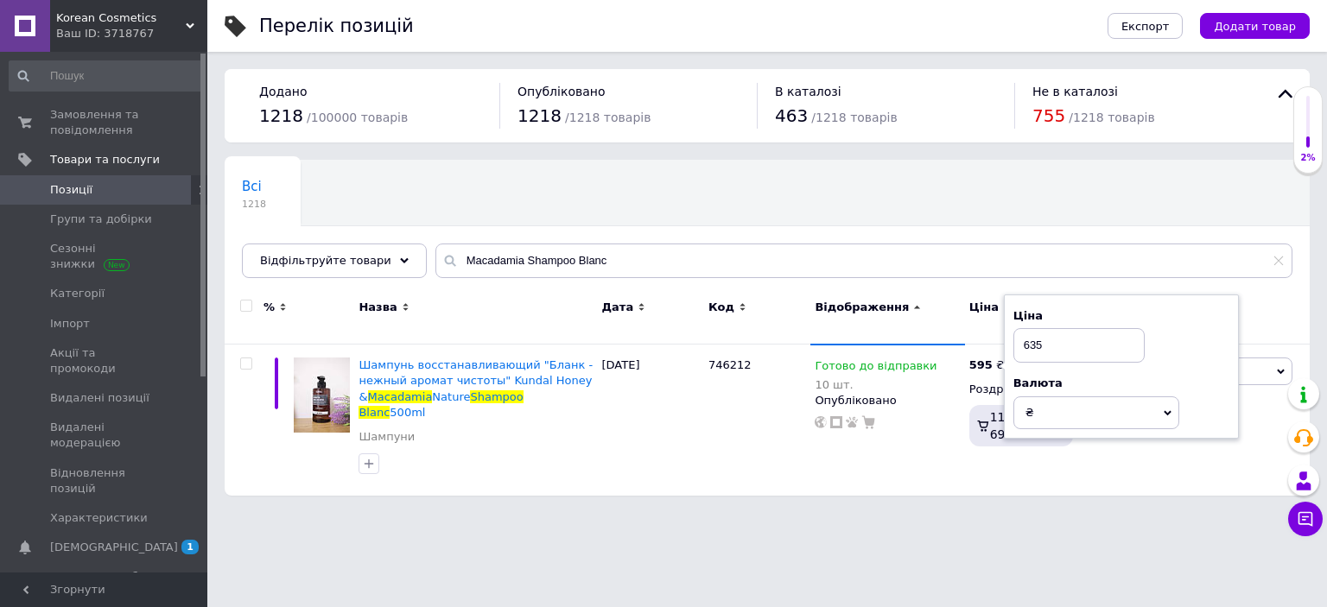
type input "635"
click at [936, 469] on div "Перелік позицій Експорт Додати товар Додано 1218 / 100000 товарів Опубліковано …" at bounding box center [767, 256] width 1120 height 513
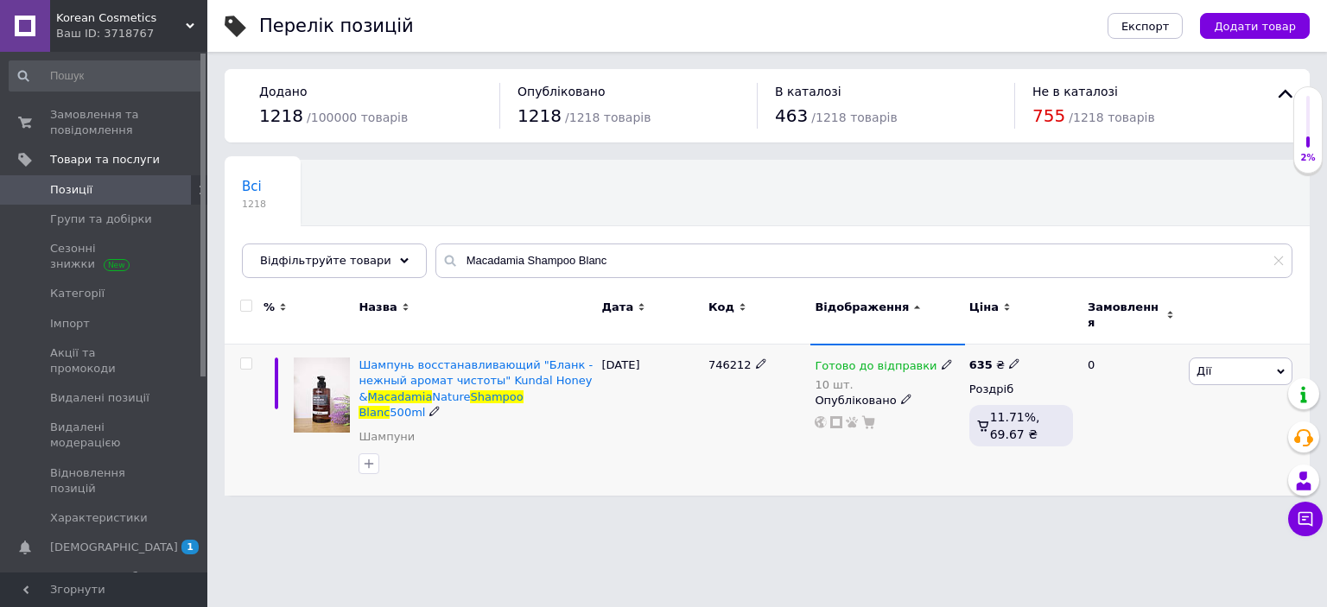
click at [942, 359] on icon at bounding box center [947, 364] width 10 height 10
click at [1023, 392] on li "В наявності" at bounding box center [1035, 404] width 164 height 24
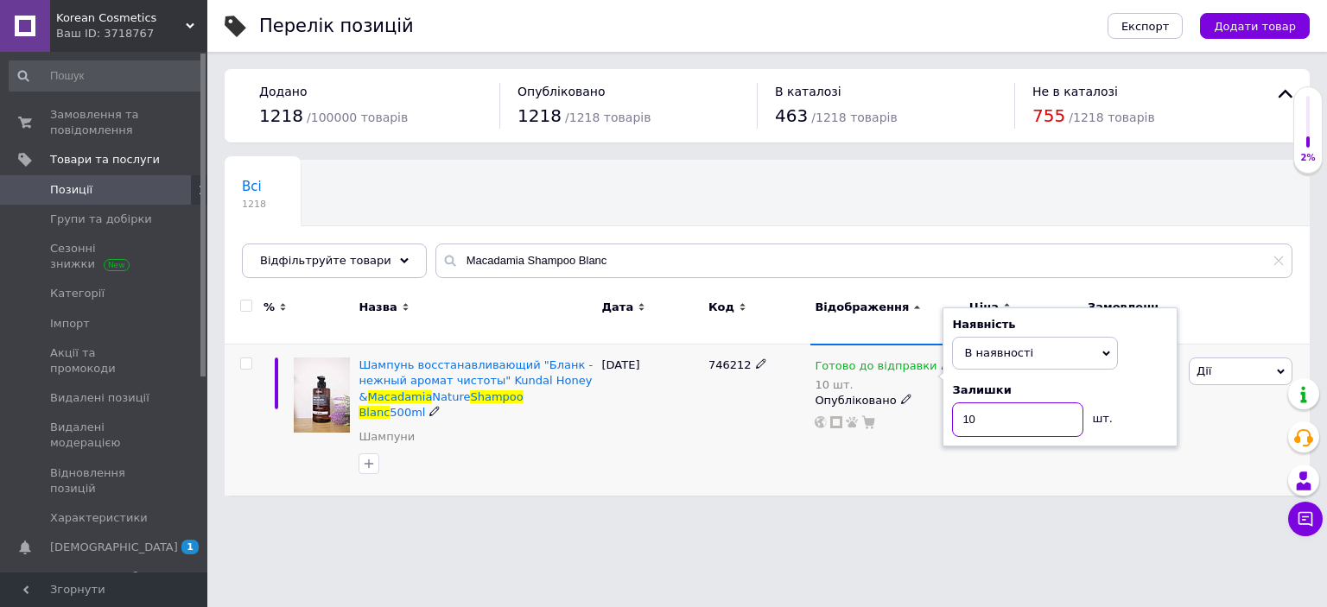
click at [933, 414] on div "Готово до відправки 10 шт. Наявність В наявності Немає в наявності Під замовлен…" at bounding box center [887, 395] width 145 height 72
type input "1"
click at [913, 502] on html "Korean Cosmetics Ваш ID: 3718767 Сайт Korean Cosmetics Кабінет покупця Перевіри…" at bounding box center [663, 256] width 1327 height 513
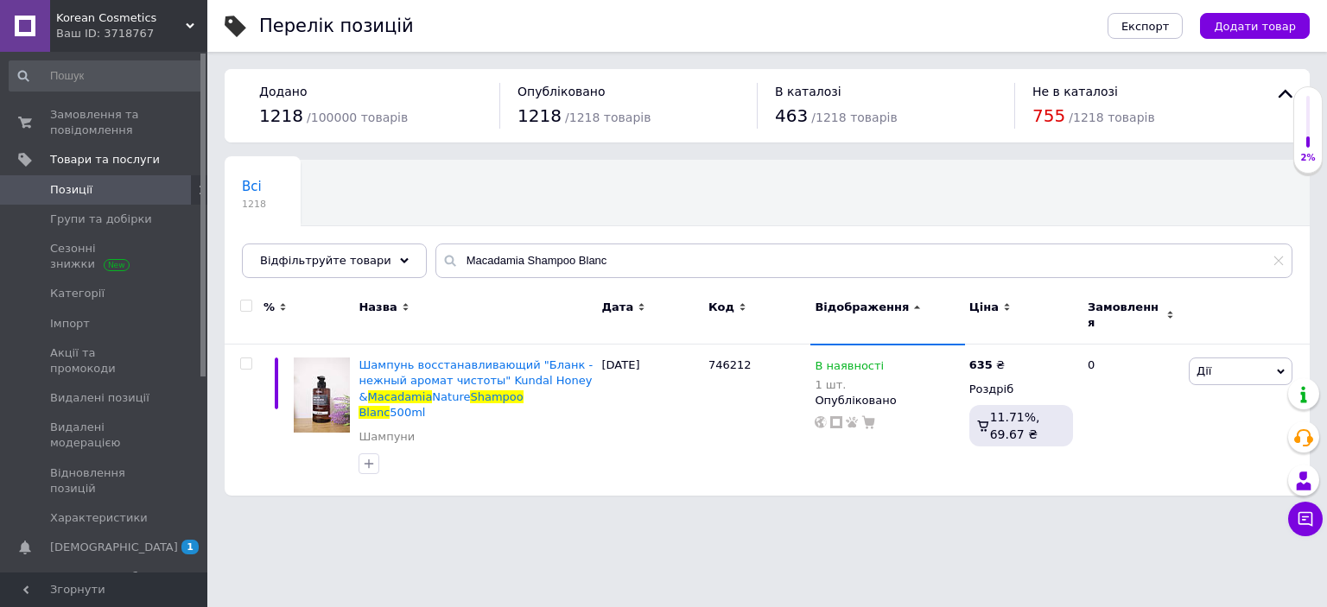
click at [870, 500] on html "Korean Cosmetics Ваш ID: 3718767 Сайт Korean Cosmetics Кабінет покупця Перевіри…" at bounding box center [663, 256] width 1327 height 513
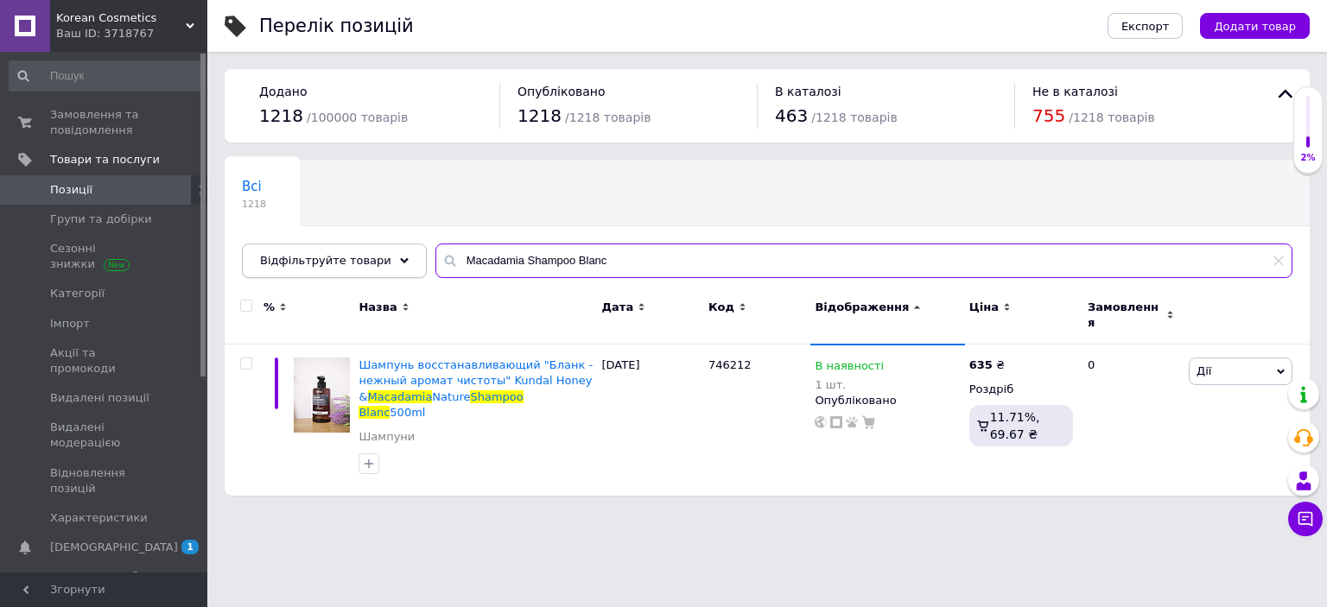
drag, startPoint x: 485, startPoint y: 270, endPoint x: 378, endPoint y: 270, distance: 107.1
click at [378, 270] on div "Відфільтруйте товари Macadamia Shampoo Blanc" at bounding box center [767, 261] width 1051 height 35
paste input "Lemon Verbena"
type input "Macadamia [PERSON_NAME]"
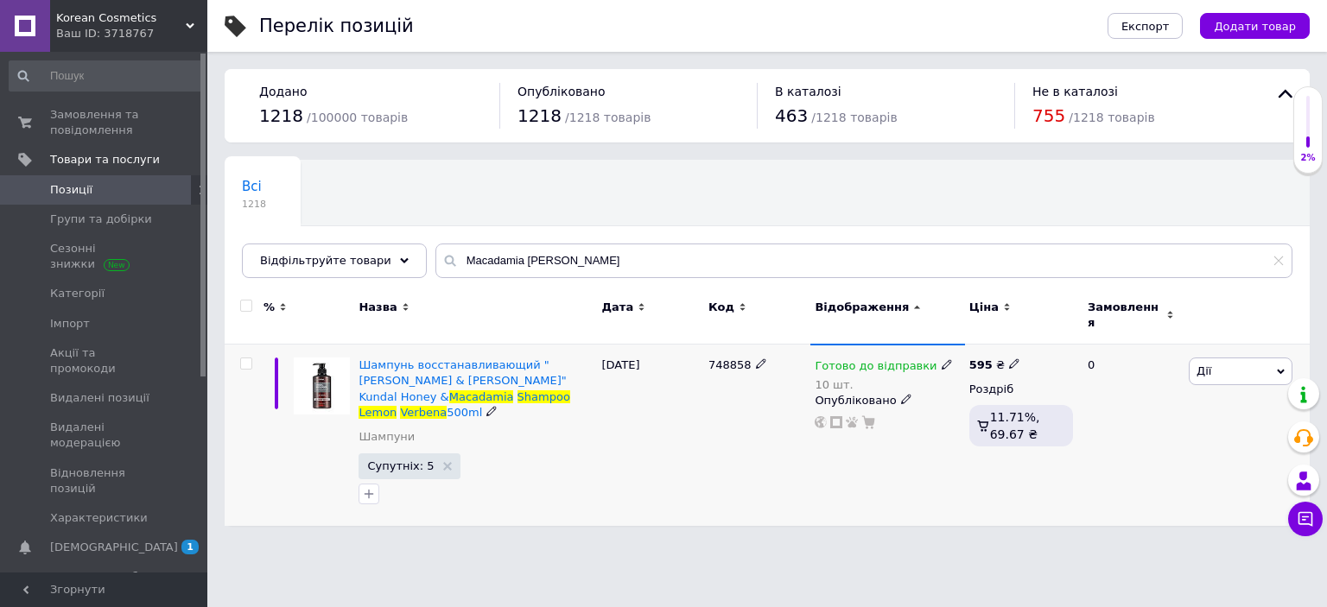
click at [1009, 359] on use at bounding box center [1014, 364] width 10 height 10
click at [999, 345] on div "595 ₴ Ціна 595 Валюта ₴ $ EUR CHF GBP ¥ PLN ₸ MDL HUF KGS CNY TRY KRW lei Роздр…" at bounding box center [1021, 436] width 112 height 182
type input "635"
click at [830, 465] on div "Готово до відправки 10 шт. Опубліковано" at bounding box center [888, 436] width 154 height 182
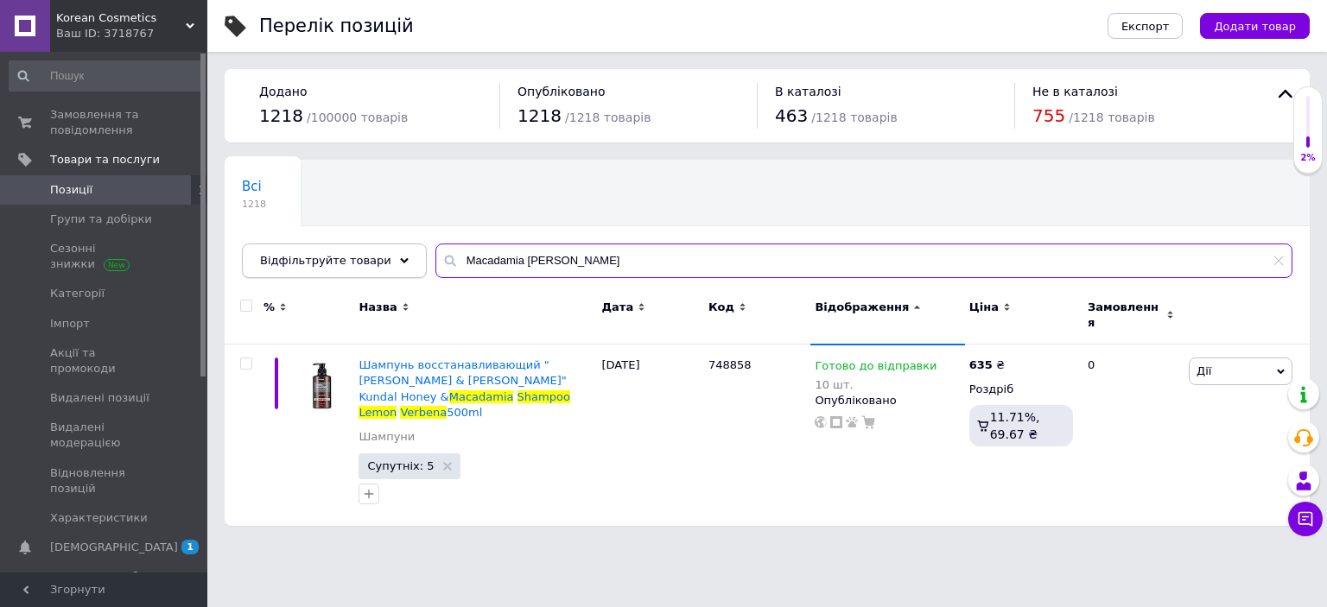
drag, startPoint x: 534, startPoint y: 267, endPoint x: 341, endPoint y: 262, distance: 192.8
click at [341, 262] on div "Відфільтруйте товари [PERSON_NAME]" at bounding box center [767, 261] width 1051 height 35
paste input "Fuzzy Navel"
type input "Macadamia Shampoo [PERSON_NAME]"
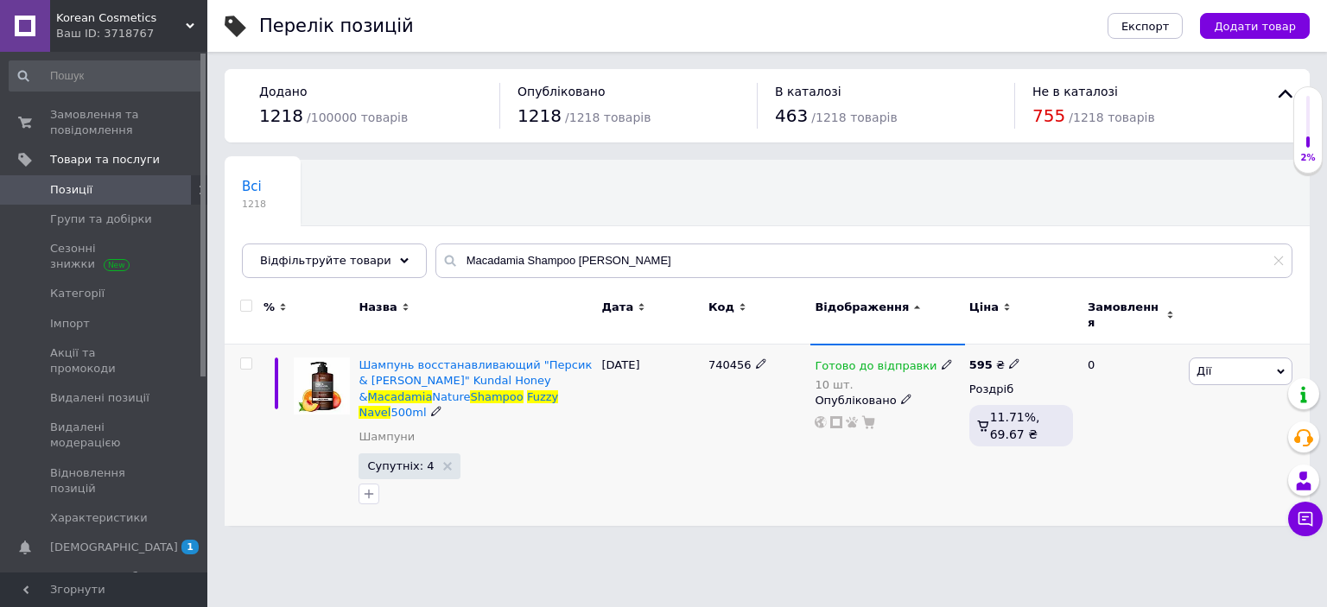
click at [1010, 359] on icon at bounding box center [1014, 364] width 10 height 10
drag, startPoint x: 1059, startPoint y: 336, endPoint x: 1027, endPoint y: 336, distance: 32.8
click at [1027, 336] on div "Ціна 595 Валюта ₴ $ EUR CHF GBP ¥ PLN ₸ MDL HUF KGS CNY TRY KRW lei" at bounding box center [1137, 367] width 235 height 144
type input "635"
click at [815, 455] on div "Готово до відправки 10 шт. Опубліковано" at bounding box center [888, 436] width 154 height 182
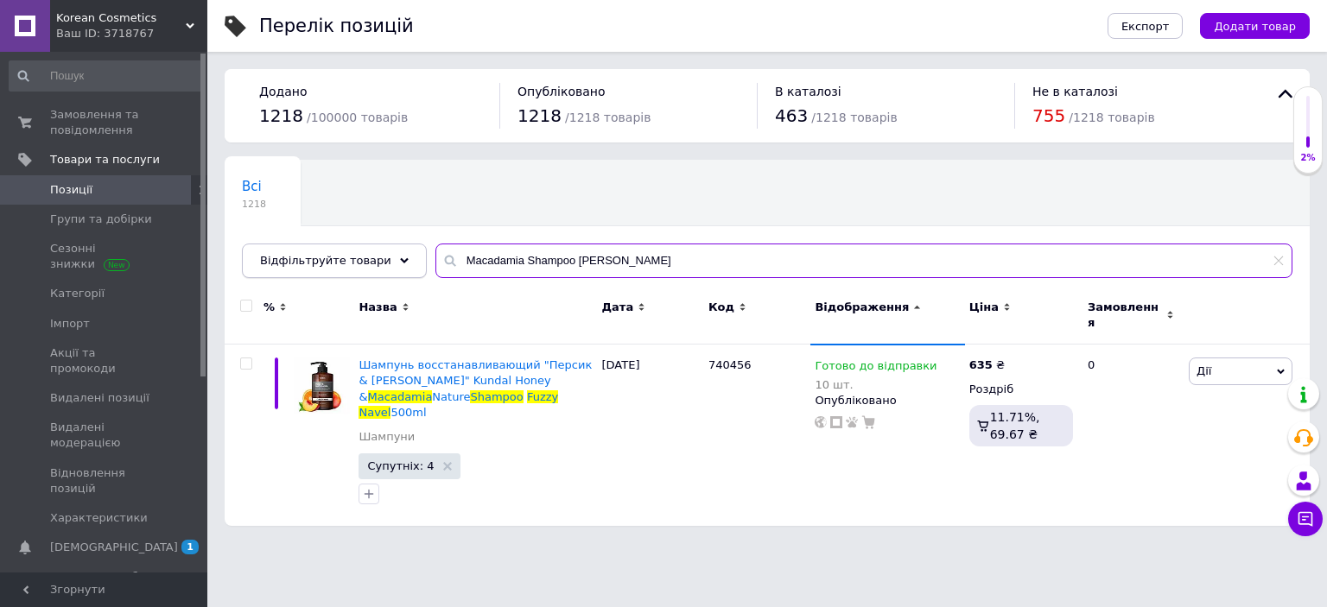
drag, startPoint x: 696, startPoint y: 256, endPoint x: 385, endPoint y: 258, distance: 311.1
click at [385, 258] on div "Відфільтруйте товари [PERSON_NAME]" at bounding box center [767, 261] width 1051 height 35
paste input "Shampoo Clean soap"
type input "Shampoo Clean soap"
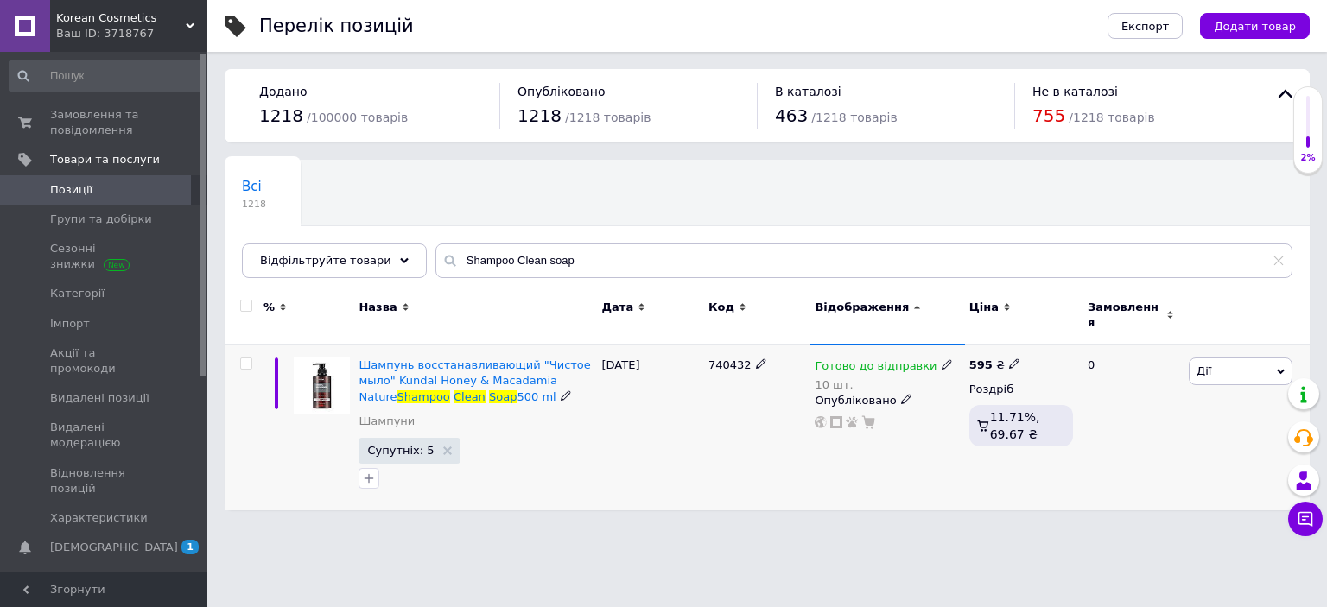
click at [1013, 358] on span at bounding box center [1014, 363] width 11 height 11
drag, startPoint x: 1066, startPoint y: 341, endPoint x: 1006, endPoint y: 341, distance: 60.5
click at [1006, 345] on div "595 ₴ Ціна 595 Валюта ₴ $ EUR CHF GBP ¥ PLN ₸ MDL HUF KGS CNY TRY KRW lei Роздр…" at bounding box center [1021, 428] width 112 height 166
type input "635"
click at [906, 474] on div "Готово до відправки 10 шт. Опубліковано" at bounding box center [888, 428] width 154 height 166
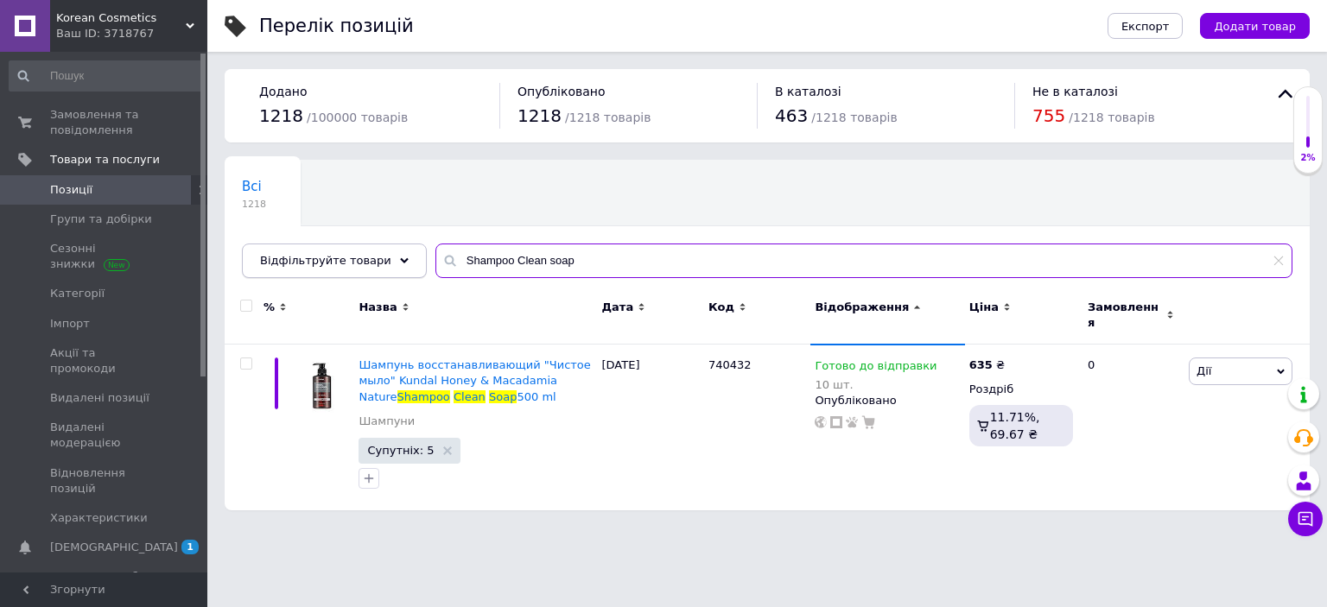
drag, startPoint x: 501, startPoint y: 255, endPoint x: 332, endPoint y: 255, distance: 169.4
click at [334, 255] on div "Відфільтруйте товари Shampoo Clean soap" at bounding box center [767, 261] width 1051 height 35
paste input "Macadamia Shampoo Pink Grapefruit"
type input "Macadamia Shampoo Pink Grapefruit"
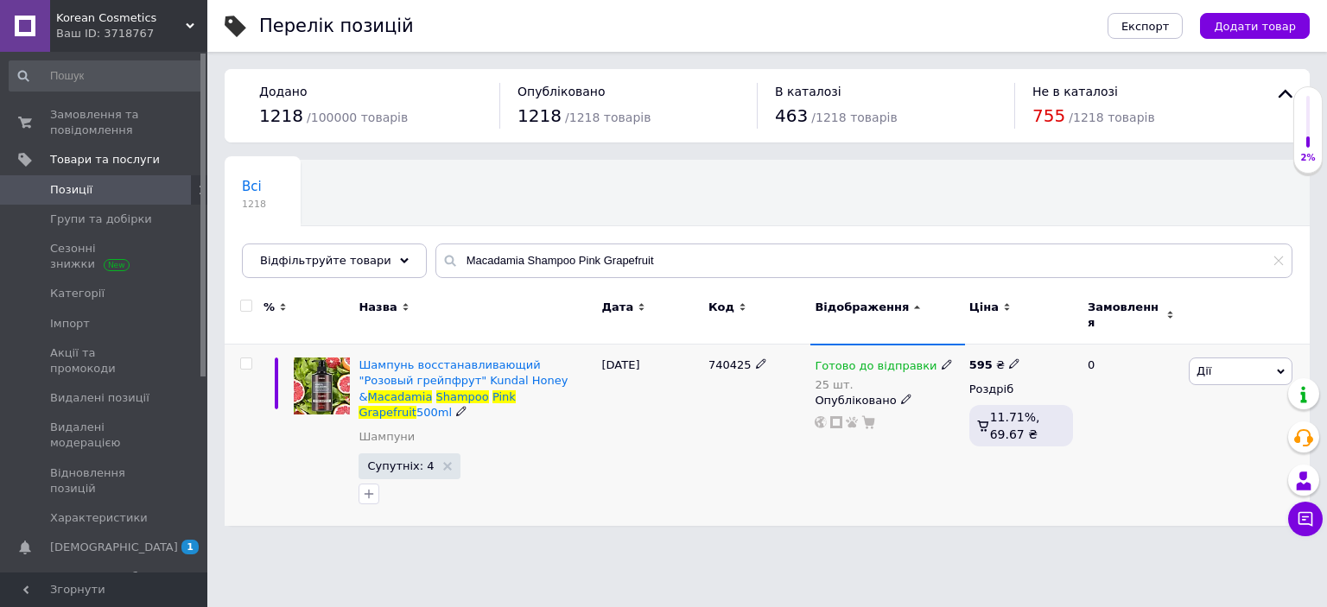
click at [1013, 359] on span at bounding box center [1014, 363] width 11 height 11
drag, startPoint x: 1060, startPoint y: 337, endPoint x: 992, endPoint y: 335, distance: 68.3
click at [992, 345] on div "595 ₴ Ціна 595 Валюта ₴ $ EUR CHF GBP ¥ PLN ₸ MDL HUF KGS CNY TRY KRW lei Роздр…" at bounding box center [1021, 436] width 112 height 182
type input "635"
click at [746, 493] on div "740425" at bounding box center [757, 436] width 106 height 182
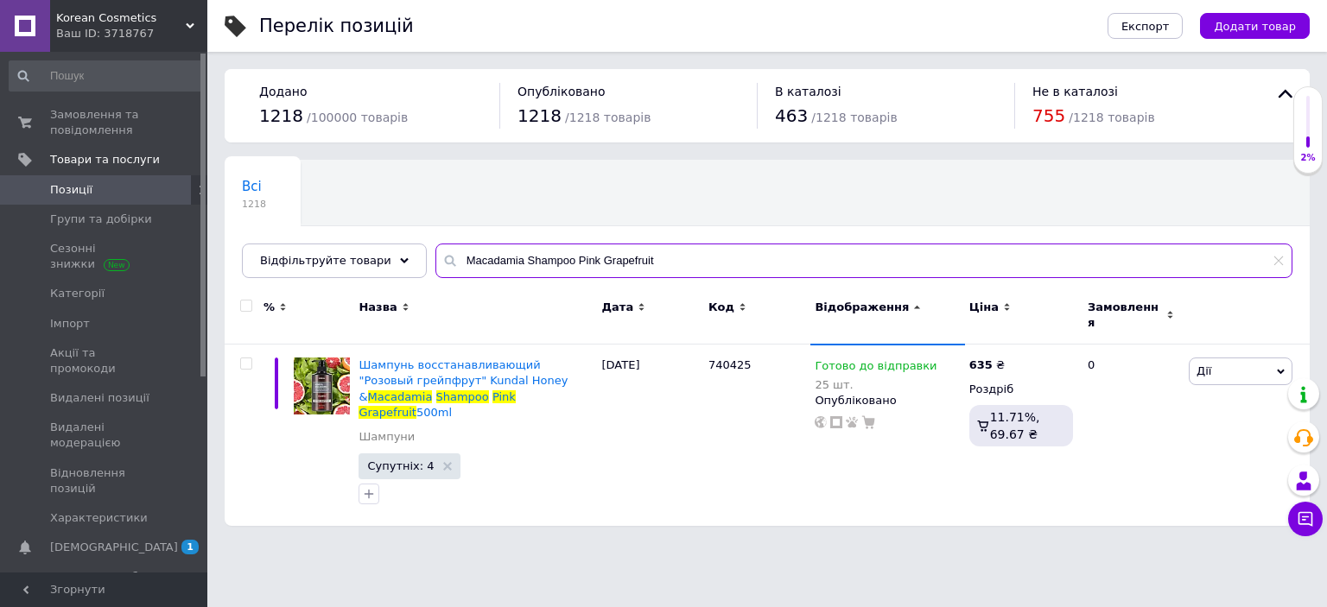
drag, startPoint x: 653, startPoint y: 262, endPoint x: 412, endPoint y: 248, distance: 241.5
click at [412, 248] on div "Всі 1218 Ok Відфільтровано... Зберегти Нічого не знайдено Можливо, помилка у сл…" at bounding box center [767, 219] width 1085 height 118
paste input "text"
drag, startPoint x: 645, startPoint y: 256, endPoint x: 306, endPoint y: 270, distance: 339.0
click at [308, 270] on div "Відфільтруйте товари Macadamia Shampoo Pink Grapefru" at bounding box center [767, 261] width 1051 height 35
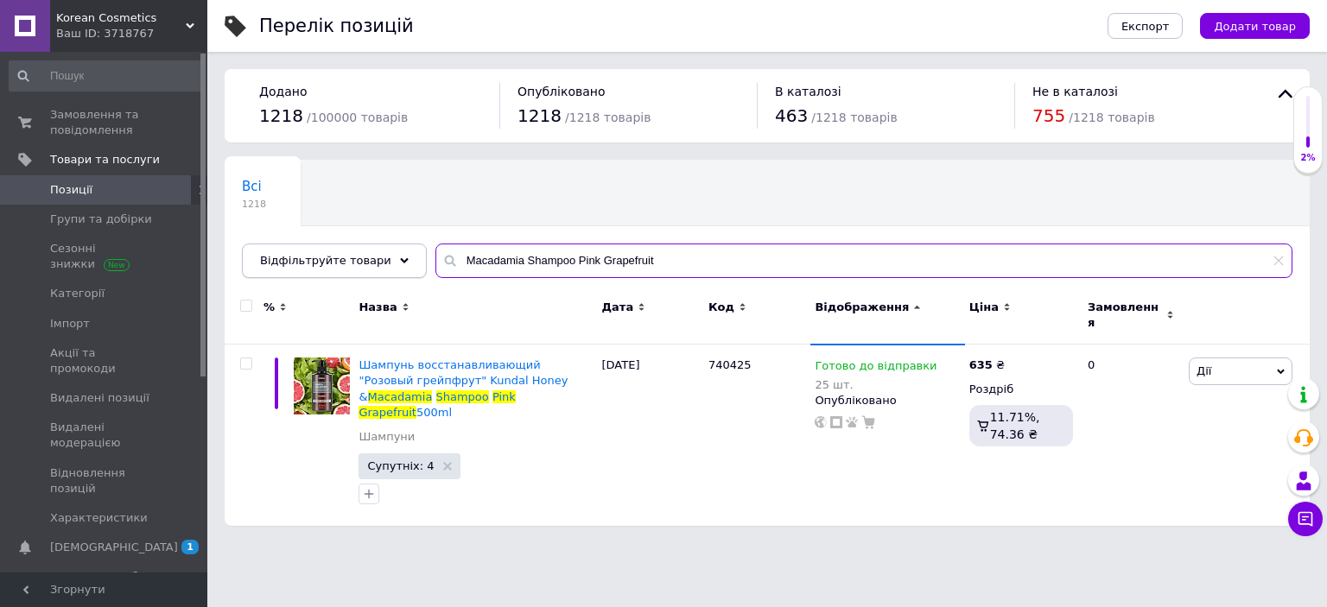
drag, startPoint x: 691, startPoint y: 254, endPoint x: 381, endPoint y: 247, distance: 310.3
click at [381, 247] on div "Відфільтруйте товари Macadamia Shampoo Pink Grapefruit" at bounding box center [767, 261] width 1051 height 35
paste input "Nature Shampoo White Musk 100ml"
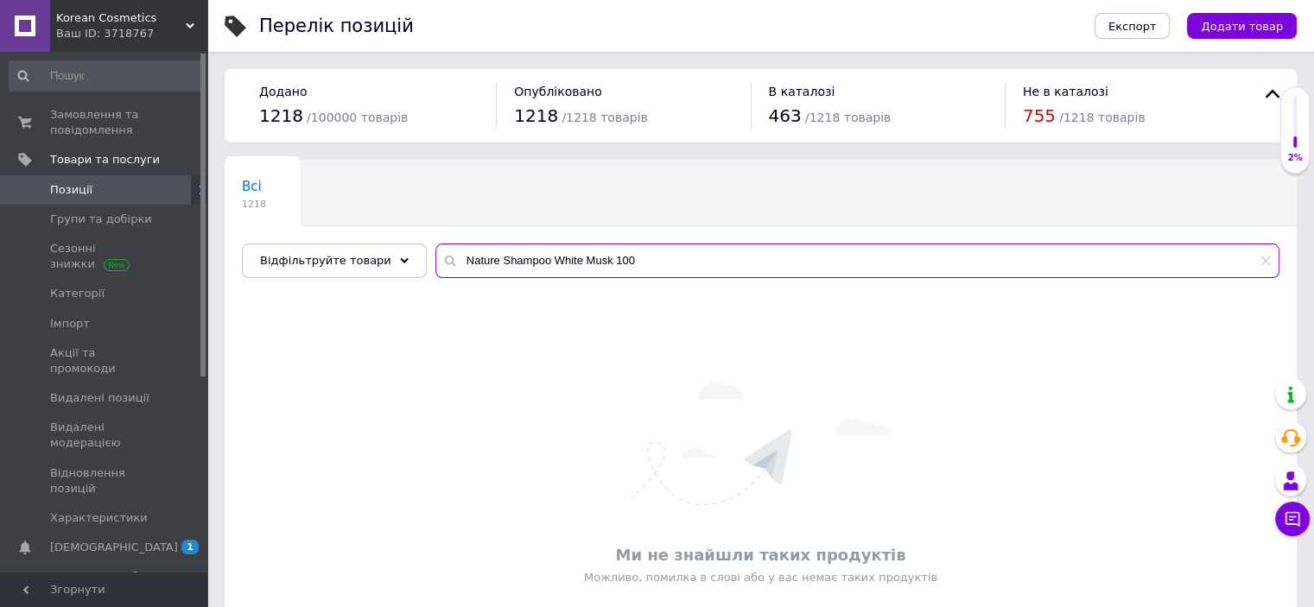
click at [478, 259] on input "Nature Shampoo White Musk 100" at bounding box center [858, 261] width 844 height 35
drag, startPoint x: 484, startPoint y: 260, endPoint x: 249, endPoint y: 260, distance: 235.0
click at [249, 260] on div "Відфільтруйте товари Nature Shampoo White Musk 100" at bounding box center [761, 261] width 1038 height 35
drag, startPoint x: 607, startPoint y: 258, endPoint x: 558, endPoint y: 257, distance: 48.4
click at [558, 257] on input "Shampoo White Musk 100" at bounding box center [858, 261] width 844 height 35
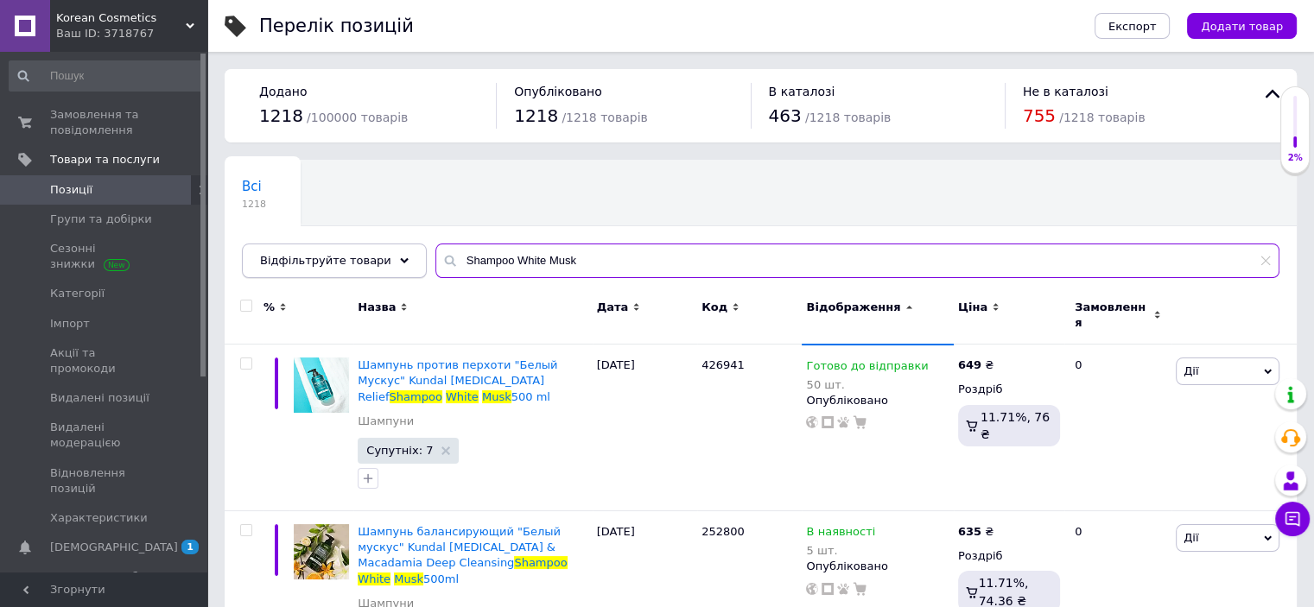
drag, startPoint x: 498, startPoint y: 265, endPoint x: 277, endPoint y: 263, distance: 220.4
click at [280, 262] on div "Відфільтруйте товари Shampoo White Musk" at bounding box center [761, 261] width 1038 height 35
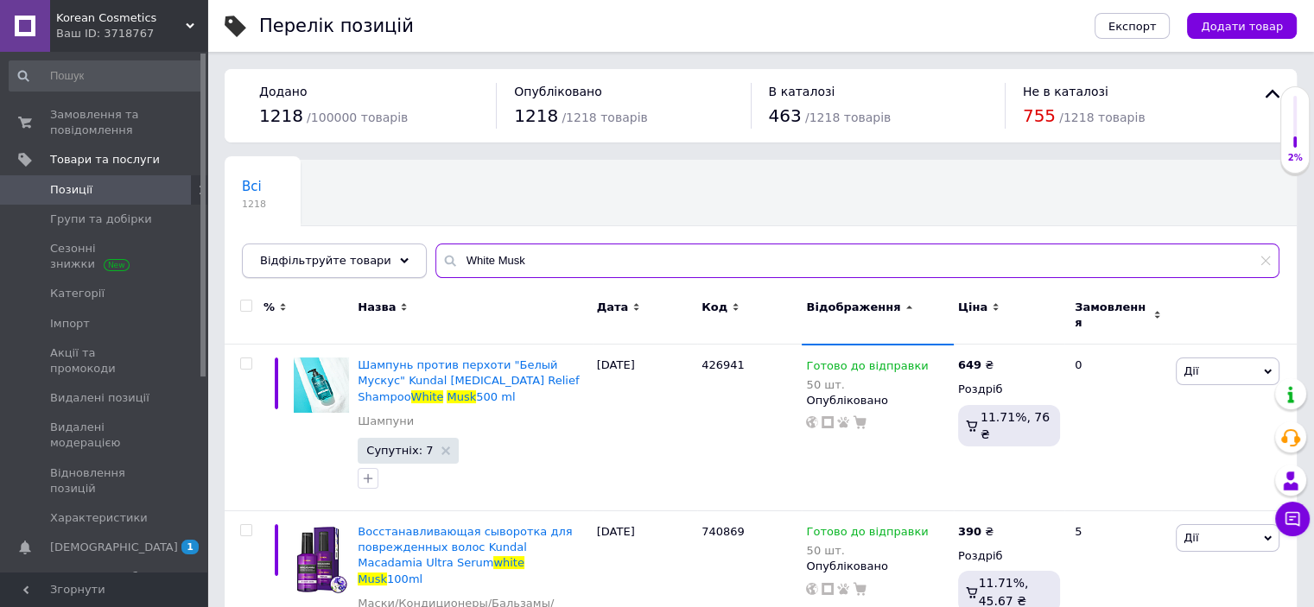
drag, startPoint x: 509, startPoint y: 257, endPoint x: 391, endPoint y: 257, distance: 118.4
click at [391, 257] on div "Відфільтруйте товари White Musk" at bounding box center [761, 261] width 1038 height 35
paste input "Nature Shampoo Ylang-Ylang 100ml"
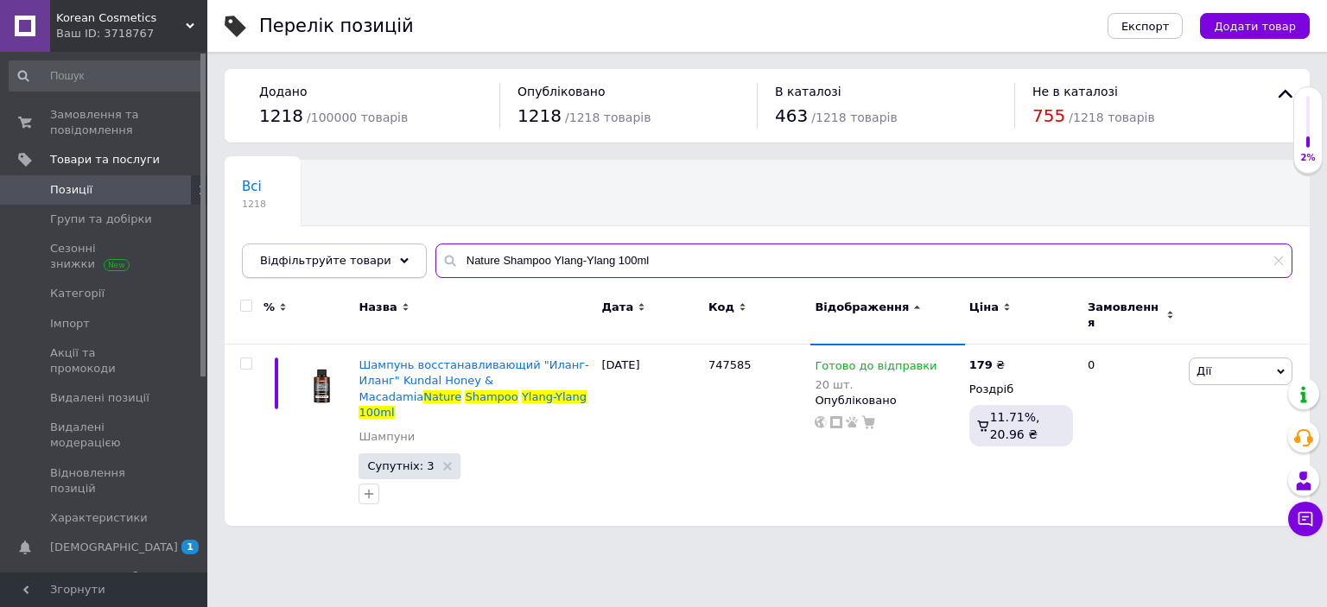
drag, startPoint x: 674, startPoint y: 258, endPoint x: 291, endPoint y: 261, distance: 382.8
click at [291, 261] on div "Відфільтруйте товари Nature Shampoo Ylang-Ylang 100ml" at bounding box center [767, 261] width 1051 height 35
paste input "[PERSON_NAME]"
drag, startPoint x: 671, startPoint y: 262, endPoint x: 421, endPoint y: 260, distance: 249.7
click at [436, 260] on div "Nature Shampoo [PERSON_NAME] 100ml" at bounding box center [864, 261] width 857 height 35
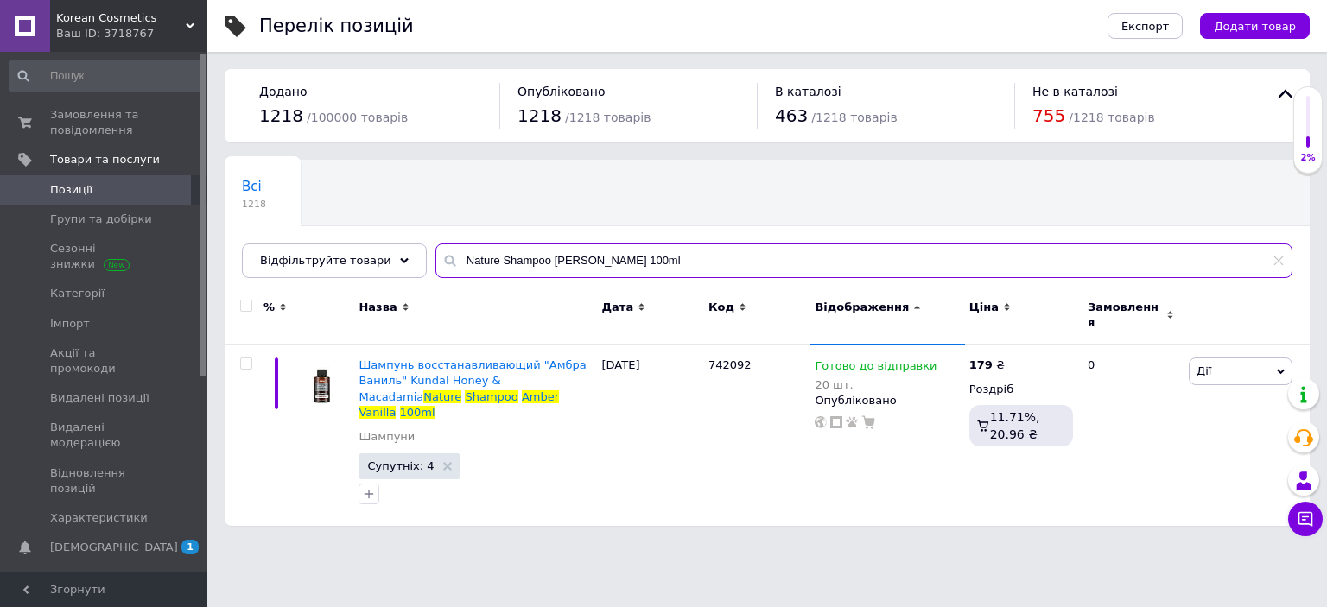
paste input "Шампунь відновлюючий "Дитяча присипка" Kundal Honey & Macadamia Nature Shampoo …"
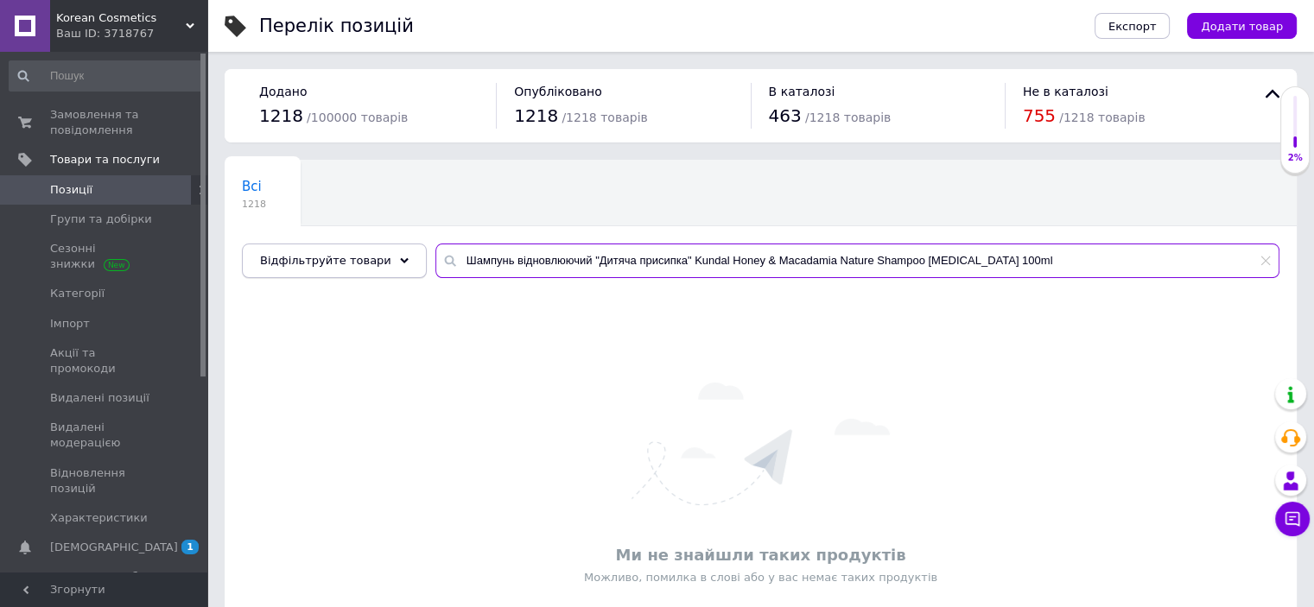
drag, startPoint x: 816, startPoint y: 262, endPoint x: 355, endPoint y: 260, distance: 460.6
click at [355, 260] on div "Відфільтруйте товари [PERSON_NAME] відновлюючий "Дитяча присипка" Kundal Honey …" at bounding box center [761, 261] width 1038 height 35
click at [677, 256] on input "Nature Shampoo [MEDICAL_DATA] 100ml" at bounding box center [858, 261] width 844 height 35
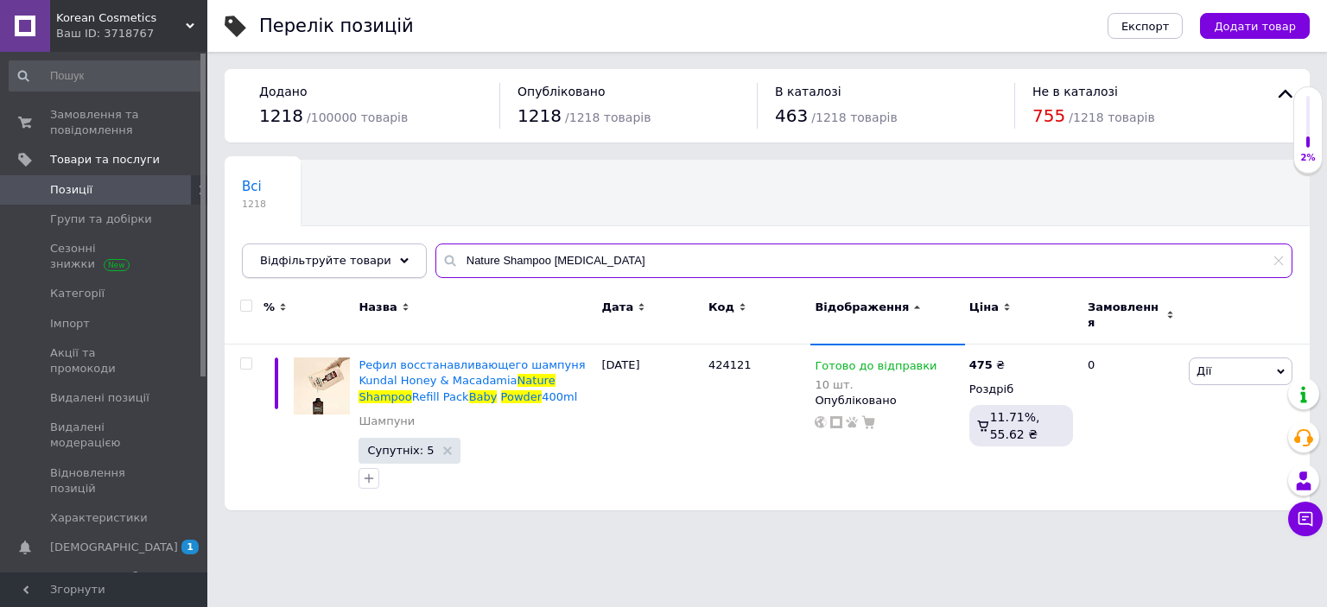
drag, startPoint x: 486, startPoint y: 261, endPoint x: 385, endPoint y: 264, distance: 101.1
click at [385, 264] on div "Відфільтруйте товари Nature Shampoo [MEDICAL_DATA]" at bounding box center [767, 261] width 1051 height 35
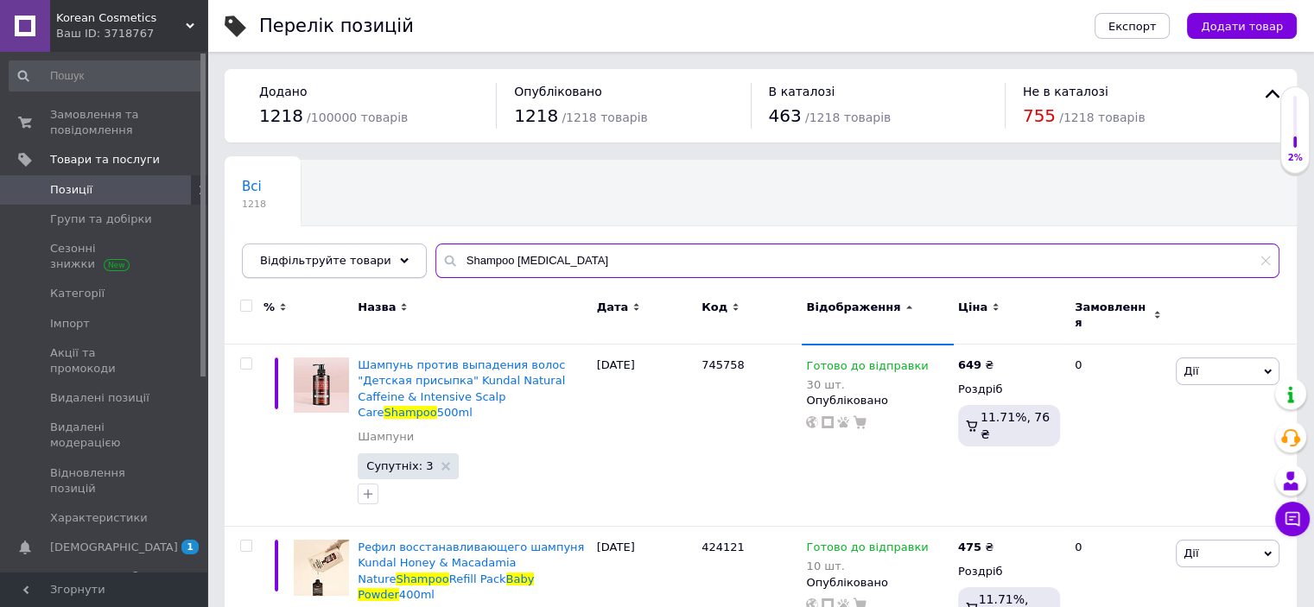
drag, startPoint x: 586, startPoint y: 258, endPoint x: 308, endPoint y: 258, distance: 278.2
click at [308, 258] on div "Відфільтруйте товари Shampoo [MEDICAL_DATA]" at bounding box center [761, 261] width 1038 height 35
paste input "All Day Smell Cover Teens Shampoo"
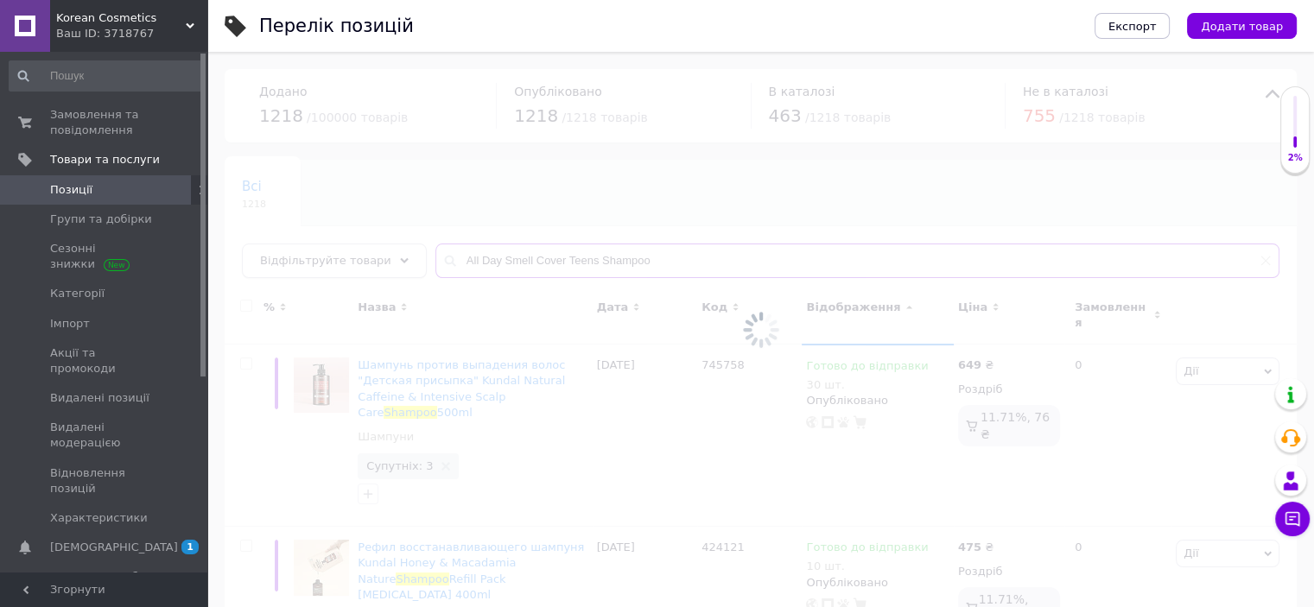
type input "All Day Smell Cover Teens Shampoo"
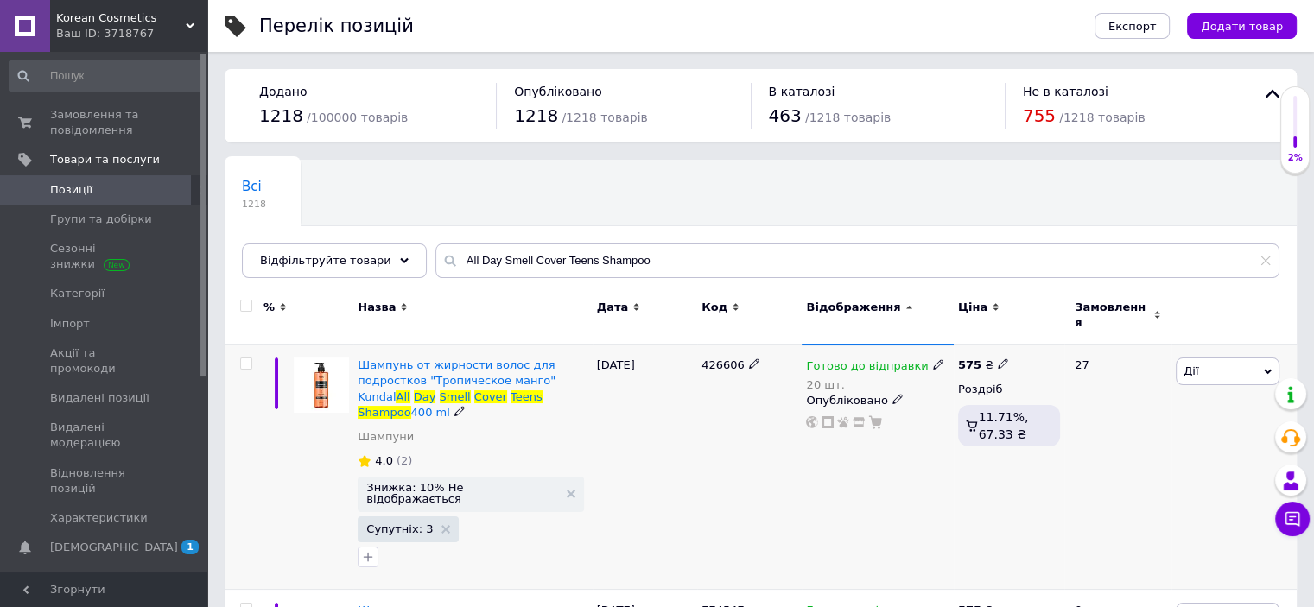
click at [998, 359] on icon at bounding box center [1003, 364] width 10 height 10
click at [997, 345] on div "575 ₴ Ціна 575 Валюта ₴ $ EUR CHF GBP ¥ PLN ₸ MDL HUF KGS CNY TRY KRW lei Роздр…" at bounding box center [1009, 467] width 111 height 245
type input "615"
click at [987, 503] on div "575 ₴ Ціна 615 Валюта ₴ $ EUR CHF GBP ¥ PLN ₸ MDL HUF KGS CNY TRY KRW lei Роздр…" at bounding box center [1009, 467] width 111 height 245
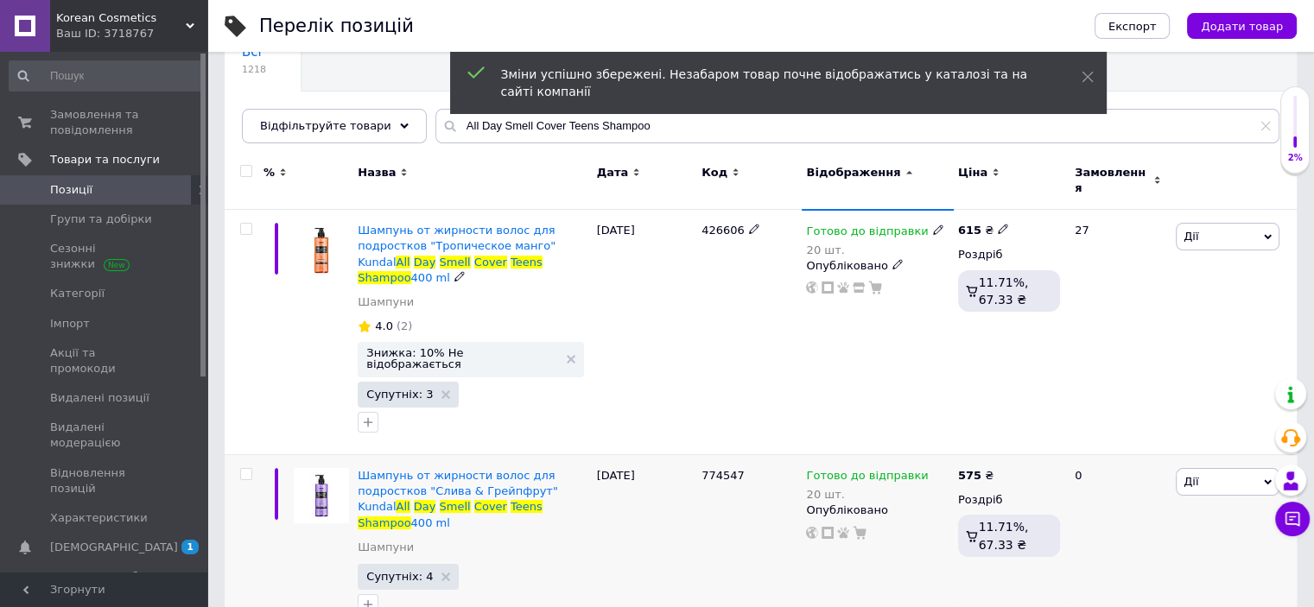
scroll to position [173, 0]
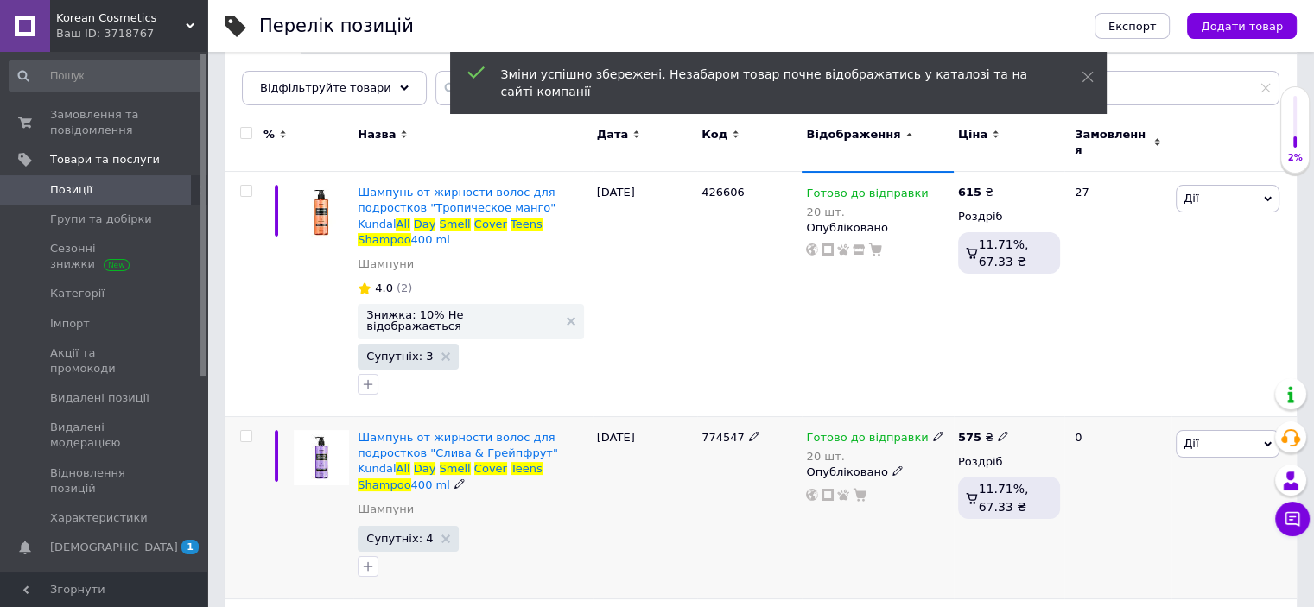
click at [998, 431] on icon at bounding box center [1003, 436] width 10 height 10
drag, startPoint x: 1055, startPoint y: 388, endPoint x: 991, endPoint y: 386, distance: 64.0
click at [991, 417] on div "575 ₴ Ціна 575 Валюта ₴ $ EUR CHF GBP ¥ PLN ₸ MDL HUF KGS CNY TRY KRW lei Роздр…" at bounding box center [1009, 508] width 111 height 182
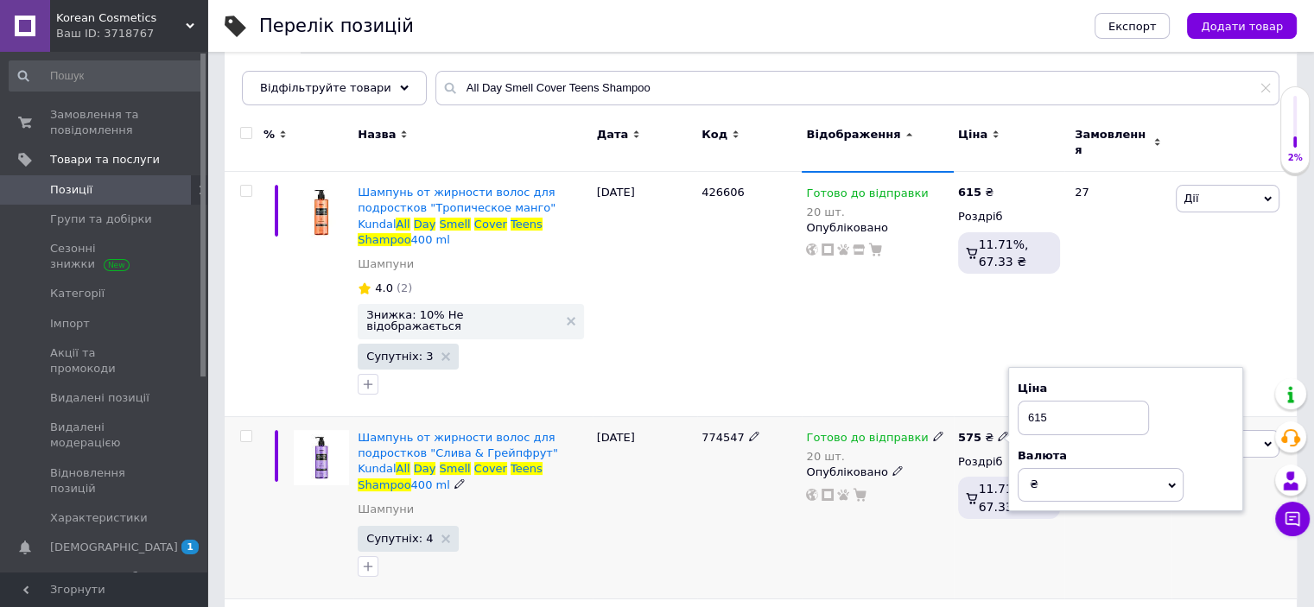
type input "615"
click at [1002, 512] on div "575 ₴ Ціна 615 Валюта ₴ $ EUR CHF GBP ¥ PLN ₸ MDL HUF KGS CNY TRY KRW lei Роздр…" at bounding box center [1009, 508] width 111 height 182
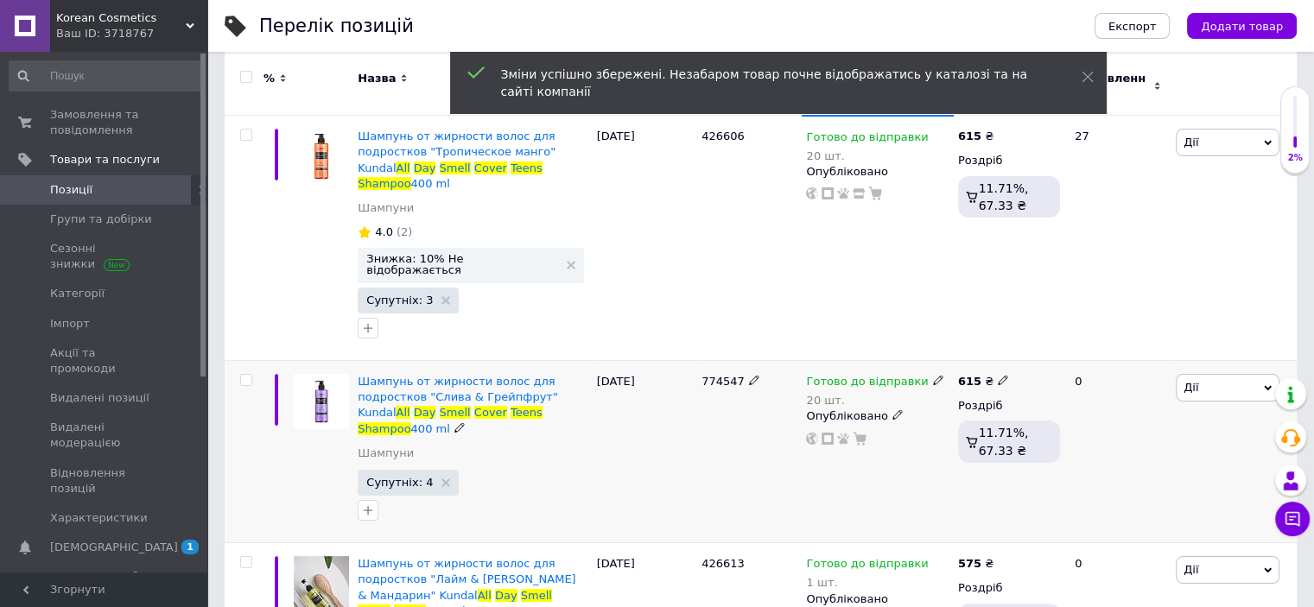
scroll to position [259, 0]
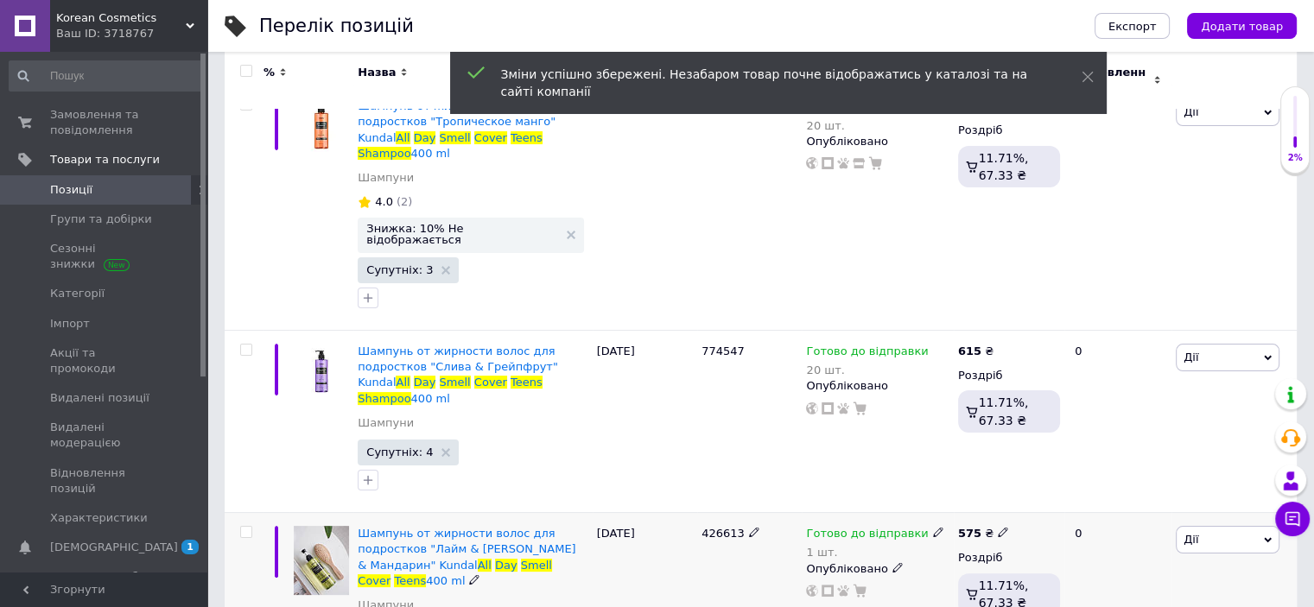
click at [1001, 526] on div "575 ₴" at bounding box center [1009, 534] width 102 height 16
click at [999, 528] on use at bounding box center [1003, 533] width 10 height 10
drag, startPoint x: 1055, startPoint y: 466, endPoint x: 989, endPoint y: 459, distance: 66.0
click at [989, 459] on div "% Назва Дата Код Відображення Ціна Замовлення Шампунь от жирности волос для под…" at bounding box center [761, 449] width 1072 height 843
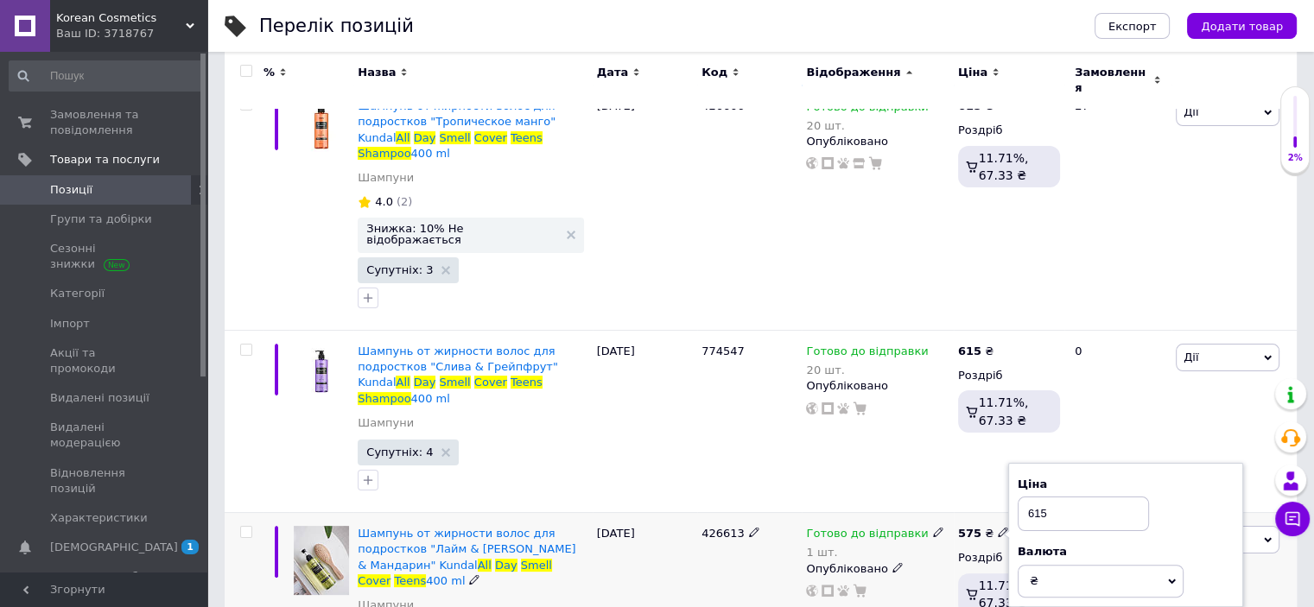
type input "615"
click at [804, 565] on div "Готово до відправки 1 шт. Опубліковано" at bounding box center [877, 604] width 151 height 182
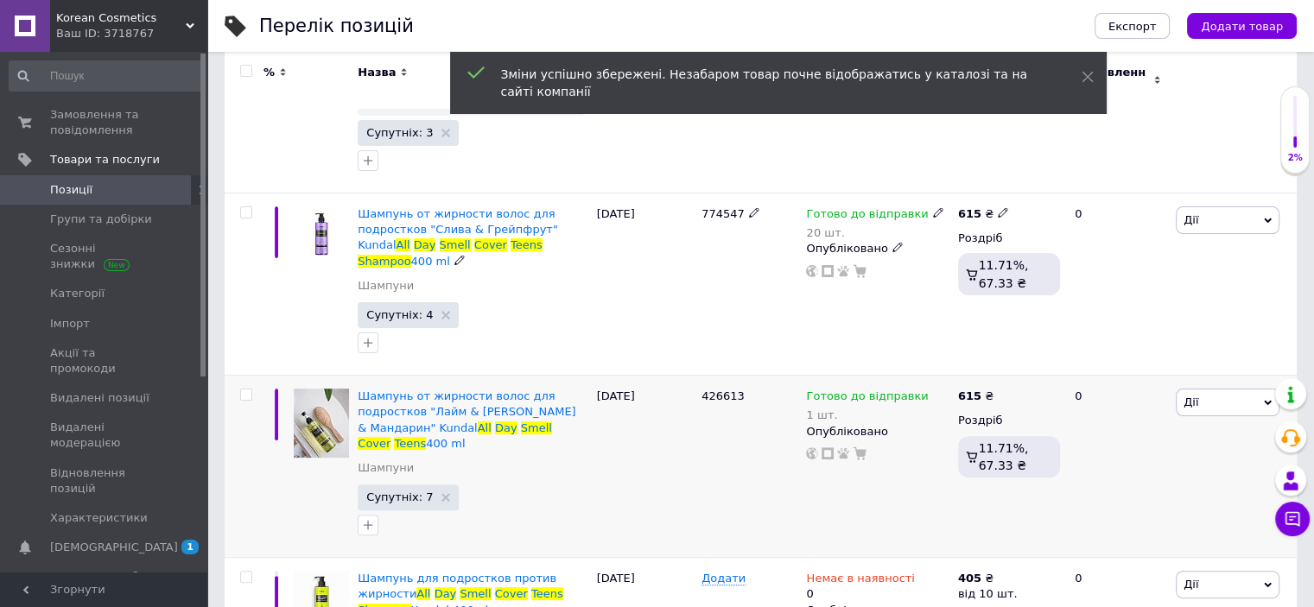
scroll to position [462, 0]
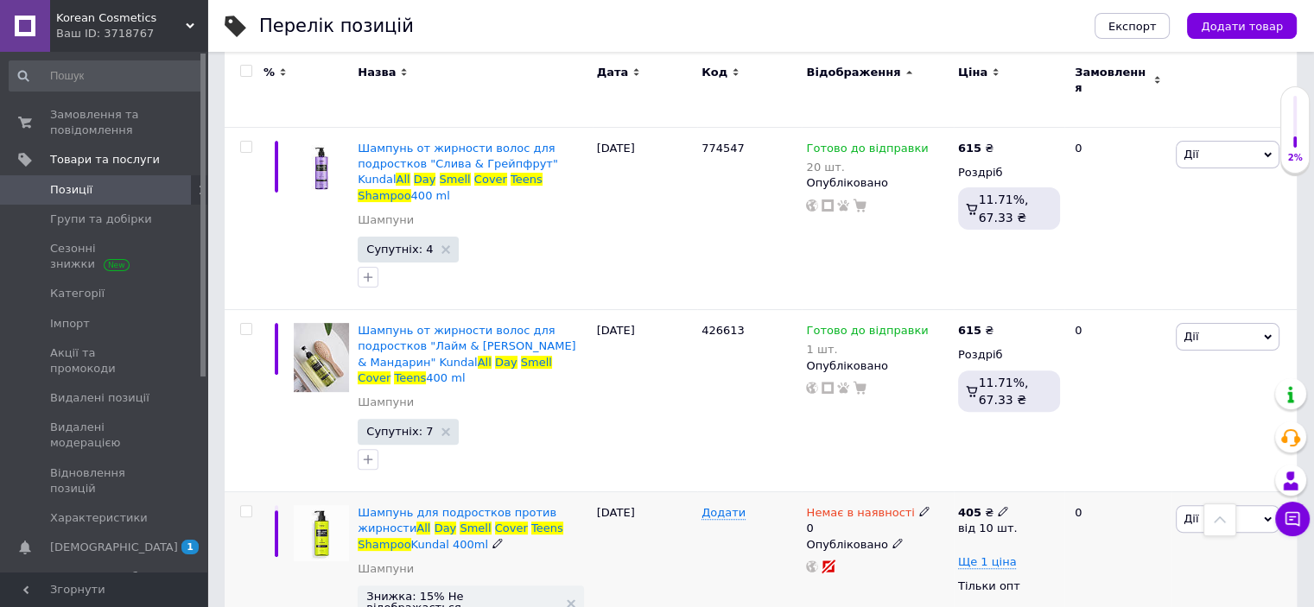
click at [995, 506] on div "405 ₴" at bounding box center [988, 514] width 60 height 16
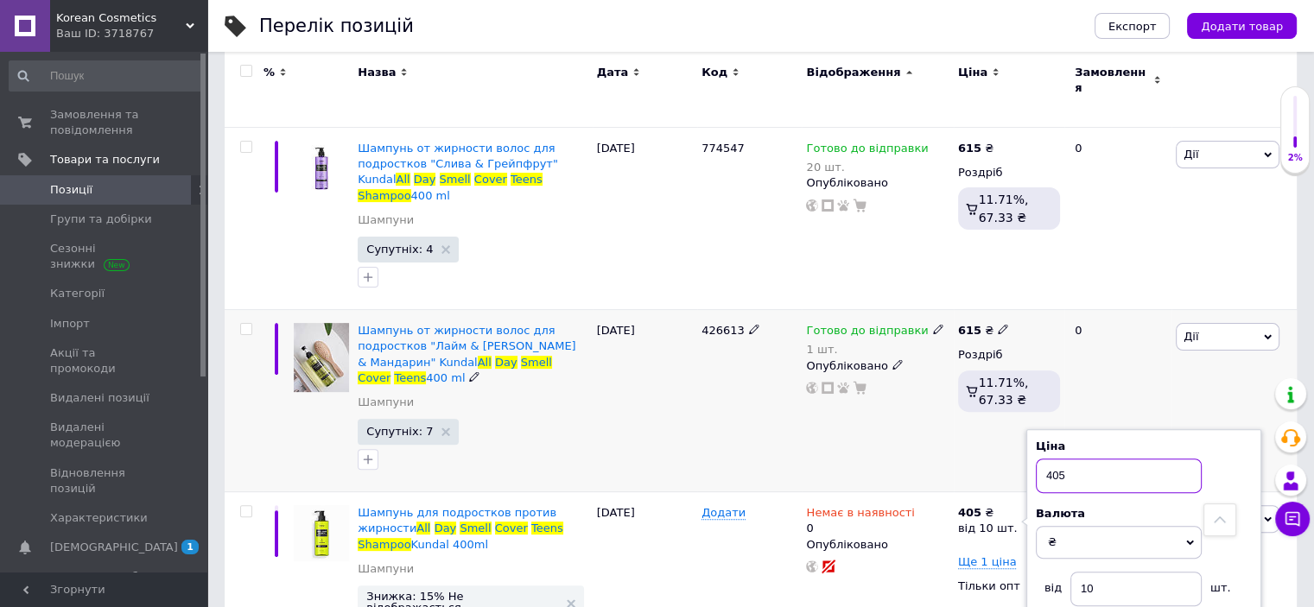
drag, startPoint x: 1072, startPoint y: 410, endPoint x: 999, endPoint y: 410, distance: 73.5
click at [999, 410] on div "% Назва Дата Код Відображення Ціна Замовлення Шампунь от жирности волос для под…" at bounding box center [761, 246] width 1072 height 843
type input "615"
click at [795, 568] on div "Додати" at bounding box center [749, 580] width 105 height 175
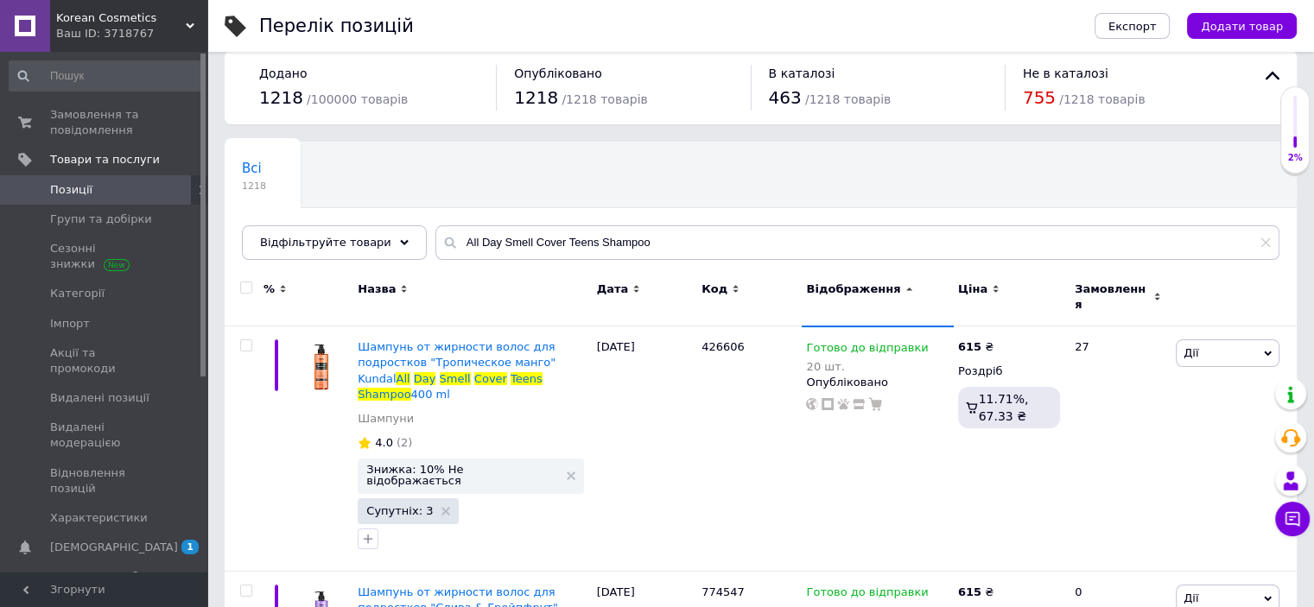
scroll to position [0, 0]
